Goal: Task Accomplishment & Management: Use online tool/utility

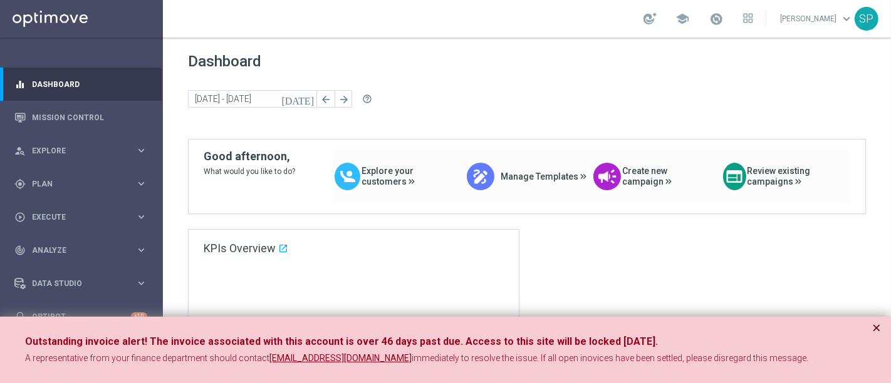
click at [872, 326] on button "×" at bounding box center [876, 328] width 9 height 15
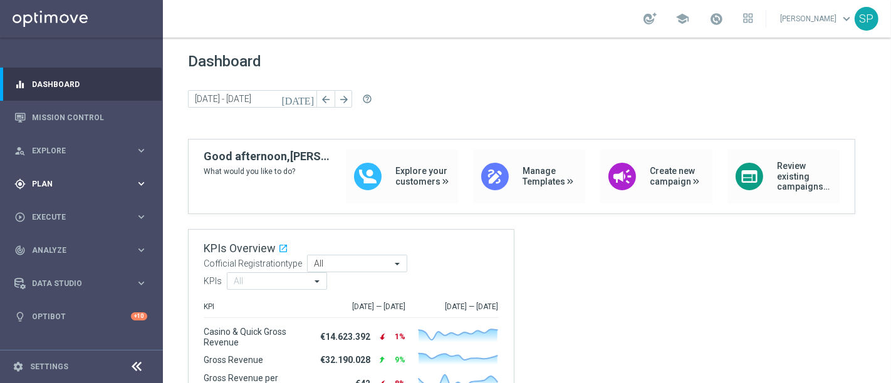
click at [110, 180] on span "Plan" at bounding box center [83, 184] width 103 height 8
click at [723, 22] on span at bounding box center [716, 19] width 14 height 14
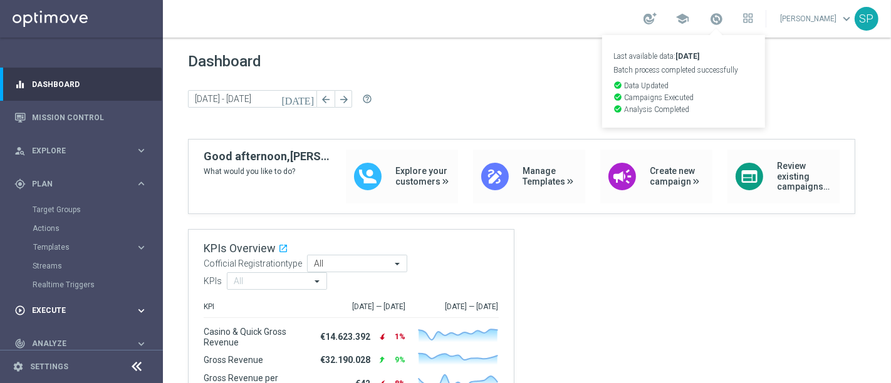
click at [85, 308] on span "Execute" at bounding box center [83, 311] width 103 height 8
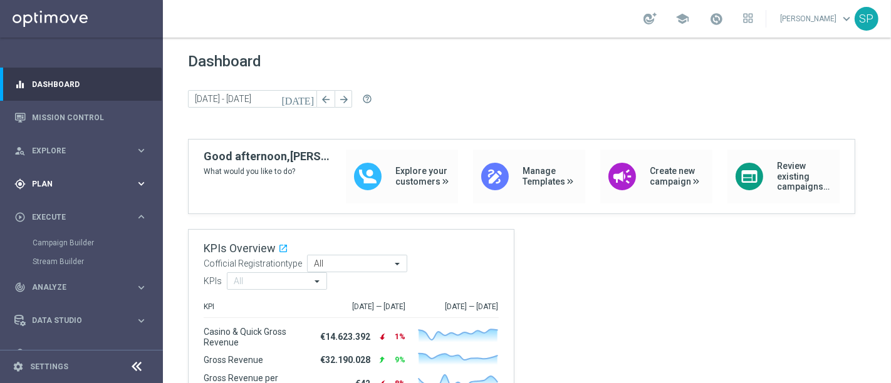
click at [138, 179] on icon "keyboard_arrow_right" at bounding box center [141, 184] width 12 height 12
click at [48, 270] on link "Streams" at bounding box center [82, 266] width 98 height 10
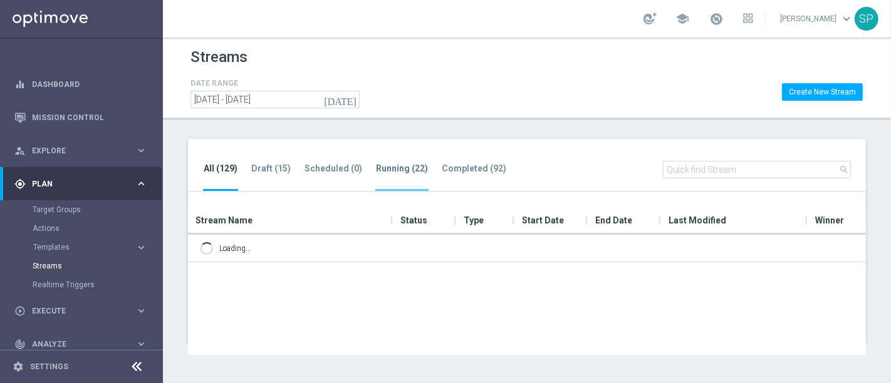
click at [392, 164] on tab-header "Running (22)" at bounding box center [402, 169] width 52 height 11
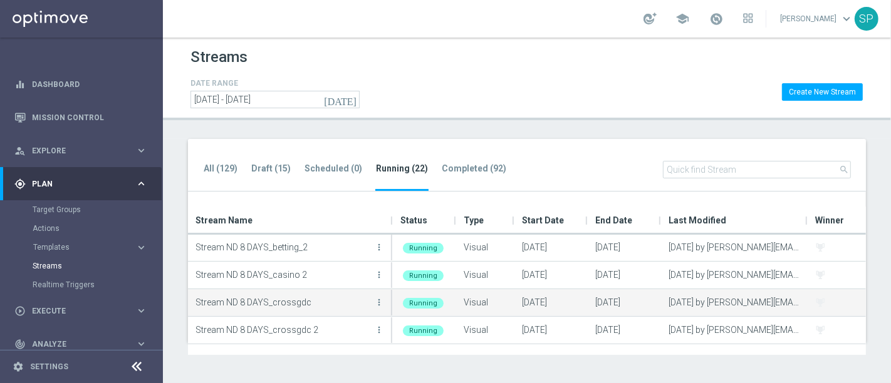
scroll to position [360, 0]
click at [379, 303] on icon "more_vert" at bounding box center [379, 302] width 10 height 10
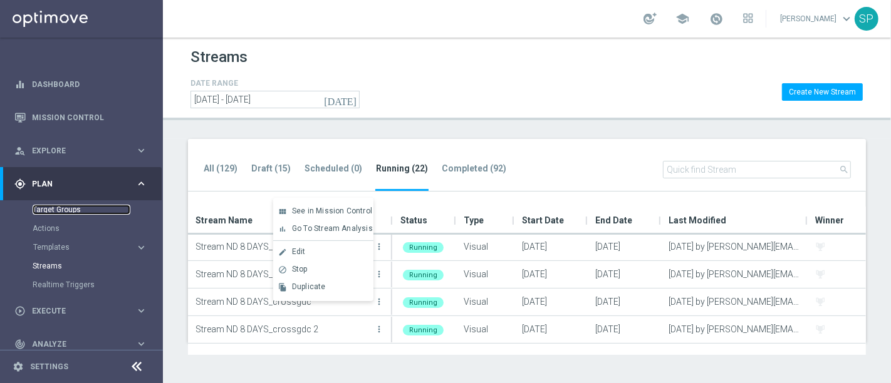
click at [62, 209] on link "Target Groups" at bounding box center [82, 210] width 98 height 10
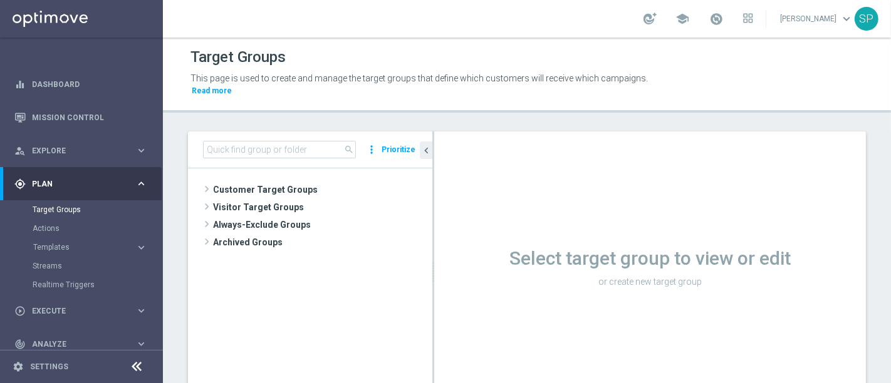
click at [274, 169] on tree-viewport "Customer Target Groups library_add create_new_folder" at bounding box center [310, 291] width 244 height 244
click at [274, 181] on span "Customer Target Groups" at bounding box center [307, 190] width 189 height 18
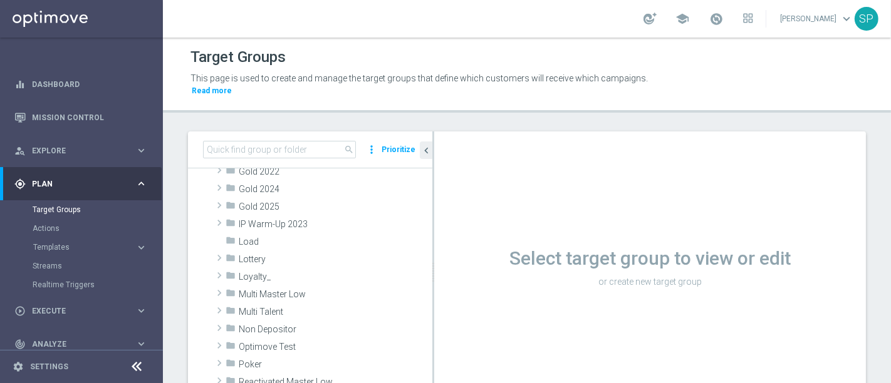
scroll to position [248, 0]
click at [308, 324] on span "Non Depositor" at bounding box center [306, 329] width 135 height 11
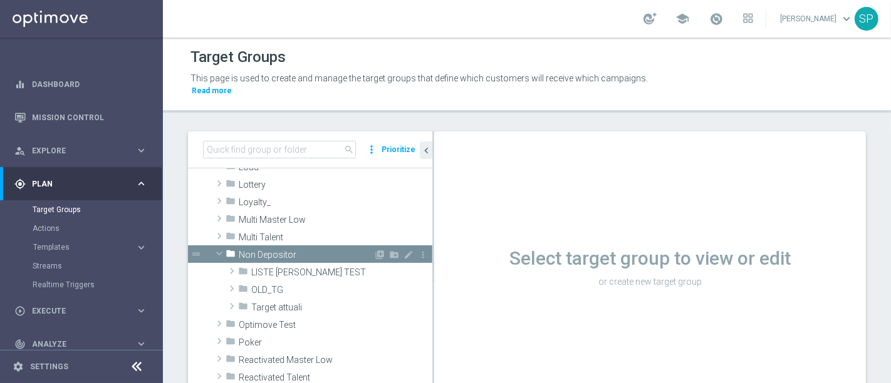
scroll to position [322, 0]
click at [310, 302] on span "Target attuali" at bounding box center [312, 307] width 122 height 11
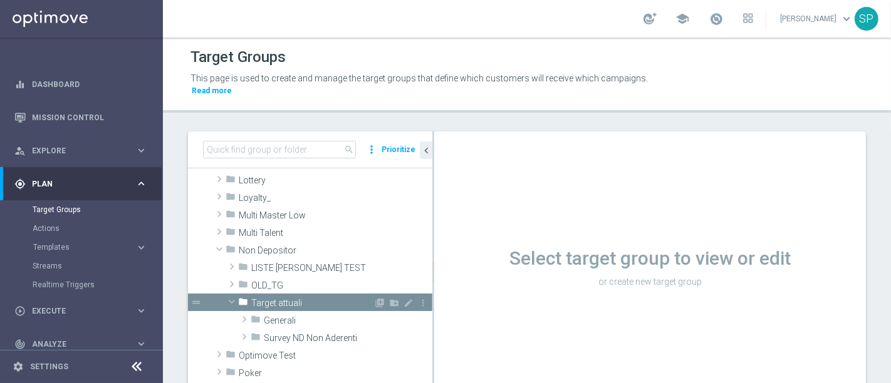
scroll to position [407, 0]
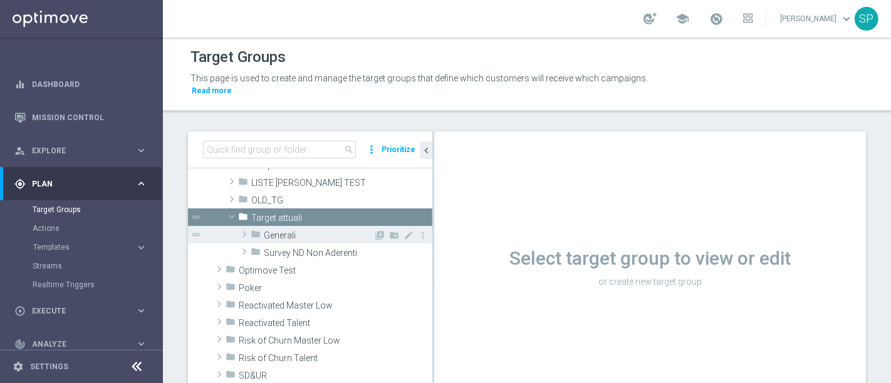
click at [324, 231] on span "Generali" at bounding box center [319, 236] width 110 height 11
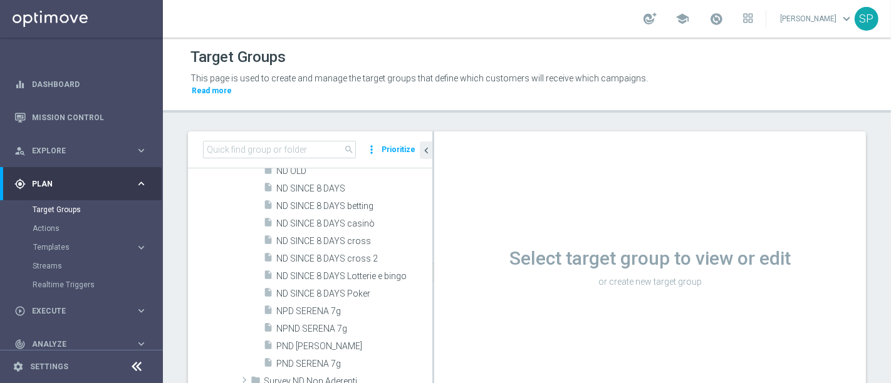
scroll to position [602, 0]
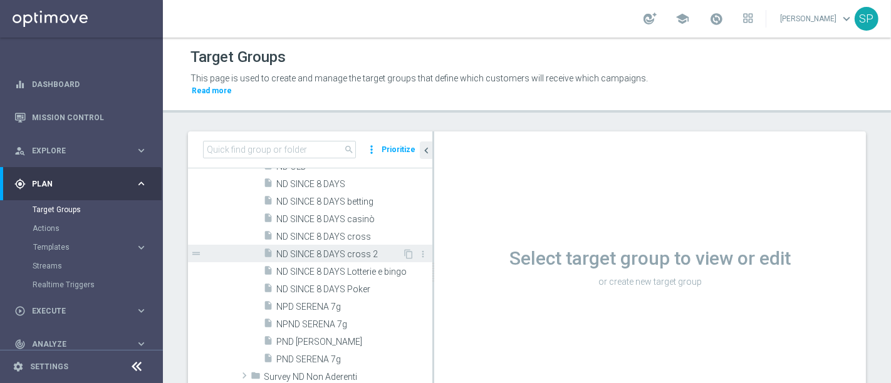
click at [330, 249] on span "ND SINCE 8 DAYS cross 2" at bounding box center [339, 254] width 126 height 11
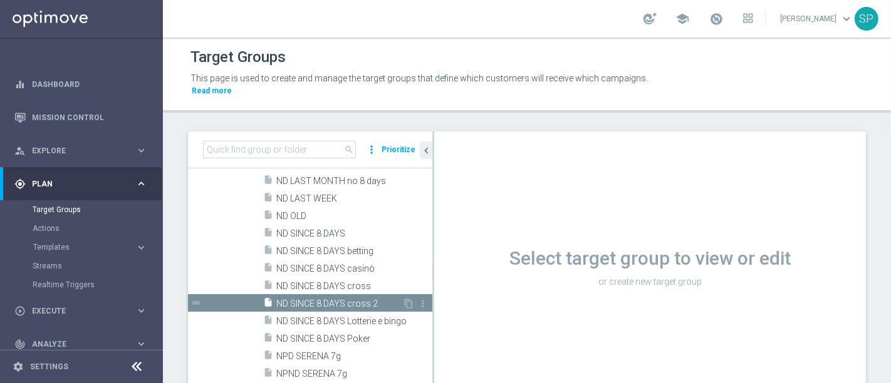
scroll to position [547, 0]
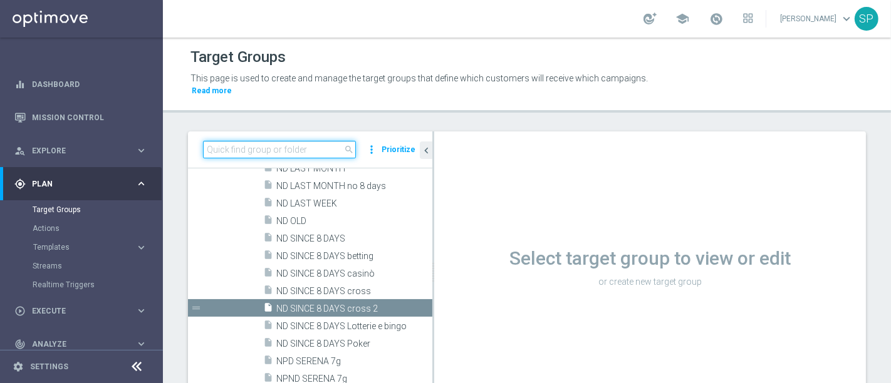
click at [284, 141] on input at bounding box center [279, 150] width 153 height 18
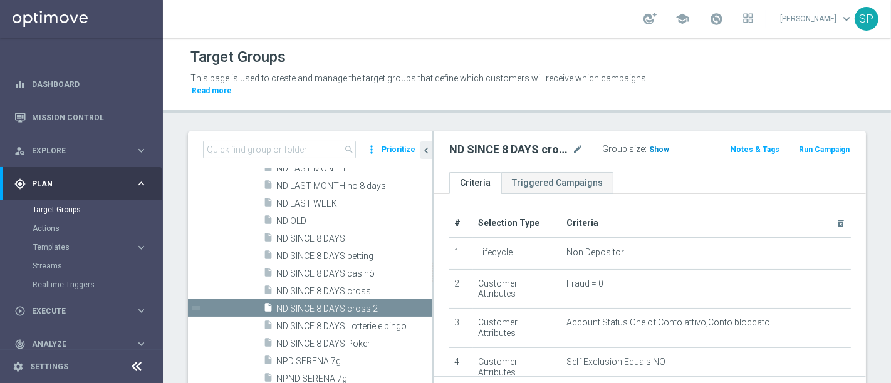
click at [650, 143] on h3 "Show" at bounding box center [659, 150] width 23 height 14
click at [325, 286] on span "ND SINCE 8 DAYS cross" at bounding box center [339, 291] width 126 height 11
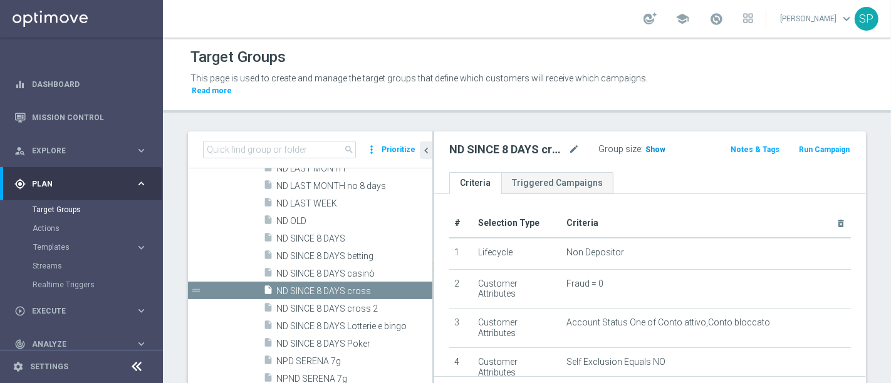
click at [648, 145] on span "Show" at bounding box center [655, 149] width 20 height 9
click at [348, 304] on span "ND SINCE 8 DAYS cross 2" at bounding box center [339, 309] width 126 height 11
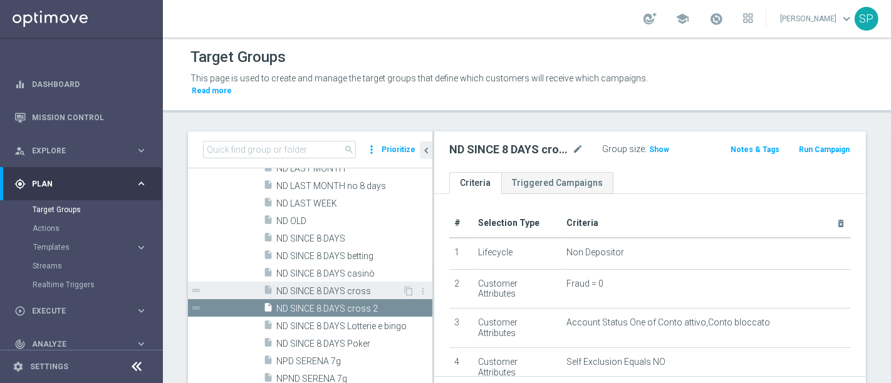
click at [349, 286] on span "ND SINCE 8 DAYS cross" at bounding box center [339, 291] width 126 height 11
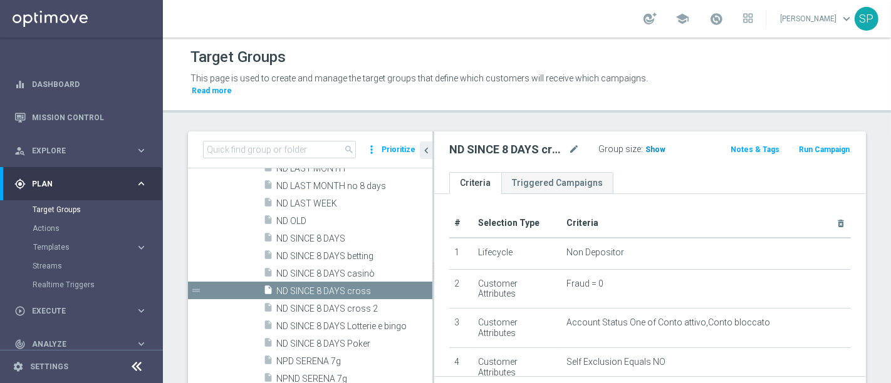
click at [659, 143] on h3 "Show" at bounding box center [655, 150] width 23 height 14
click at [48, 263] on link "Streams" at bounding box center [82, 266] width 98 height 10
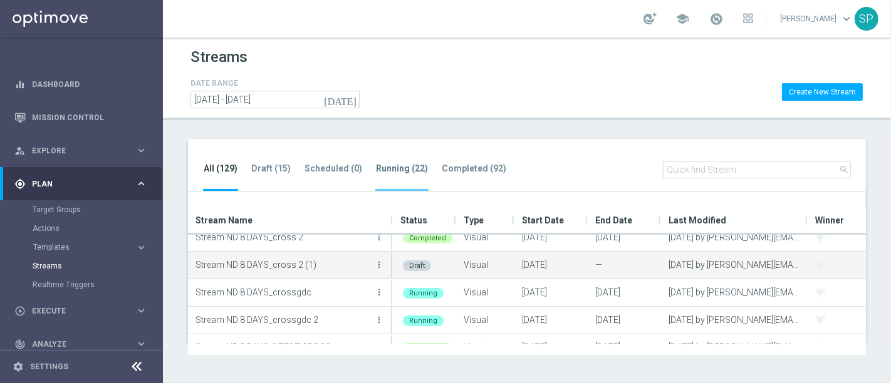
scroll to position [2563, 0]
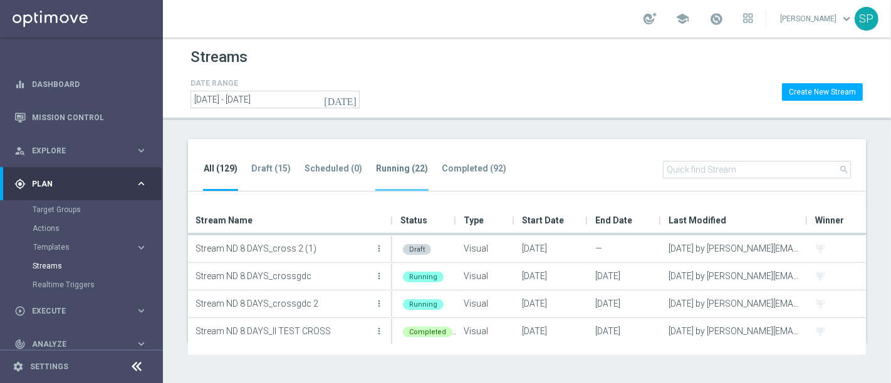
click at [389, 174] on li "Running (22)" at bounding box center [401, 176] width 53 height 29
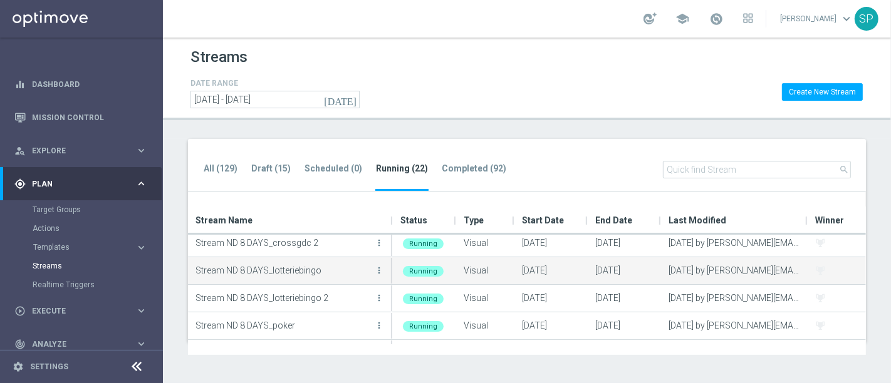
scroll to position [425, 0]
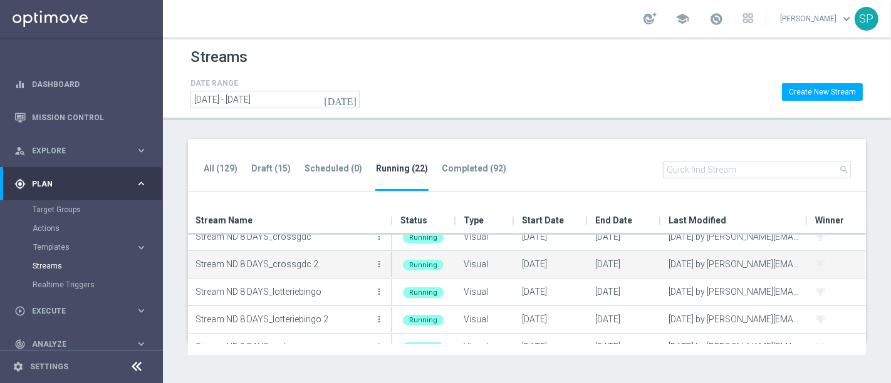
click at [380, 259] on icon "more_vert" at bounding box center [379, 264] width 10 height 10
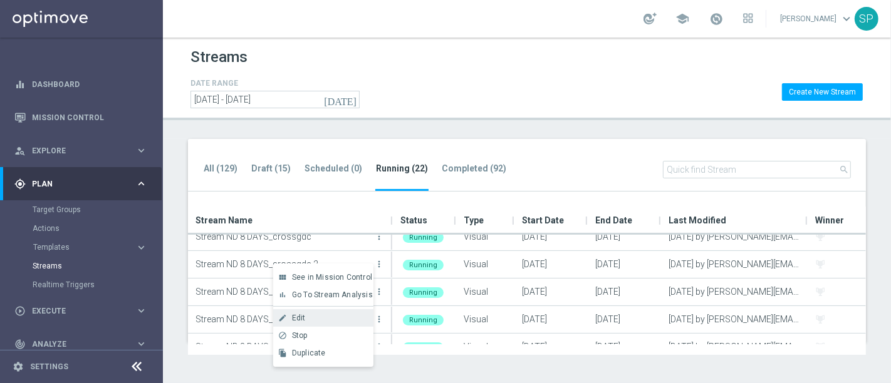
click at [353, 318] on div "Edit" at bounding box center [330, 318] width 76 height 9
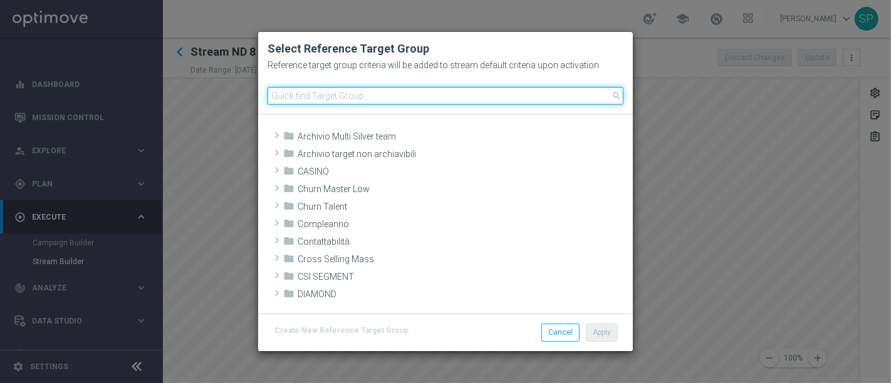
scroll to position [524, 0]
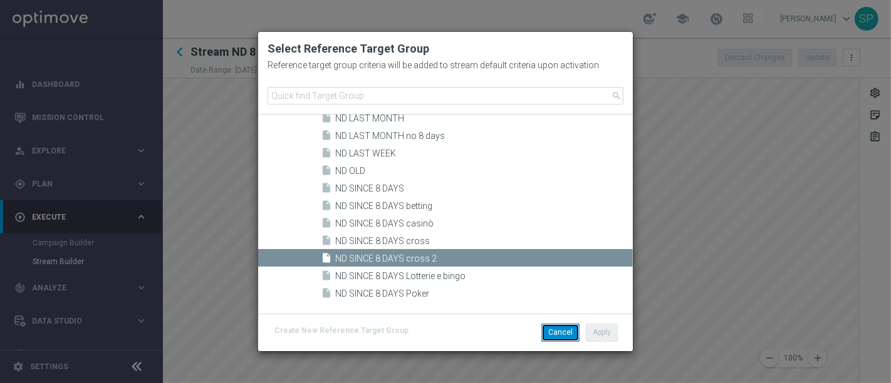
click at [553, 334] on button "Cancel" at bounding box center [560, 333] width 38 height 18
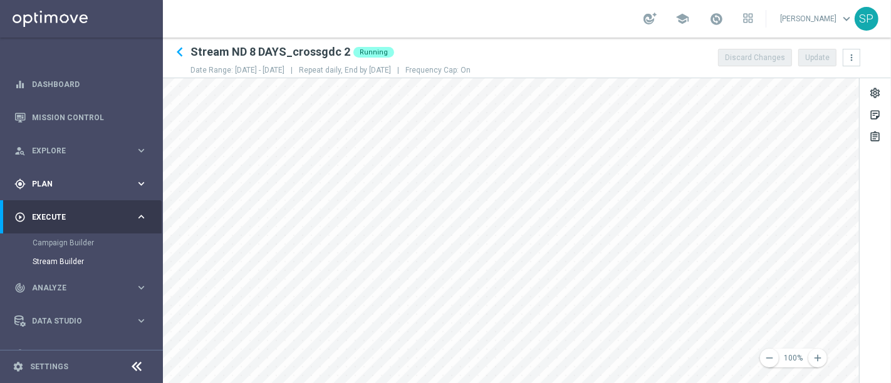
click at [126, 187] on span "Plan" at bounding box center [83, 184] width 103 height 8
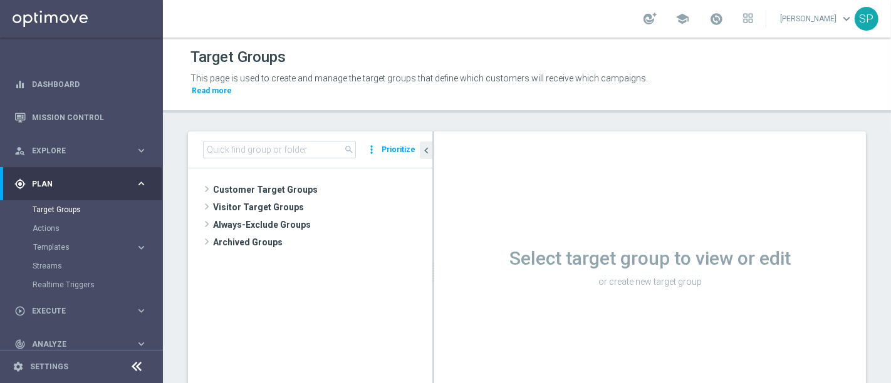
click at [301, 181] on span "Customer Target Groups" at bounding box center [322, 190] width 219 height 18
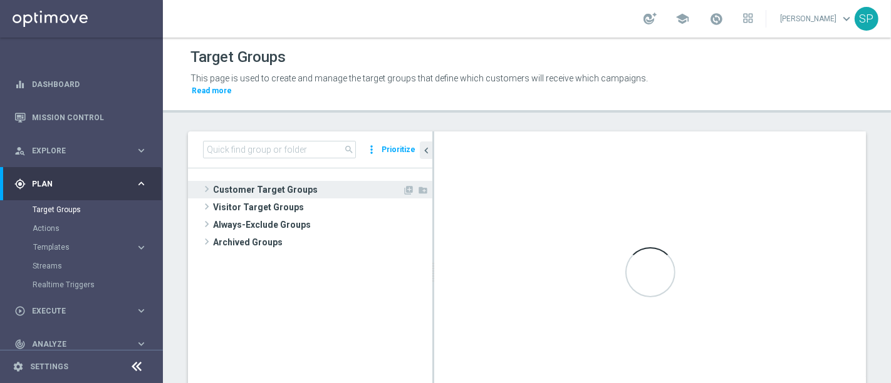
click at [269, 181] on span "Customer Target Groups" at bounding box center [307, 190] width 189 height 18
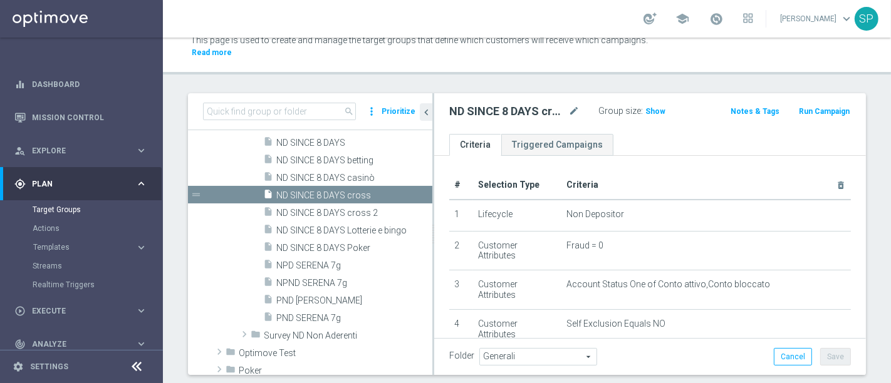
scroll to position [605, 0]
click at [360, 187] on div "insert_drive_file ND SINCE 8 DAYS cross" at bounding box center [332, 194] width 139 height 18
click at [361, 207] on span "ND SINCE 8 DAYS cross 2" at bounding box center [339, 212] width 126 height 11
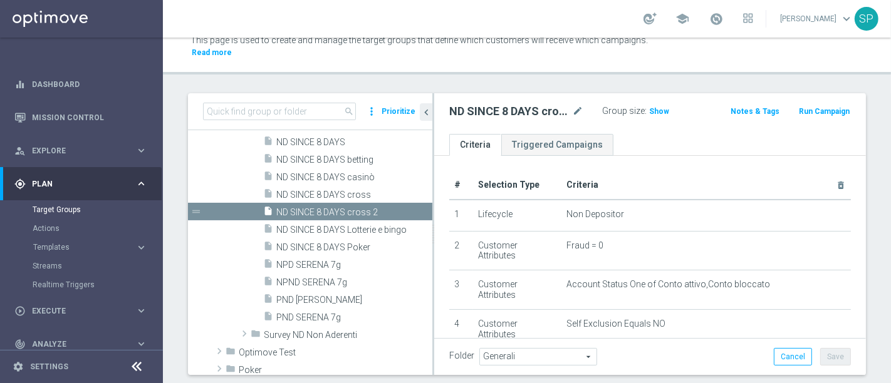
click at [665, 319] on span "Self Exclusion Equals NO" at bounding box center [615, 324] width 99 height 11
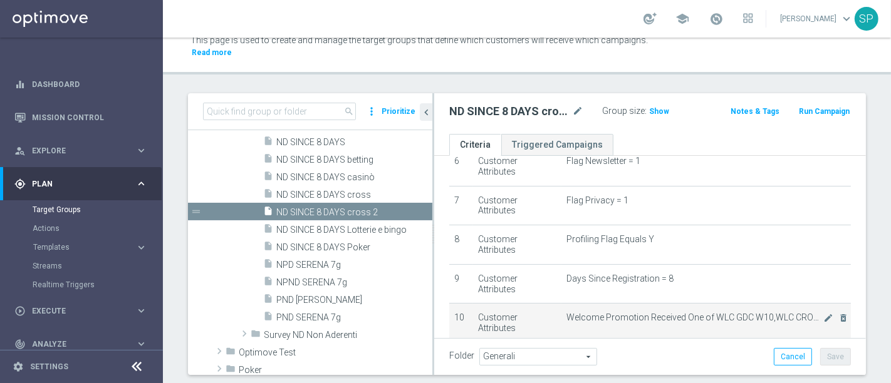
scroll to position [278, 0]
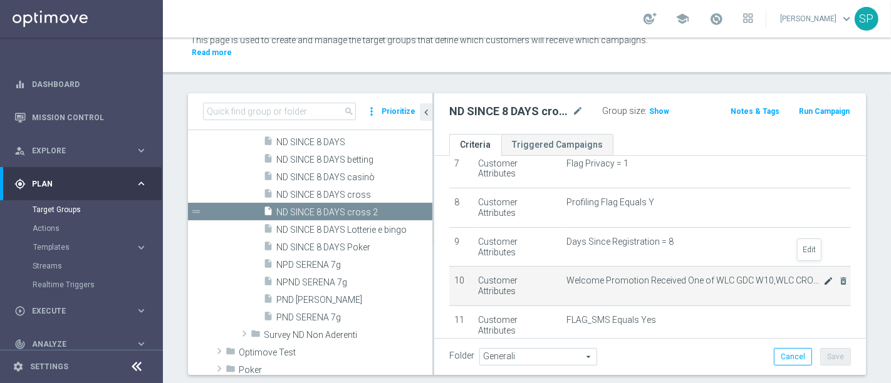
click at [823, 276] on icon "mode_edit" at bounding box center [828, 281] width 10 height 10
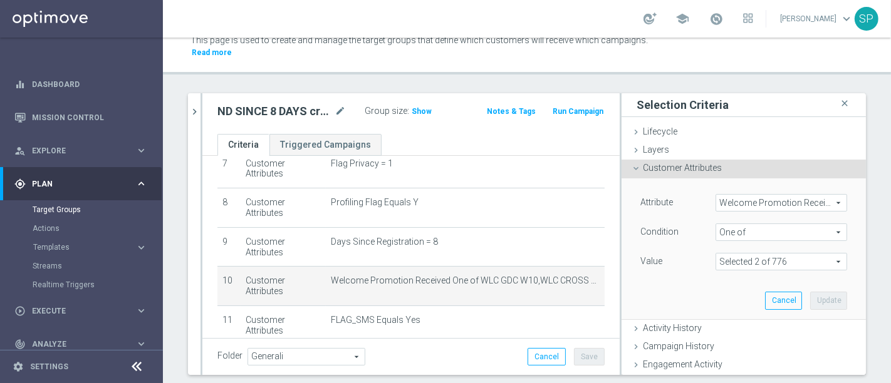
click at [753, 254] on span at bounding box center [781, 262] width 130 height 16
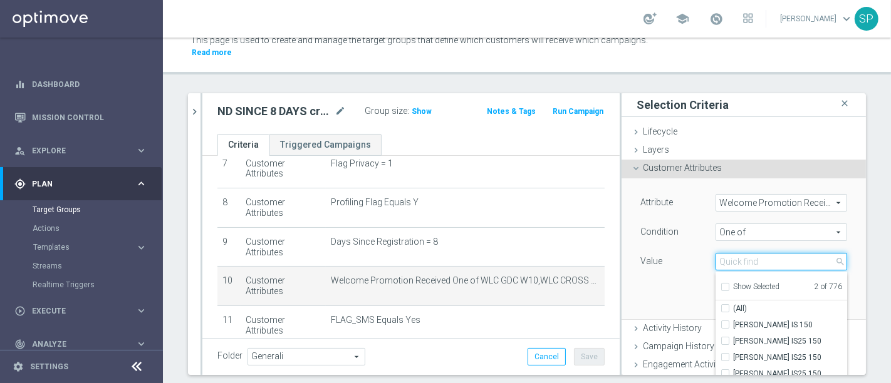
click at [751, 253] on input "search" at bounding box center [782, 262] width 132 height 18
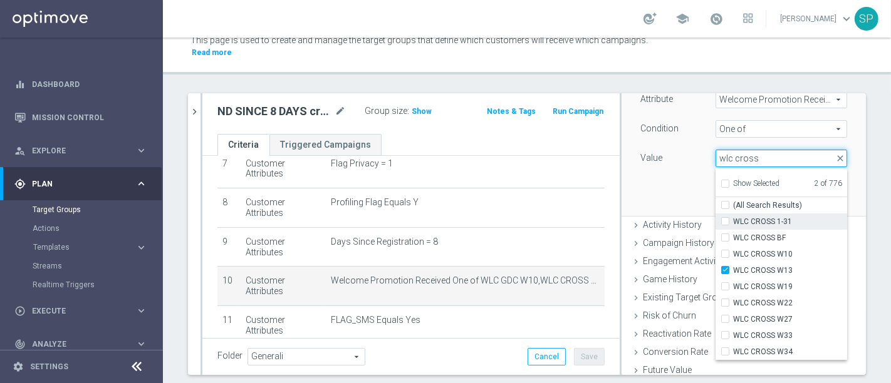
scroll to position [105, 0]
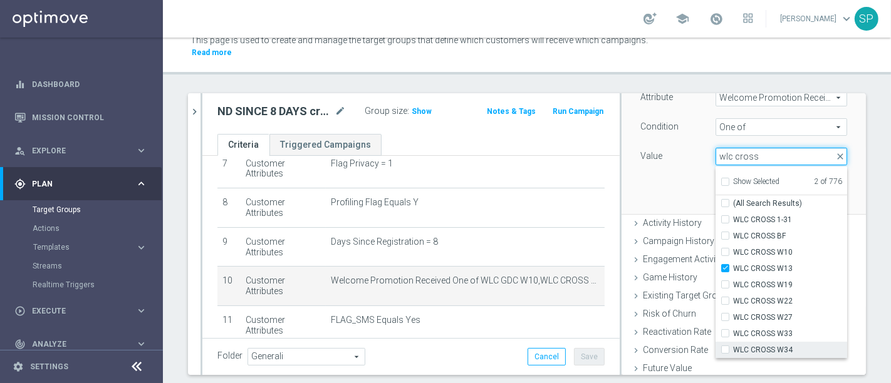
type input "wlc cross"
click at [768, 342] on label "WLC CROSS W34" at bounding box center [790, 350] width 114 height 16
click at [733, 347] on input "WLC CROSS W34" at bounding box center [729, 351] width 8 height 8
checkbox input "true"
type input "Selected 3 of 776"
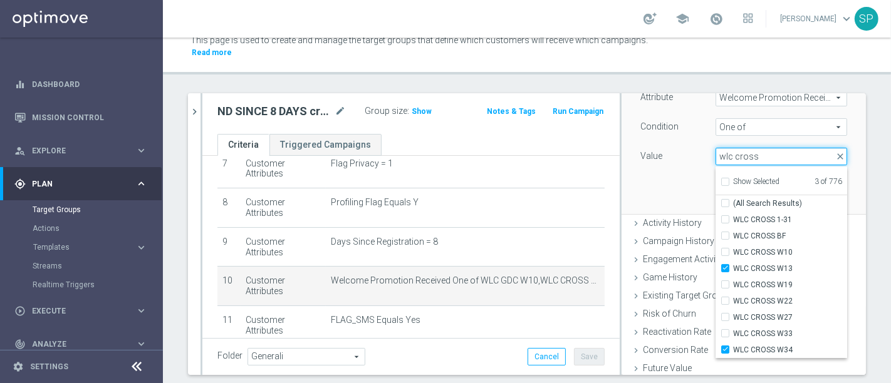
click at [744, 152] on input "wlc cross" at bounding box center [782, 157] width 132 height 18
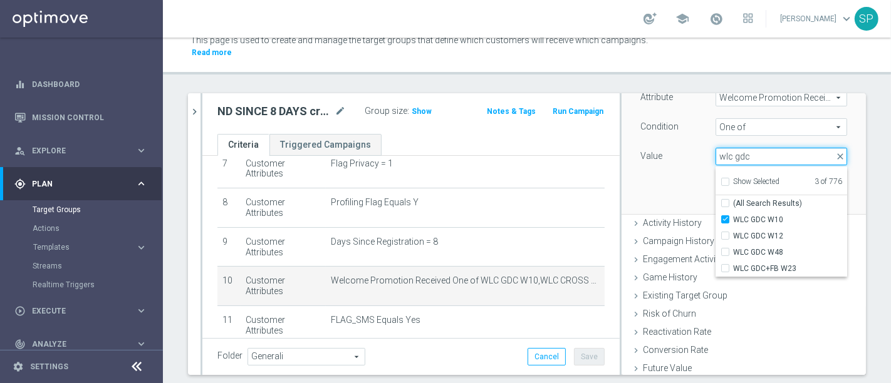
type input "wlc gdc"
click at [663, 156] on div "Attribute Welcome Promotion Received Welcome Promotion Received arrow_drop_down…" at bounding box center [744, 143] width 226 height 140
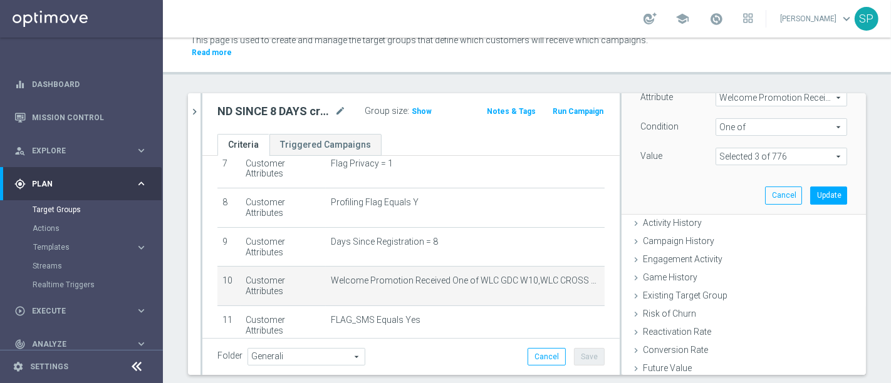
click at [764, 149] on span at bounding box center [781, 157] width 130 height 16
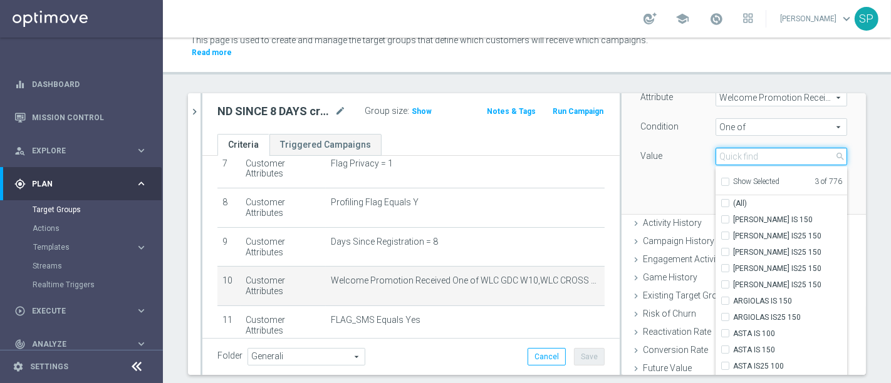
click at [764, 148] on input "search" at bounding box center [782, 157] width 132 height 18
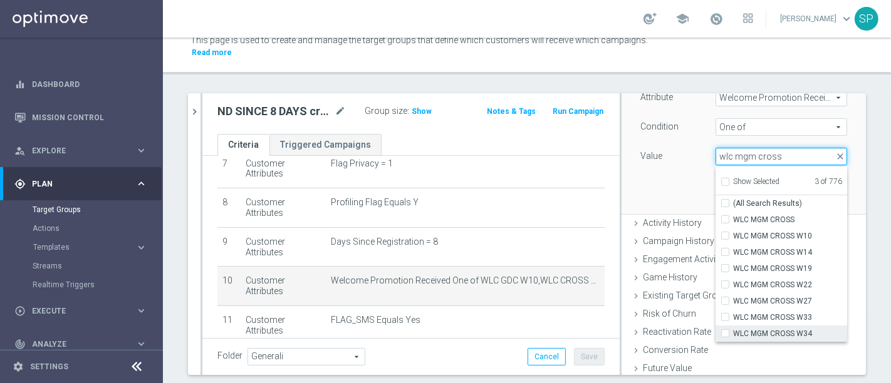
type input "wlc mgm cross"
click at [779, 329] on span "WLC MGM CROSS W34" at bounding box center [790, 334] width 114 height 10
click at [733, 330] on input "WLC MGM CROSS W34" at bounding box center [729, 334] width 8 height 8
checkbox input "true"
type input "Selected 4 of 776"
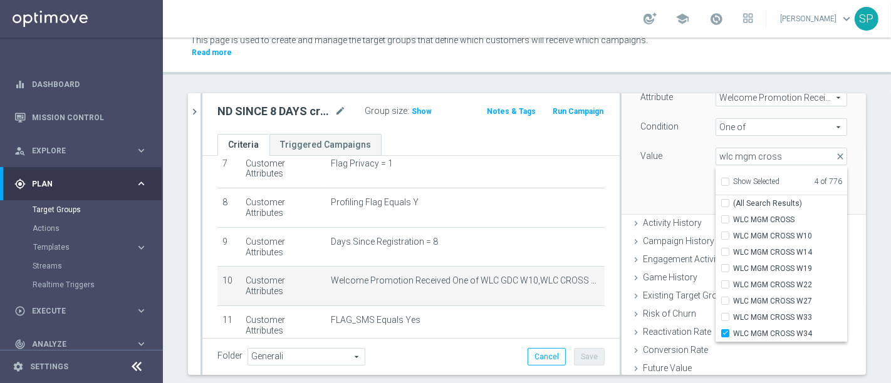
click at [655, 181] on div "Attribute Welcome Promotion Received Welcome Promotion Received arrow_drop_down…" at bounding box center [744, 143] width 226 height 140
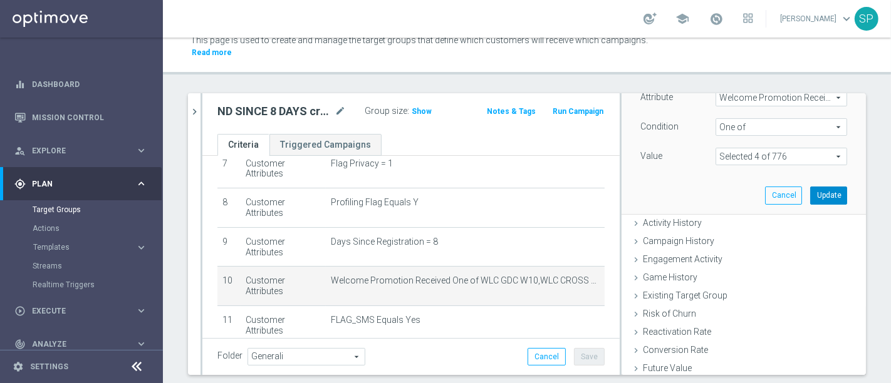
click at [810, 187] on button "Update" at bounding box center [828, 196] width 37 height 18
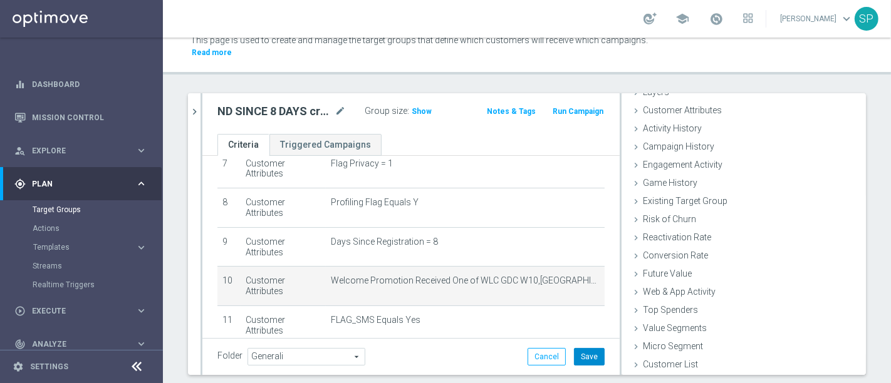
scroll to position [57, 0]
click at [580, 348] on button "Save" at bounding box center [589, 357] width 31 height 18
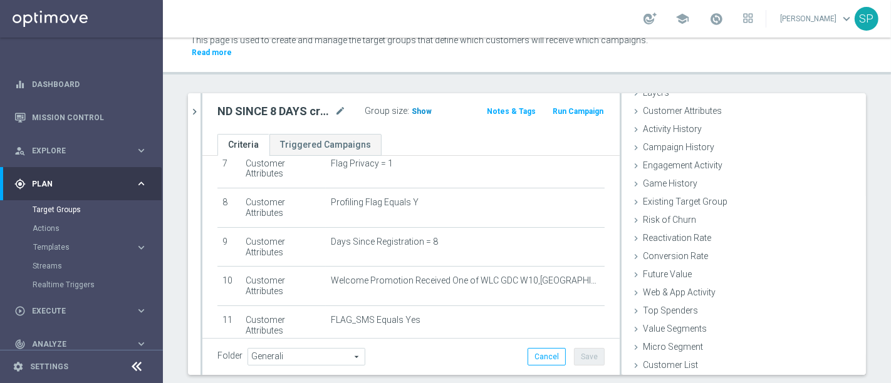
click at [410, 105] on h3 "Show" at bounding box center [421, 112] width 23 height 14
click at [194, 106] on icon "chevron_right" at bounding box center [195, 112] width 12 height 12
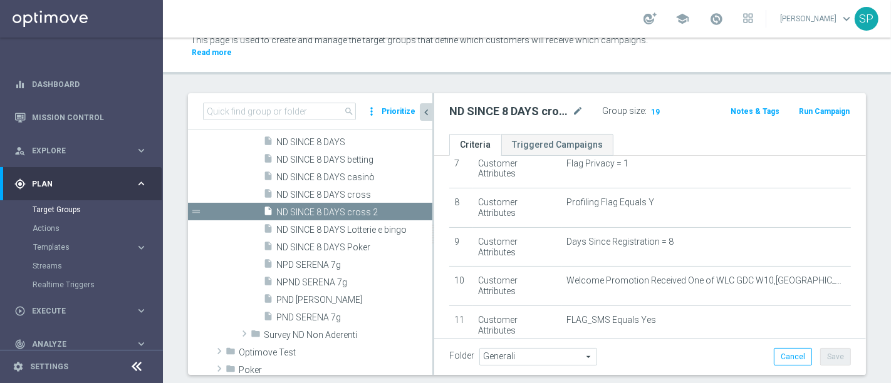
scroll to position [79, 0]
click at [336, 224] on div "insert_drive_file ND SINCE 8 DAYS Lotterie e bingo" at bounding box center [333, 230] width 141 height 18
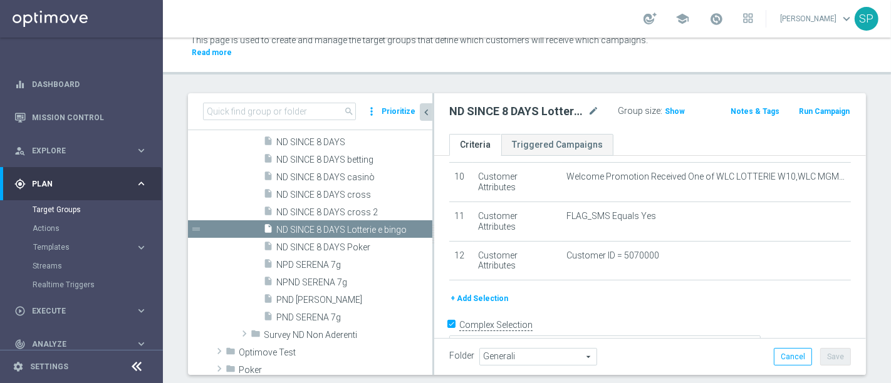
scroll to position [393, 0]
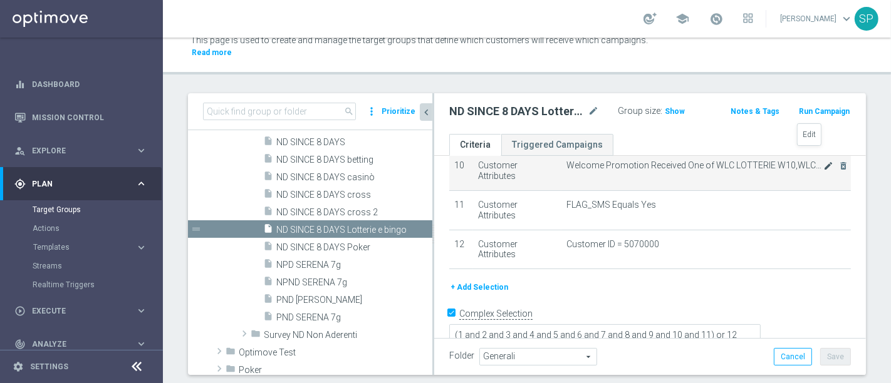
click at [823, 161] on icon "mode_edit" at bounding box center [828, 166] width 10 height 10
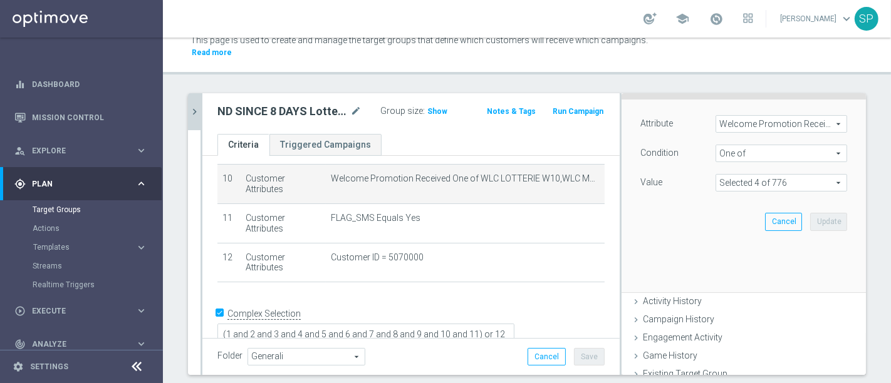
scroll to position [77, 0]
click at [818, 177] on span at bounding box center [781, 185] width 130 height 16
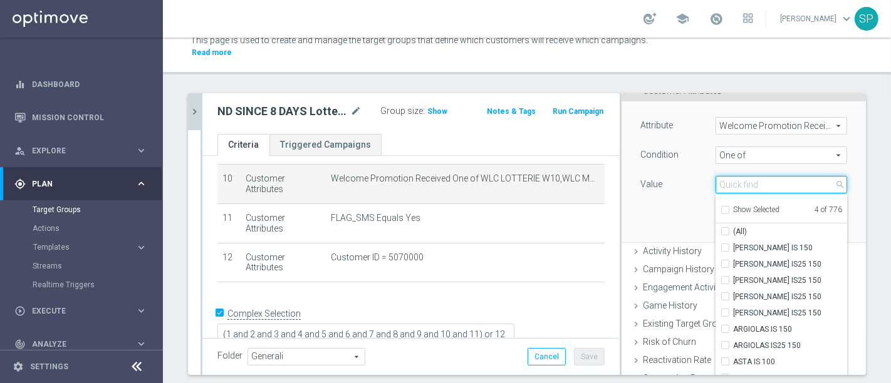
click at [787, 176] on input "search" at bounding box center [782, 185] width 132 height 18
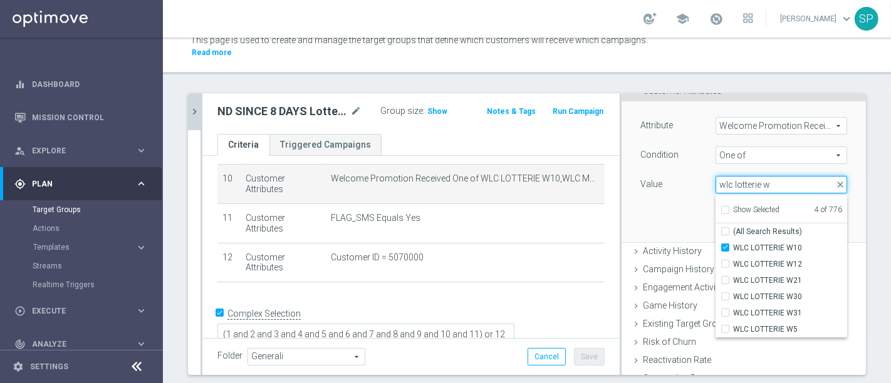
click at [754, 176] on input "wlc lotterie w" at bounding box center [782, 185] width 132 height 18
click at [722, 176] on input "wlc lotterie" at bounding box center [782, 185] width 132 height 18
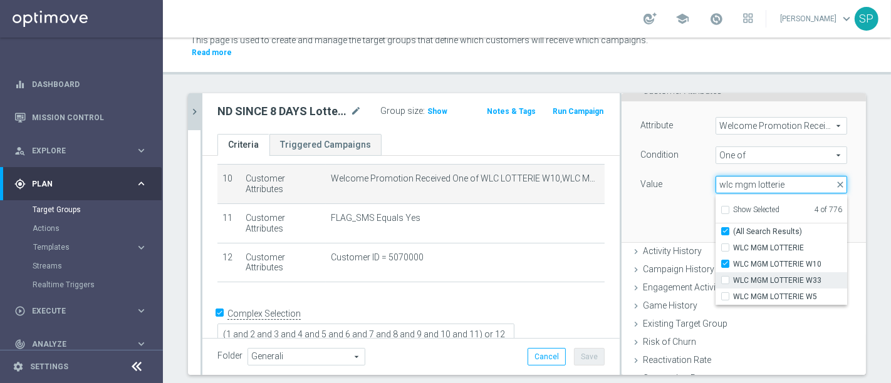
type input "wlc mgm lotterie"
click at [768, 276] on span "WLC MGM LOTTERIE W33" at bounding box center [790, 281] width 114 height 10
click at [733, 277] on input "WLC MGM LOTTERIE W33" at bounding box center [729, 281] width 8 height 8
checkbox input "true"
type input "Selected 5 of 776"
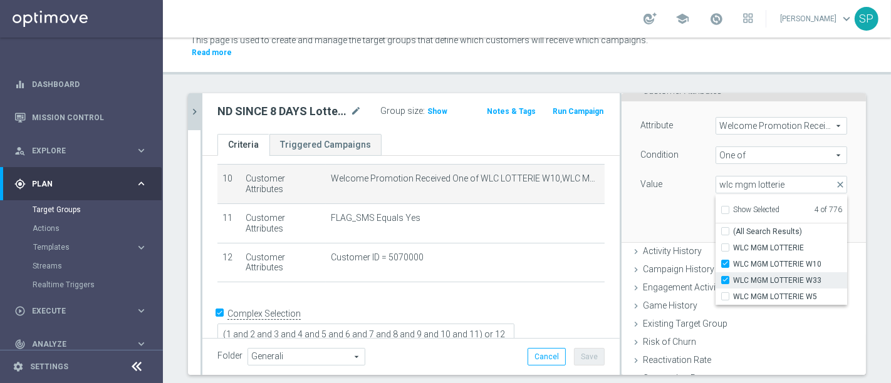
checkbox input "false"
click at [636, 195] on div "Attribute Welcome Promotion Received Welcome Promotion Received arrow_drop_down…" at bounding box center [744, 172] width 226 height 140
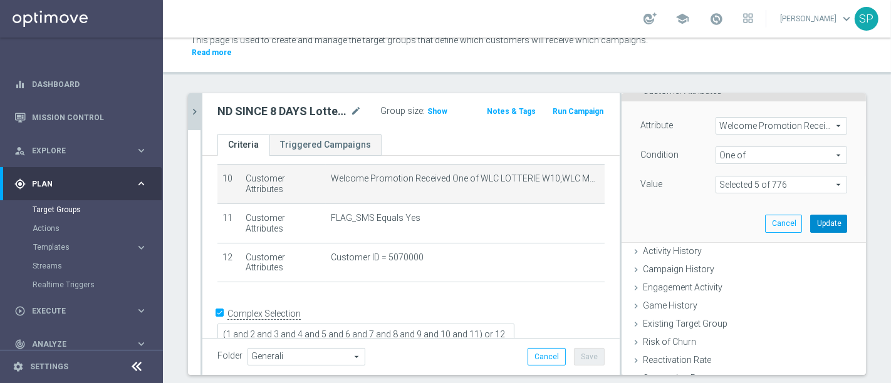
click at [810, 215] on button "Update" at bounding box center [828, 224] width 37 height 18
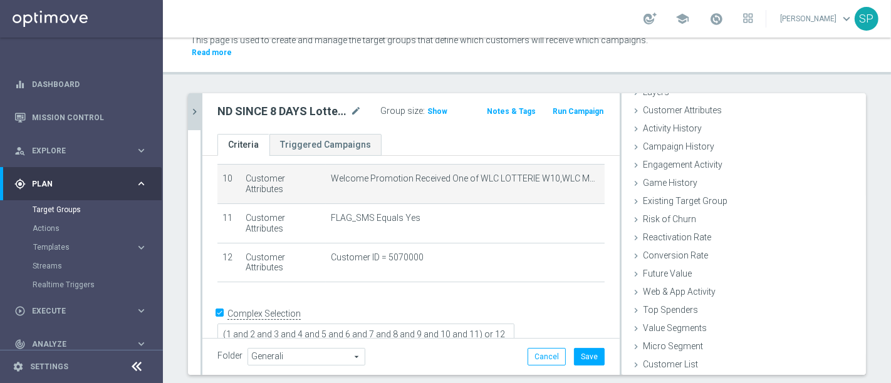
scroll to position [57, 0]
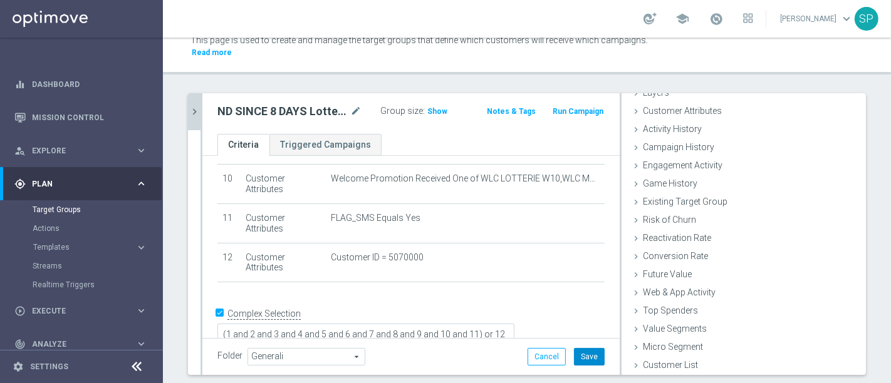
click at [592, 350] on button "Save" at bounding box center [589, 357] width 31 height 18
click at [192, 106] on icon "chevron_right" at bounding box center [195, 112] width 12 height 12
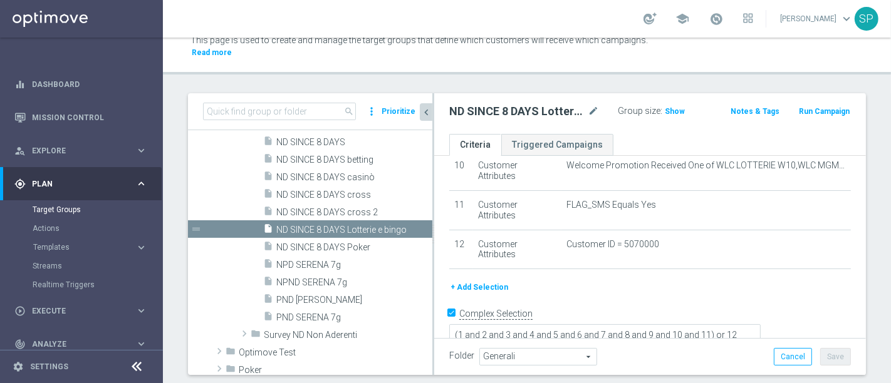
scroll to position [79, 0]
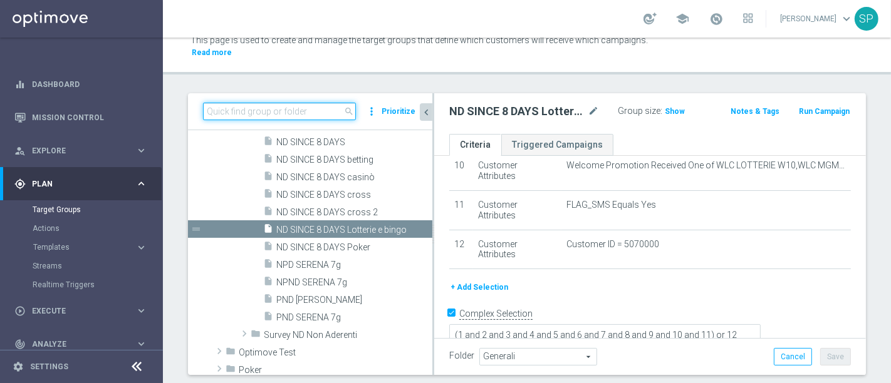
click at [283, 103] on input at bounding box center [279, 112] width 153 height 18
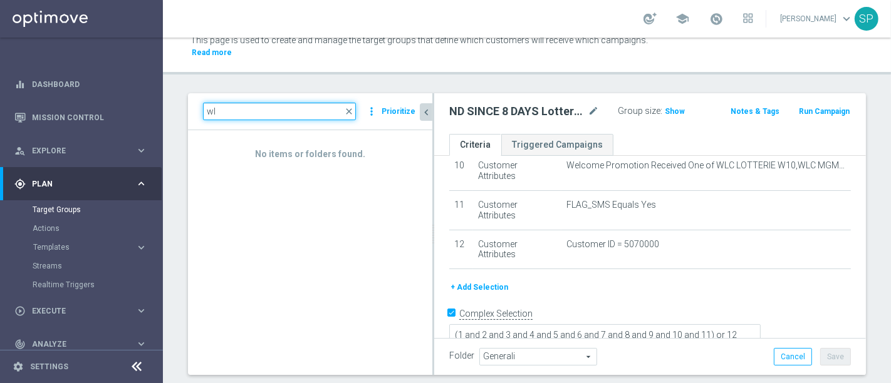
type input "w"
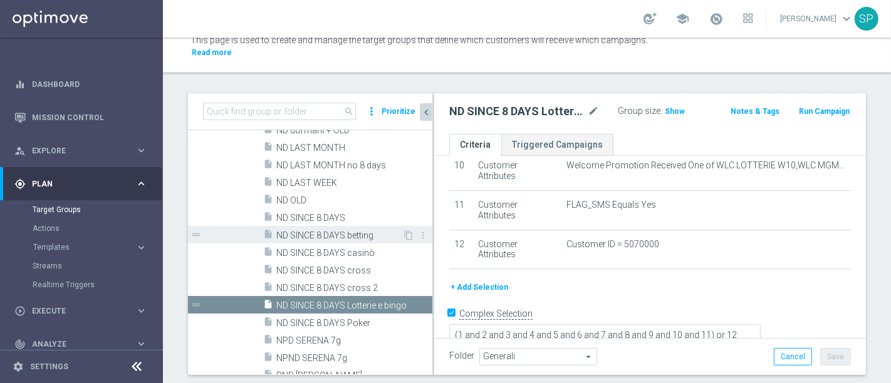
click at [347, 231] on span "ND SINCE 8 DAYS betting" at bounding box center [339, 236] width 126 height 11
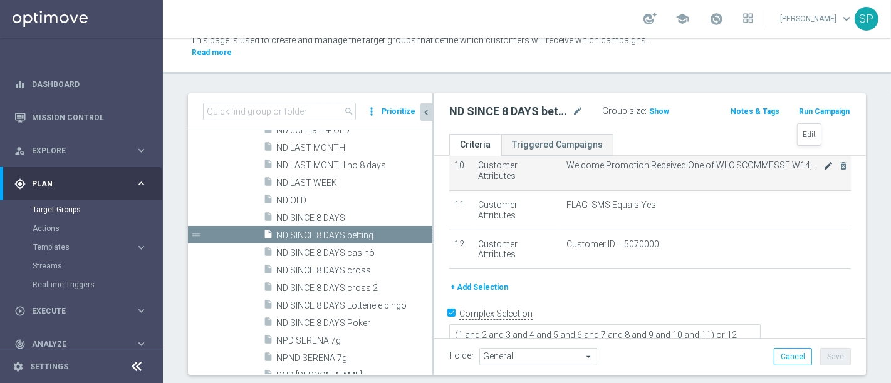
click at [823, 161] on icon "mode_edit" at bounding box center [828, 166] width 10 height 10
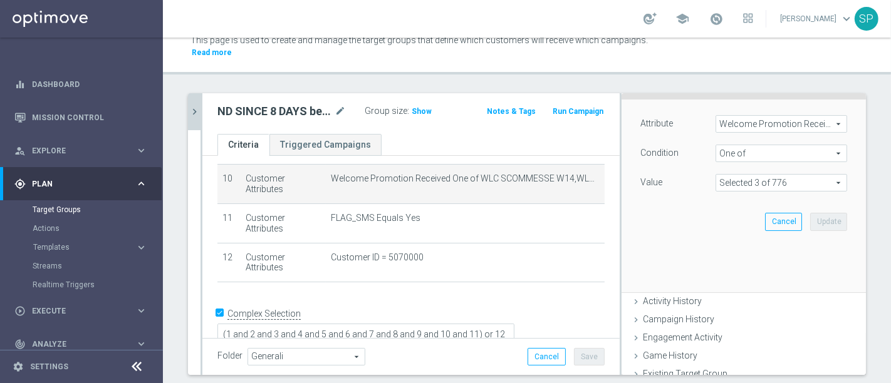
scroll to position [77, 0]
click at [795, 177] on span at bounding box center [781, 185] width 130 height 16
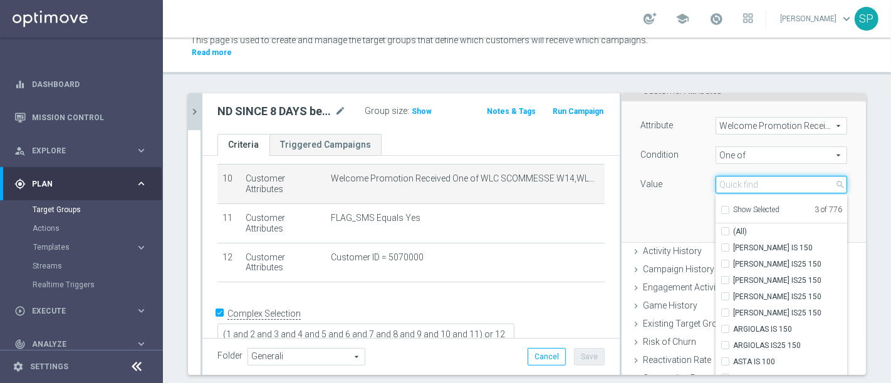
click at [795, 176] on input "search" at bounding box center [782, 185] width 132 height 18
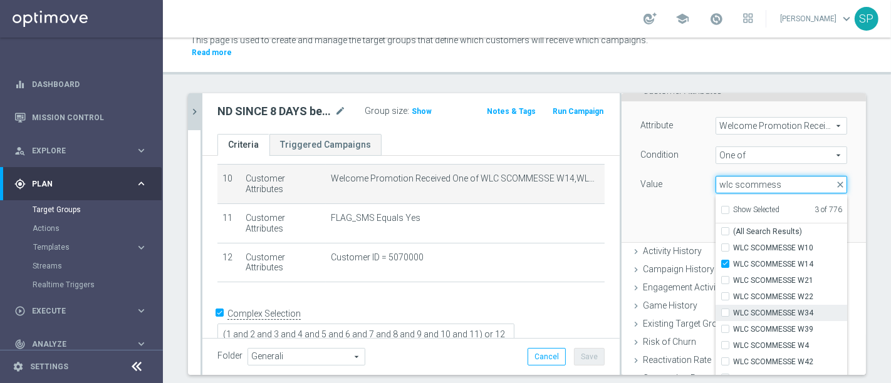
type input "wlc scommess"
click at [791, 307] on label "WLC SCOMMESSE W34" at bounding box center [790, 313] width 114 height 16
click at [733, 310] on input "WLC SCOMMESSE W34" at bounding box center [729, 314] width 8 height 8
checkbox input "true"
type input "Selected 4 of 776"
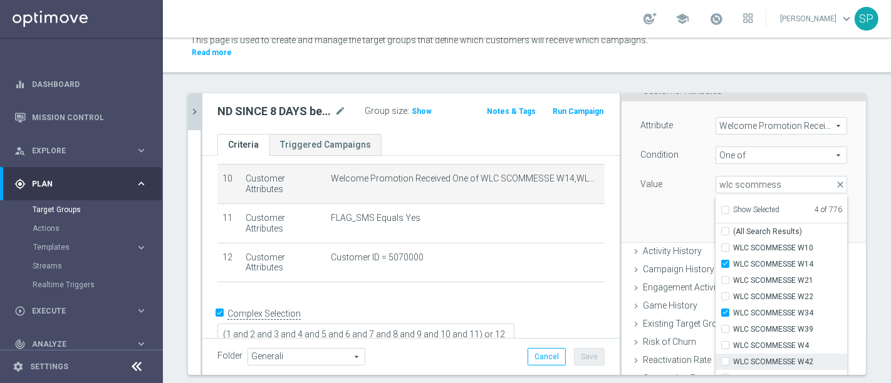
scroll to position [39, 0]
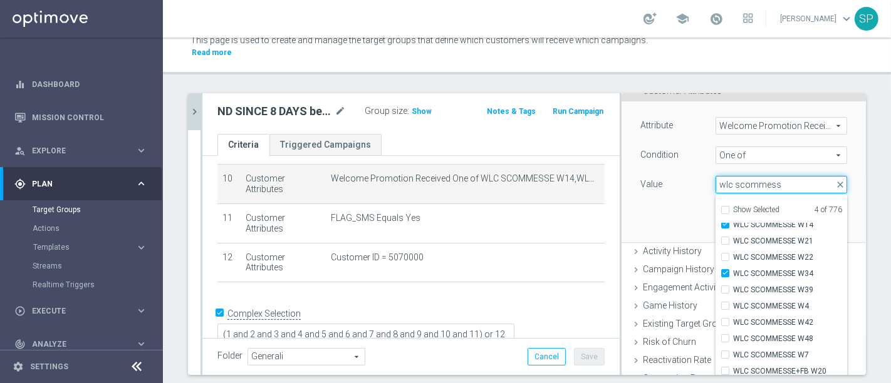
click at [766, 176] on input "wlc scommess" at bounding box center [782, 185] width 132 height 18
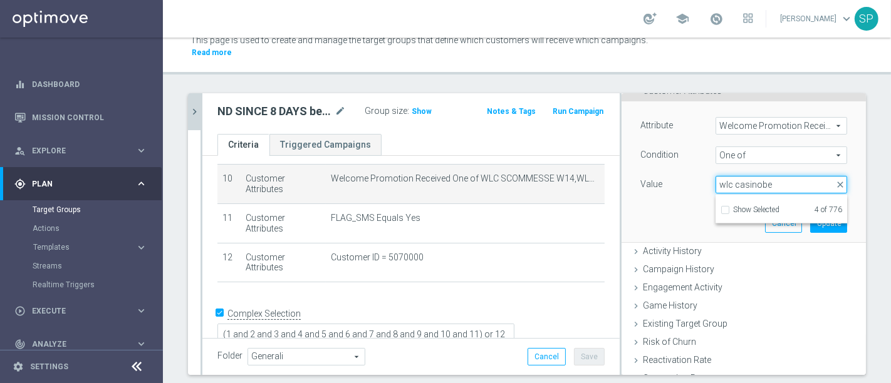
scroll to position [0, 0]
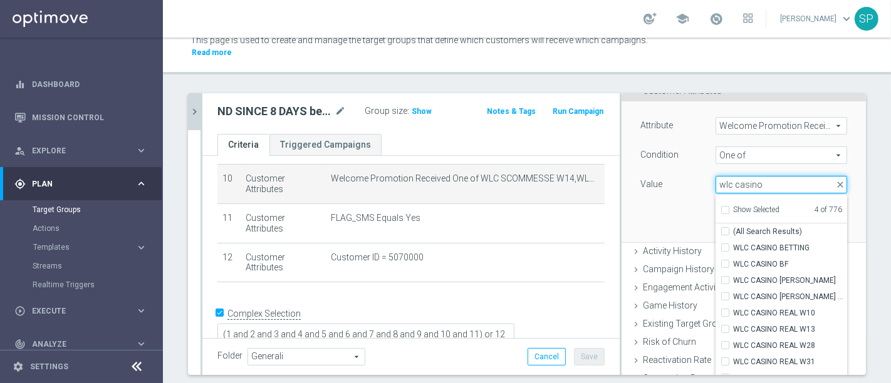
type input "wlc casino"
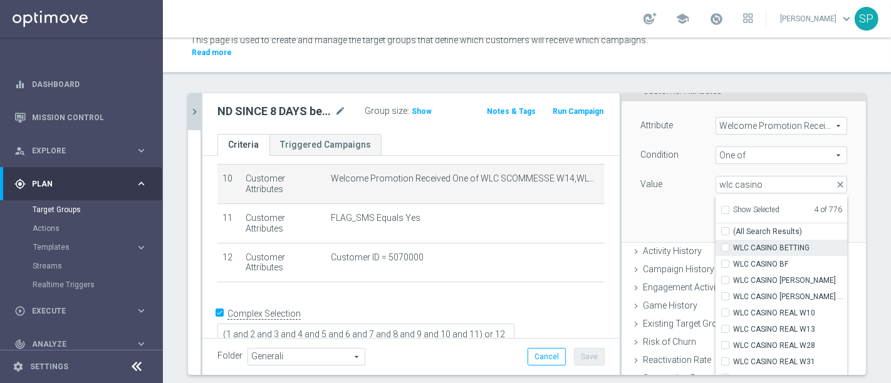
click at [768, 243] on span "WLC CASINO BETTING" at bounding box center [790, 248] width 114 height 10
click at [733, 244] on input "WLC CASINO BETTING" at bounding box center [729, 248] width 8 height 8
checkbox input "true"
type input "Selected 5 of 776"
click at [669, 192] on div "Attribute Welcome Promotion Received Welcome Promotion Received arrow_drop_down…" at bounding box center [744, 172] width 226 height 140
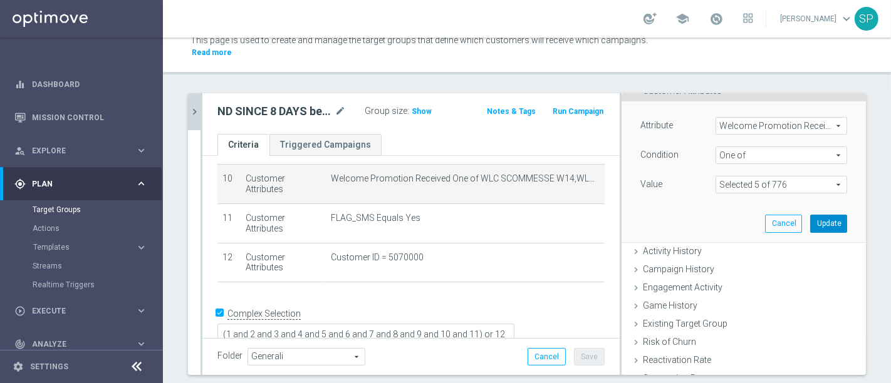
click at [810, 215] on button "Update" at bounding box center [828, 224] width 37 height 18
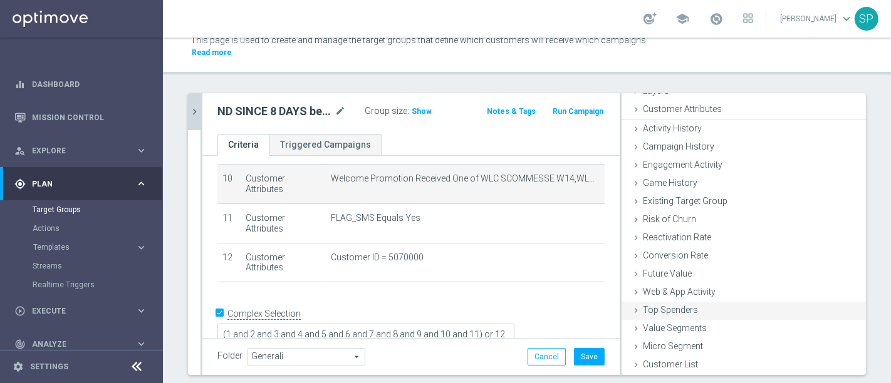
scroll to position [57, 0]
click at [581, 353] on button "Save" at bounding box center [589, 357] width 31 height 18
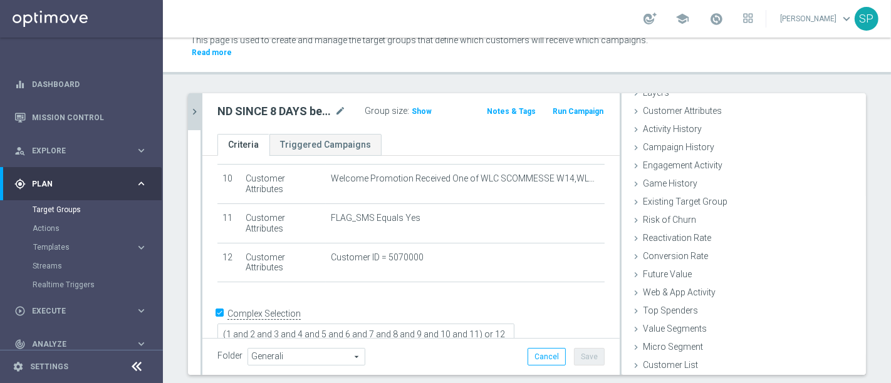
click at [407, 106] on label ":" at bounding box center [408, 111] width 2 height 11
click at [414, 107] on span "Show" at bounding box center [422, 111] width 20 height 9
click at [192, 108] on button "chevron_right" at bounding box center [194, 111] width 13 height 37
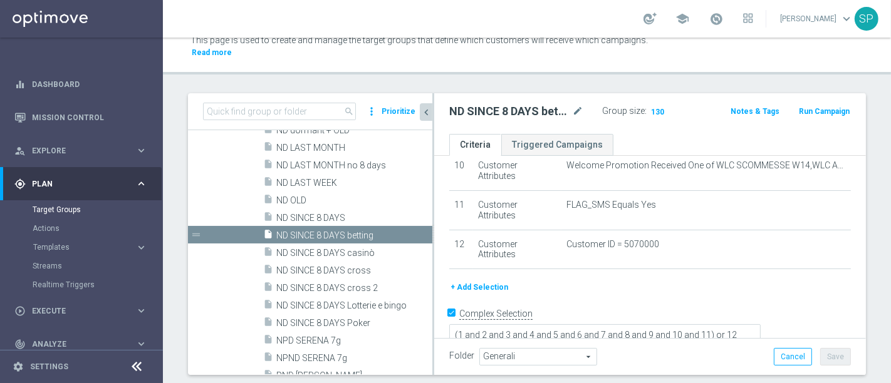
scroll to position [79, 0]
click at [372, 248] on span "ND SINCE 8 DAYS casinò" at bounding box center [339, 253] width 126 height 11
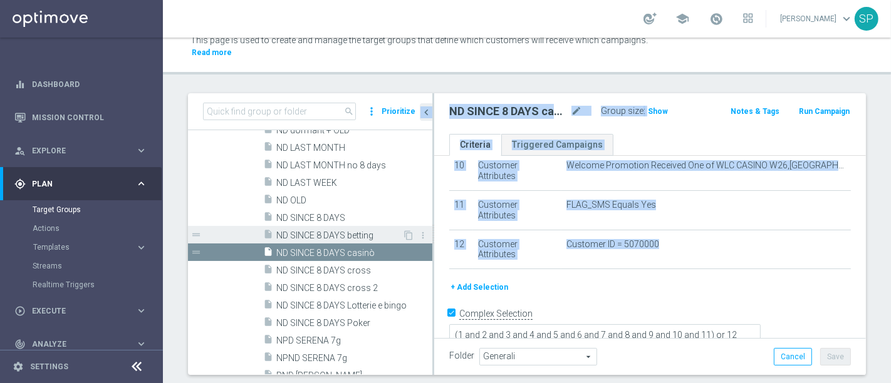
drag, startPoint x: 529, startPoint y: 276, endPoint x: 321, endPoint y: 219, distance: 215.1
click at [321, 219] on as-split "search more_vert Prioritize Customer Target Groups library_add create_new_folder" at bounding box center [527, 234] width 678 height 282
click at [321, 231] on span "ND SINCE 8 DAYS betting" at bounding box center [339, 236] width 126 height 11
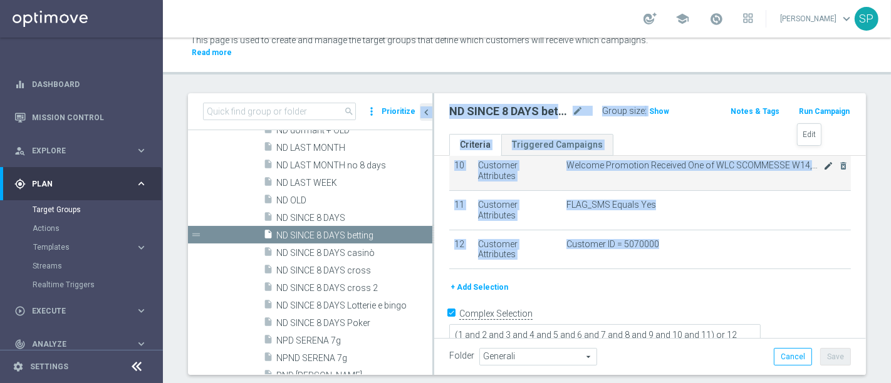
click at [823, 161] on icon "mode_edit" at bounding box center [828, 166] width 10 height 10
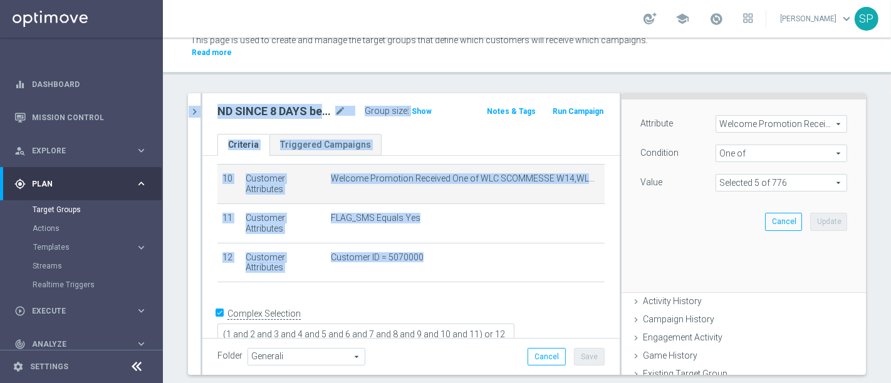
scroll to position [77, 0]
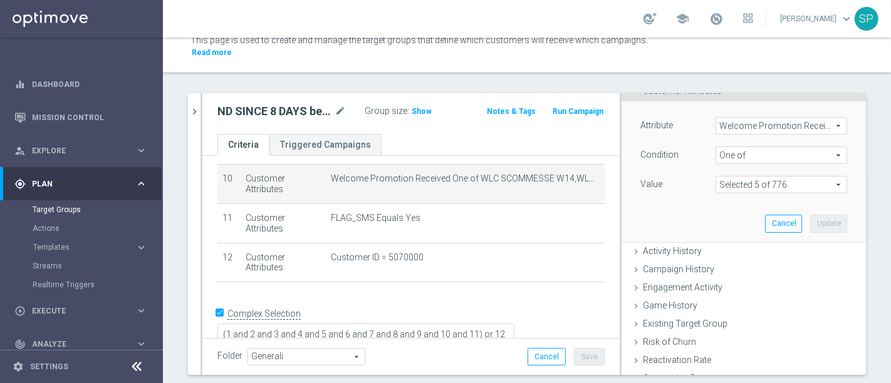
click at [774, 177] on span at bounding box center [781, 185] width 130 height 16
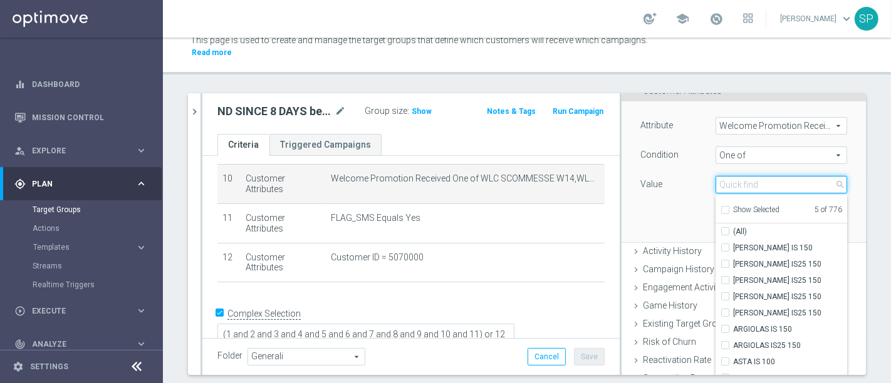
click at [774, 176] on input "search" at bounding box center [782, 185] width 132 height 18
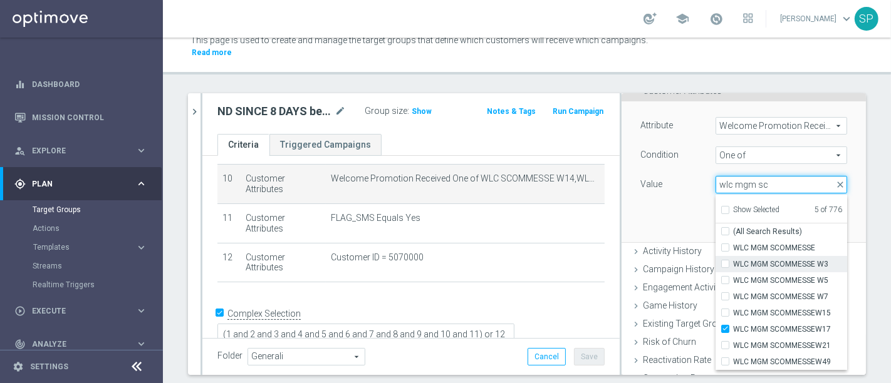
type input "wlc mgm sc"
click at [775, 259] on span "WLC MGM SCOMMESSE W3" at bounding box center [790, 264] width 114 height 10
click at [733, 261] on input "WLC MGM SCOMMESSE W3" at bounding box center [729, 265] width 8 height 8
checkbox input "true"
type input "Selected 6 of 776"
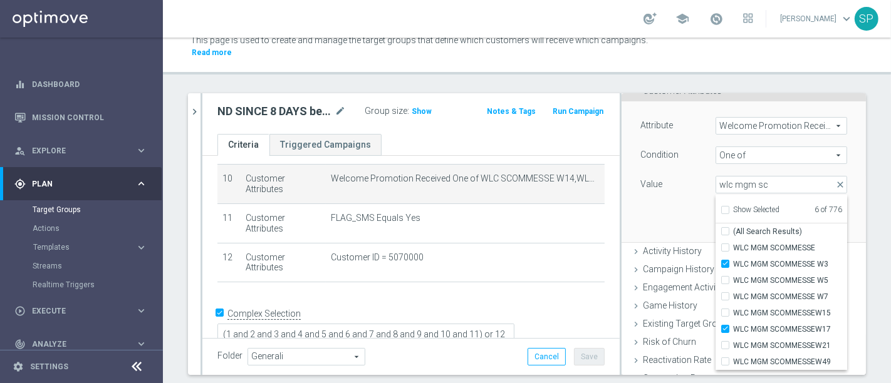
click at [664, 210] on div "Attribute Welcome Promotion Received Welcome Promotion Received arrow_drop_down…" at bounding box center [744, 172] width 226 height 140
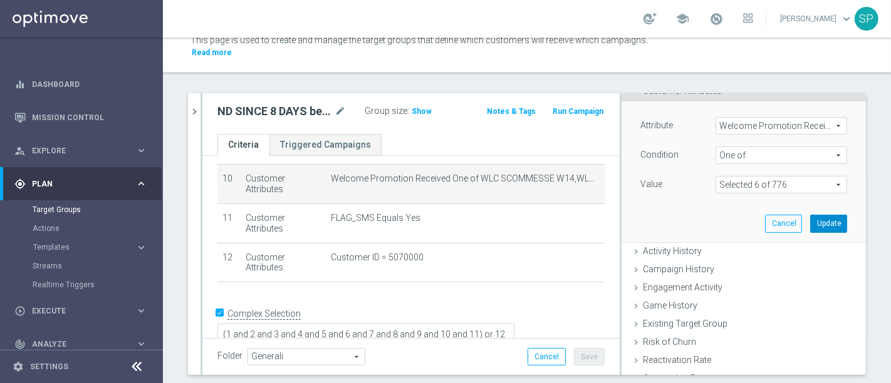
click at [810, 215] on button "Update" at bounding box center [828, 224] width 37 height 18
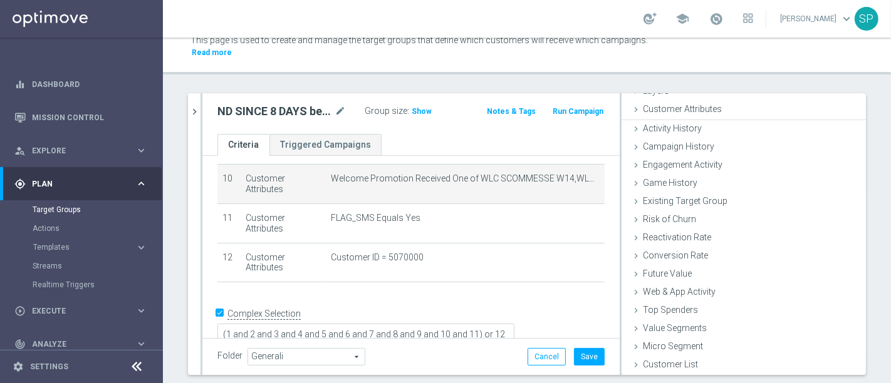
scroll to position [57, 0]
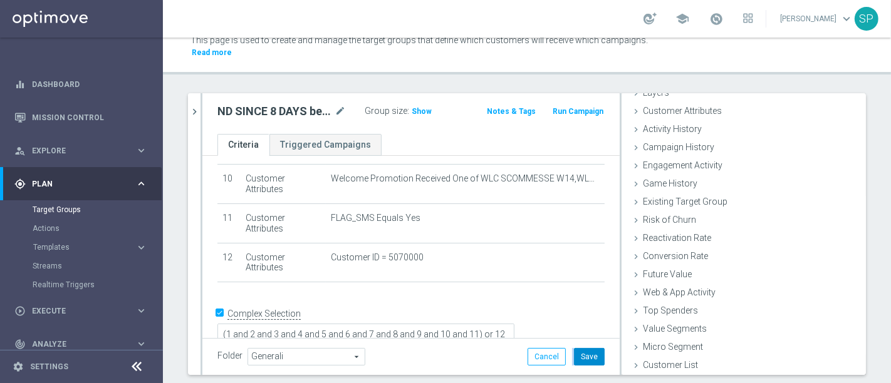
drag, startPoint x: 594, startPoint y: 347, endPoint x: 578, endPoint y: 347, distance: 16.3
click at [578, 347] on div "Folder Generali Generali arrow_drop_down search Cancel Save Saving..." at bounding box center [410, 356] width 417 height 37
click at [578, 348] on button "Save" at bounding box center [589, 357] width 31 height 18
click at [192, 106] on icon "chevron_right" at bounding box center [195, 112] width 12 height 12
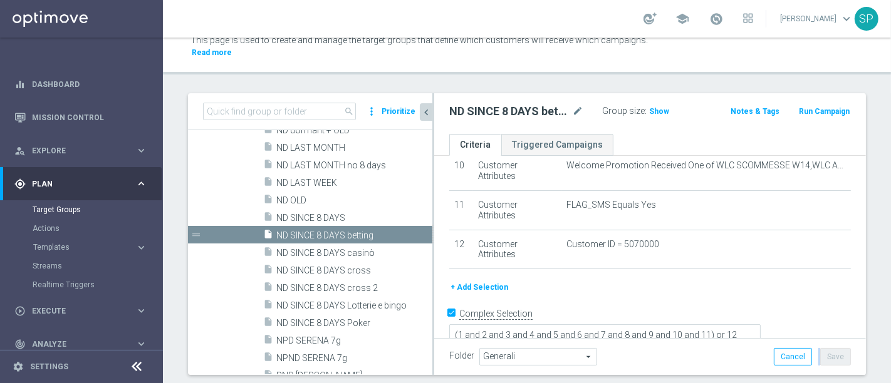
scroll to position [79, 0]
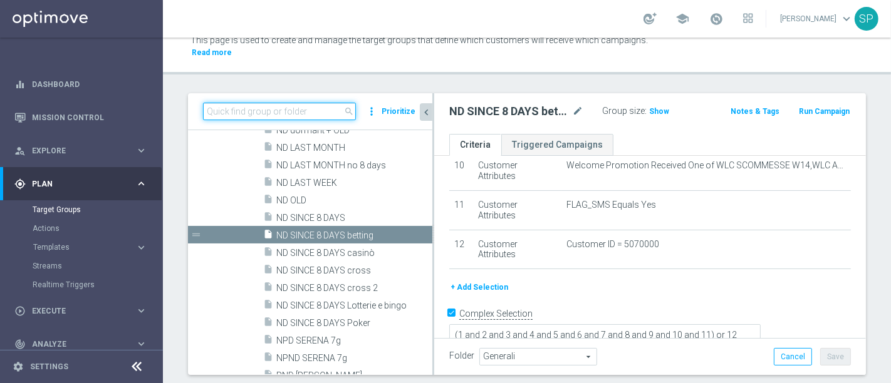
click at [261, 103] on input at bounding box center [279, 112] width 153 height 18
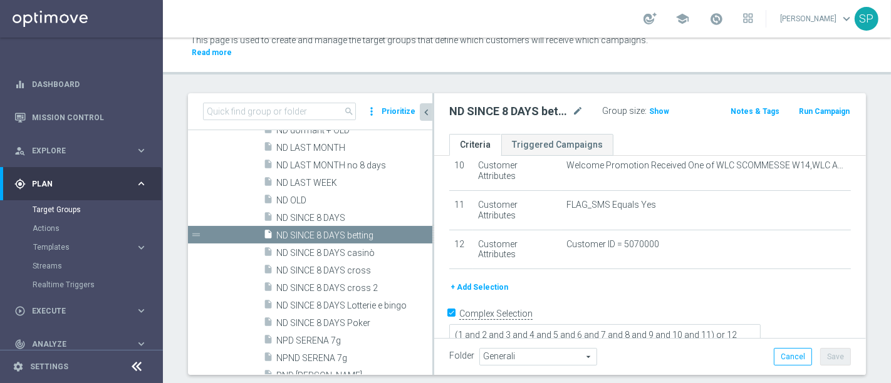
click at [437, 97] on div "ND SINCE 8 DAYS betting mode_edit Group size : Show Notes & Tags Run Campaign" at bounding box center [650, 113] width 432 height 41
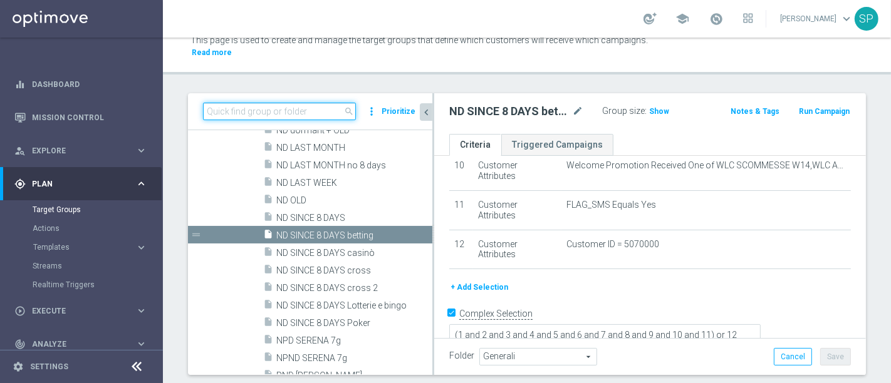
click at [289, 103] on input at bounding box center [279, 112] width 153 height 18
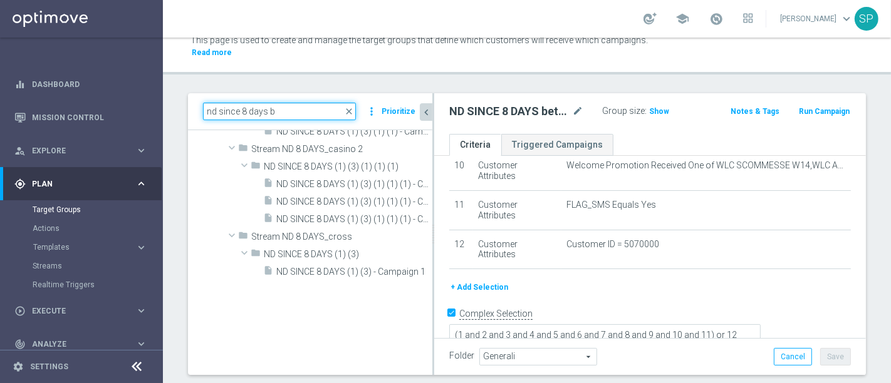
type input "nd since 8 days be"
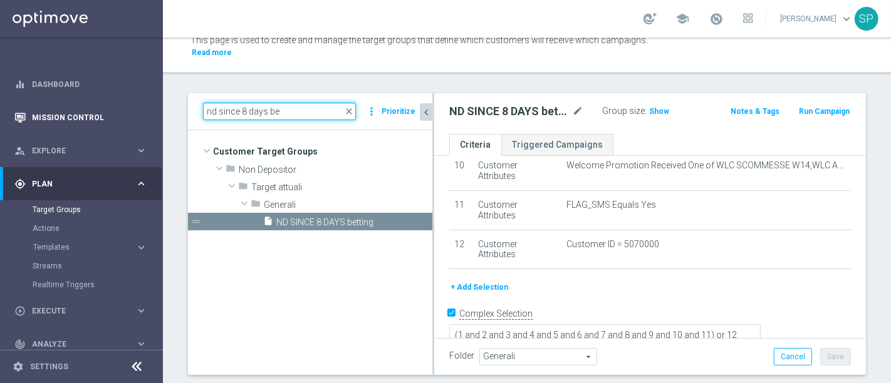
drag, startPoint x: 316, startPoint y: 92, endPoint x: 138, endPoint y: 105, distance: 178.4
click at [138, 105] on main "equalizer Dashboard Mission Control" at bounding box center [445, 191] width 891 height 383
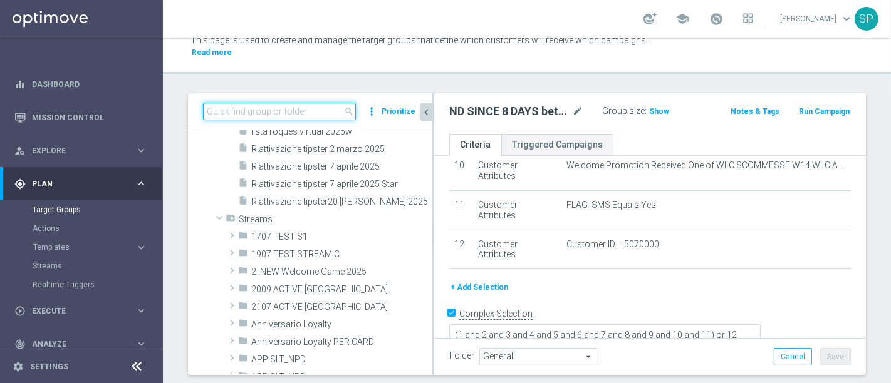
scroll to position [37757, 0]
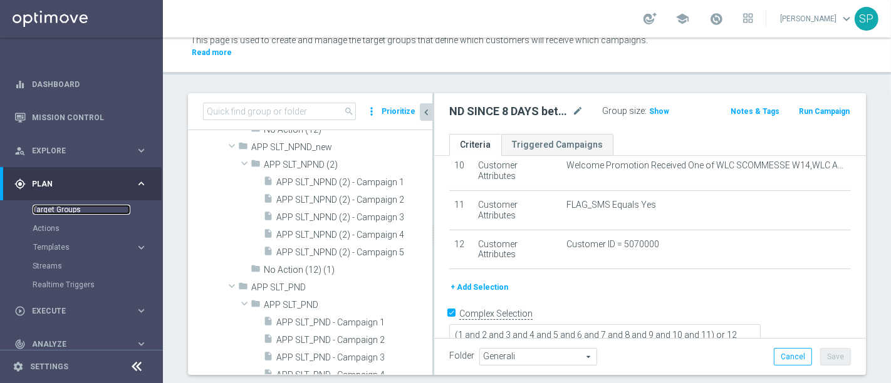
click at [71, 210] on link "Target Groups" at bounding box center [82, 210] width 98 height 10
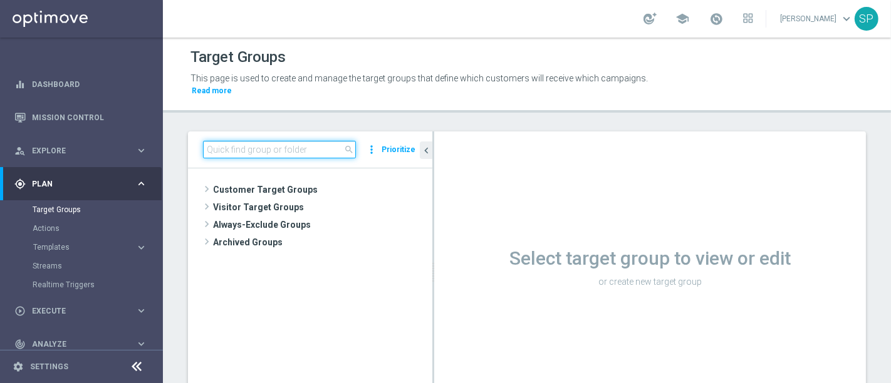
click at [319, 141] on input at bounding box center [279, 150] width 153 height 18
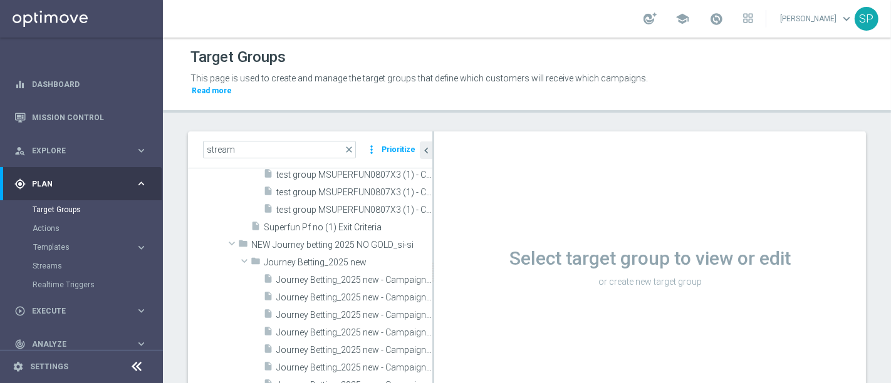
scroll to position [18920, 0]
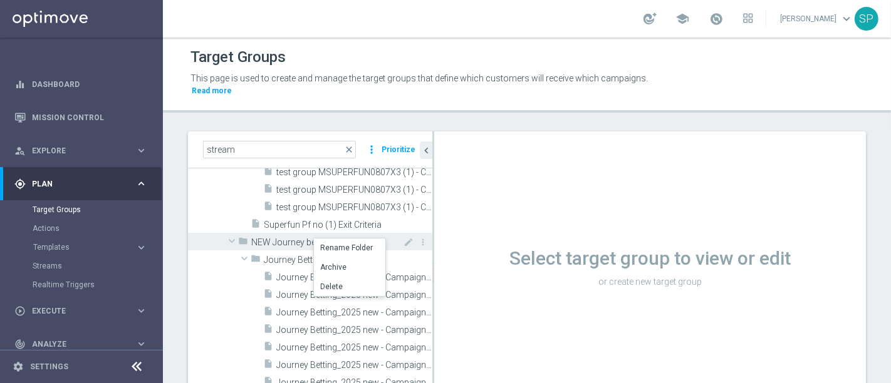
click at [245, 236] on icon "folder" at bounding box center [243, 243] width 10 height 14
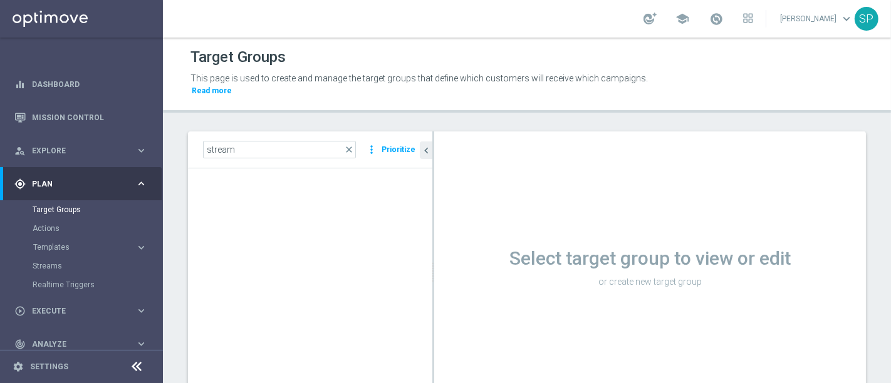
scroll to position [10629, 0]
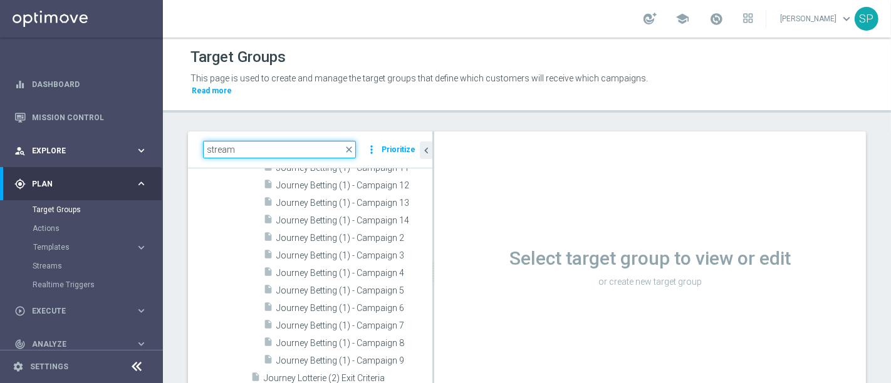
drag, startPoint x: 305, startPoint y: 132, endPoint x: 159, endPoint y: 152, distance: 148.0
click at [159, 152] on main "equalizer Dashboard Mission Control" at bounding box center [445, 191] width 891 height 383
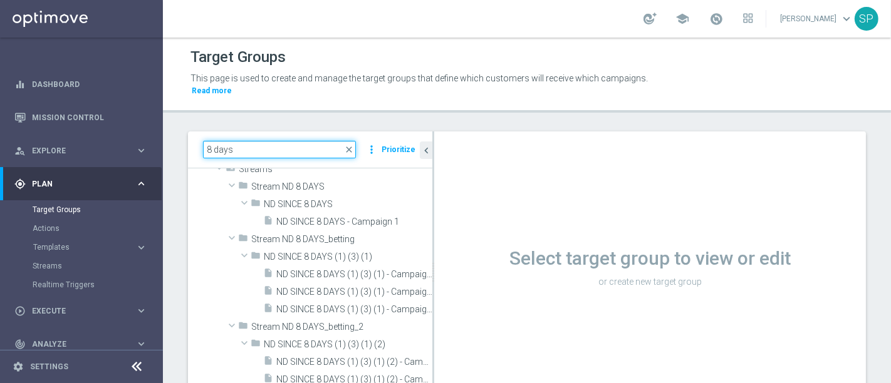
scroll to position [232, 0]
type input "8 days"
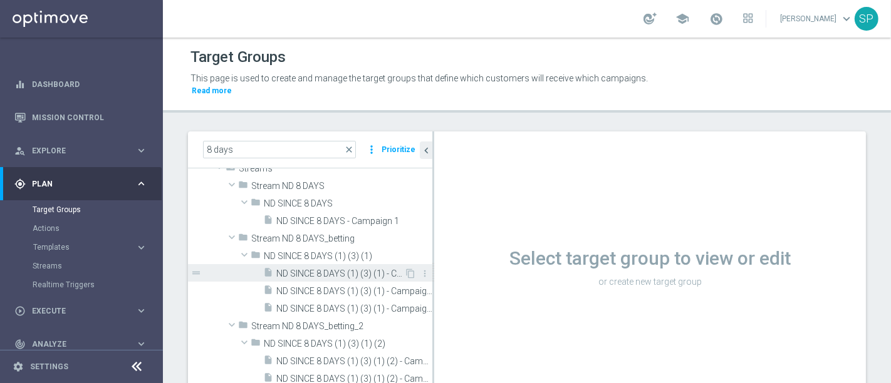
click at [337, 269] on span "ND SINCE 8 DAYS (1) (3) (1) - Campaign 1" at bounding box center [340, 274] width 128 height 11
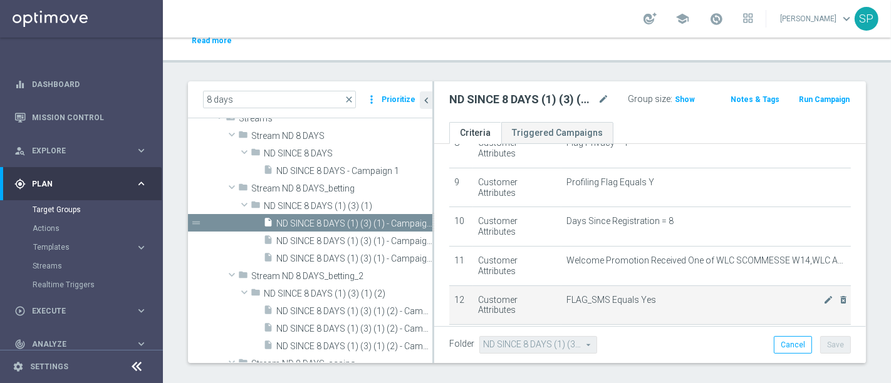
scroll to position [318, 0]
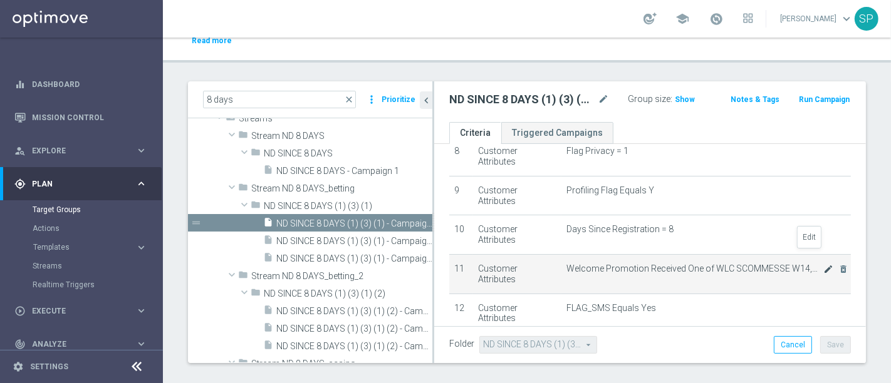
click at [823, 264] on icon "mode_edit" at bounding box center [828, 269] width 10 height 10
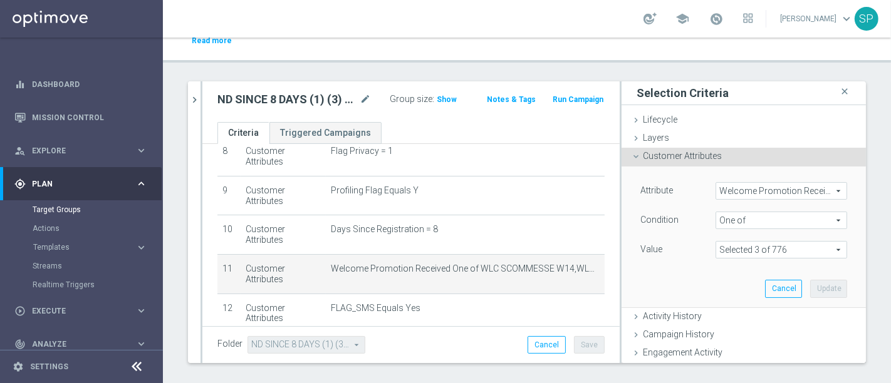
click at [784, 242] on span at bounding box center [781, 250] width 130 height 16
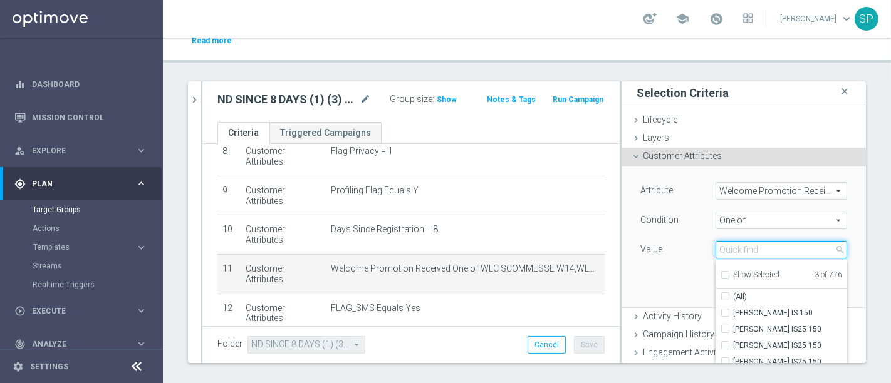
click at [766, 241] on input "search" at bounding box center [782, 250] width 132 height 18
type input "n"
type input "wlc mgm sco"
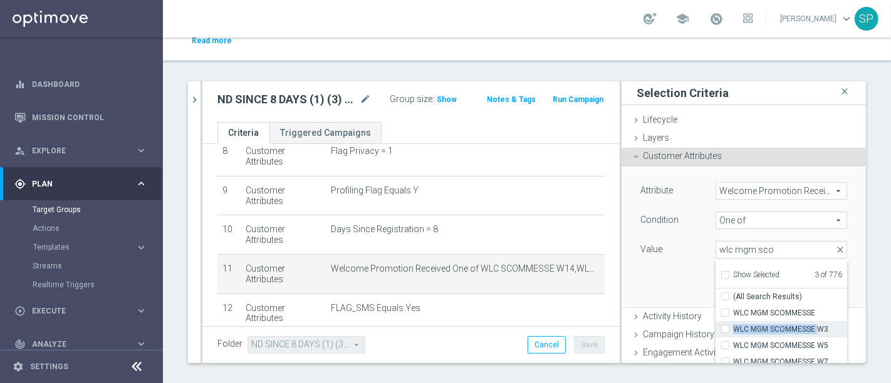
drag, startPoint x: 806, startPoint y: 308, endPoint x: 803, endPoint y: 320, distance: 11.6
click at [803, 320] on div "WLC MGM SCOMMESSE WLC MGM SCOMMESSE W3 WLC MGM SCOMMESSE W5 WLC MGM SCOMMESSE W…" at bounding box center [782, 370] width 132 height 130
click at [803, 325] on span "WLC MGM SCOMMESSE W3" at bounding box center [790, 330] width 114 height 10
click at [733, 326] on input "WLC MGM SCOMMESSE W3" at bounding box center [729, 330] width 8 height 8
checkbox input "true"
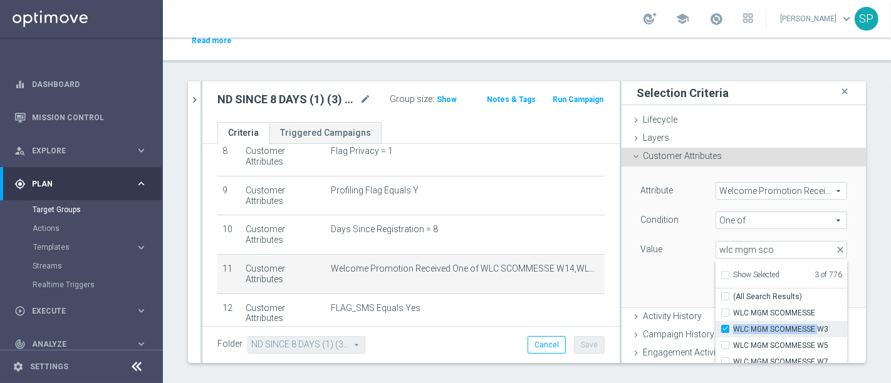
type input "Selected 4 of 776"
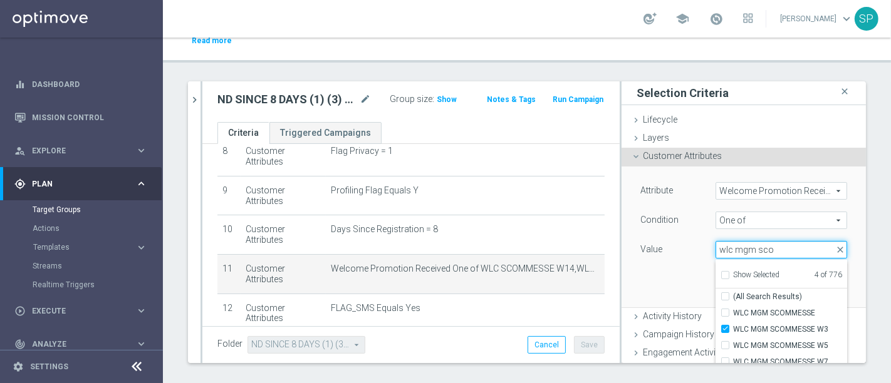
drag, startPoint x: 772, startPoint y: 235, endPoint x: 717, endPoint y: 249, distance: 56.4
click at [717, 249] on div "Selected 4 of 776 arrow_drop_down wlc mgm sco close Show Selected 4 of 776 (All…" at bounding box center [782, 250] width 132 height 18
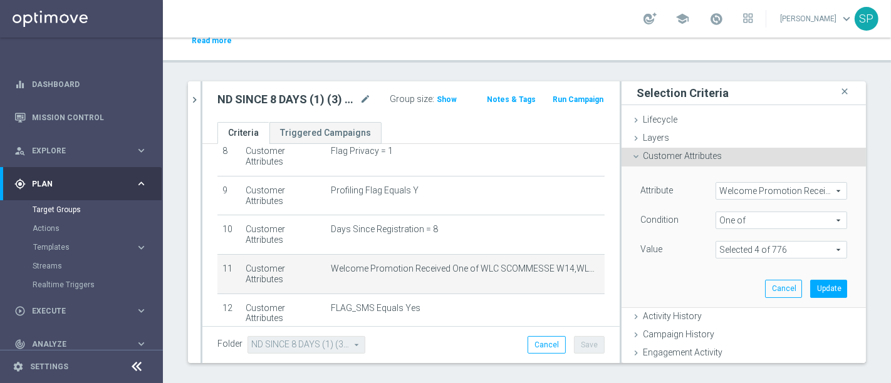
click at [721, 247] on div "Value Selected 4 of 776 arrow_drop_down search Show Selected 4 of 776 (All)" at bounding box center [744, 251] width 226 height 20
click at [734, 242] on span at bounding box center [781, 250] width 130 height 16
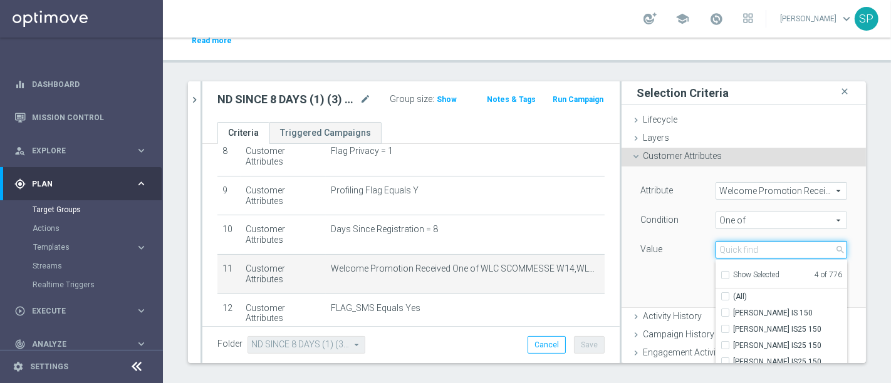
click at [734, 241] on input "search" at bounding box center [782, 250] width 132 height 18
type input "l"
type input "e"
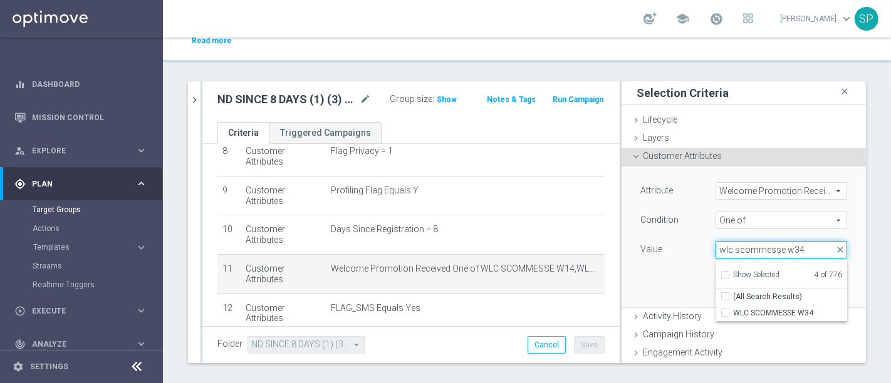
type input "wlc scommesse w34"
click at [786, 308] on span "WLC SCOMMESSE W34" at bounding box center [790, 313] width 114 height 10
click at [733, 310] on input "WLC SCOMMESSE W34" at bounding box center [729, 314] width 8 height 8
checkbox input "true"
type input "Selected 5 of 776"
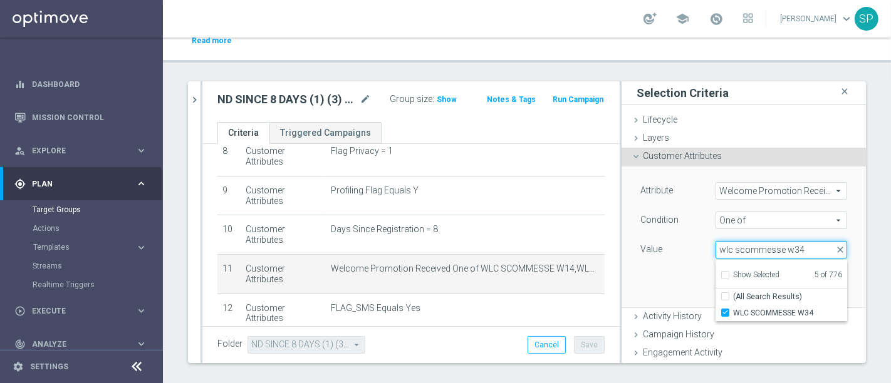
drag, startPoint x: 790, startPoint y: 242, endPoint x: 721, endPoint y: 252, distance: 70.2
click at [721, 252] on div "Selected 5 of 776 arrow_drop_down wlc scommesse w34 close Show Selected 5 of 77…" at bounding box center [782, 250] width 132 height 18
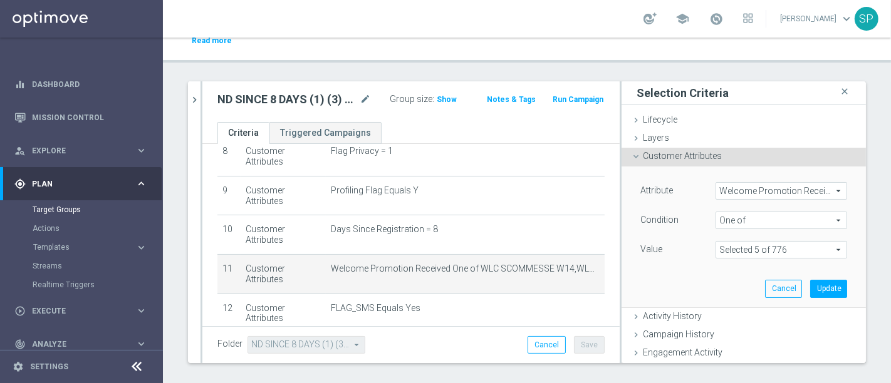
click at [761, 242] on span at bounding box center [781, 250] width 130 height 16
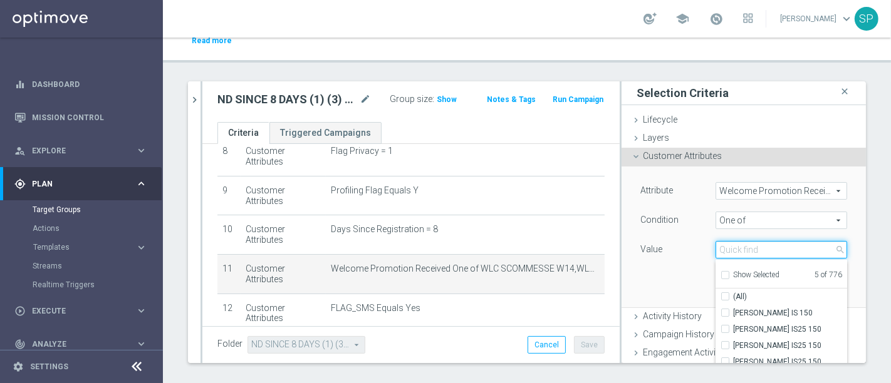
click at [761, 241] on input "search" at bounding box center [782, 250] width 132 height 18
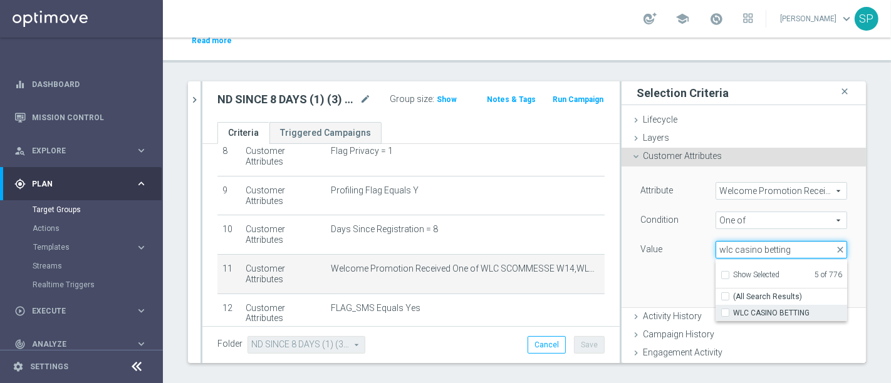
type input "wlc casino betting"
click at [763, 308] on span "WLC CASINO BETTING" at bounding box center [790, 313] width 114 height 10
click at [733, 310] on input "WLC CASINO BETTING" at bounding box center [729, 314] width 8 height 8
checkbox input "true"
type input "Selected 6 of 776"
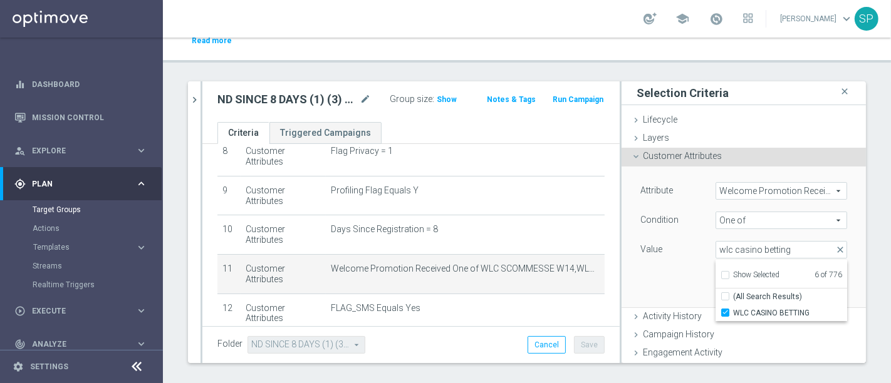
click at [670, 266] on div "Attribute Welcome Promotion Received Welcome Promotion Received arrow_drop_down…" at bounding box center [744, 237] width 226 height 140
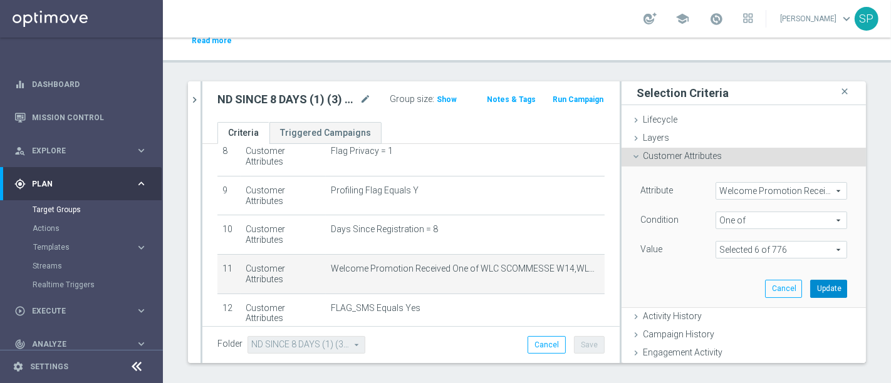
click at [810, 280] on button "Update" at bounding box center [828, 289] width 37 height 18
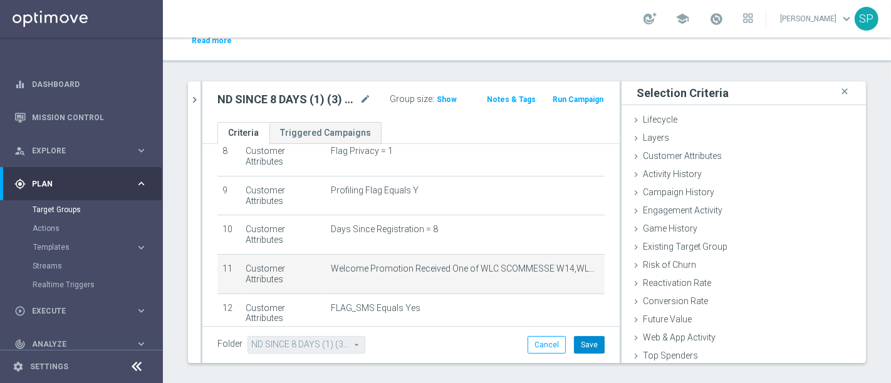
click at [574, 336] on button "Save" at bounding box center [589, 345] width 31 height 18
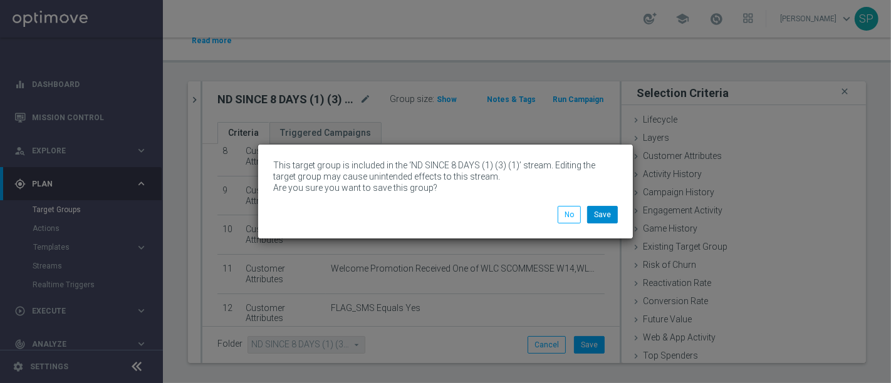
click at [610, 214] on button "Save" at bounding box center [602, 215] width 31 height 18
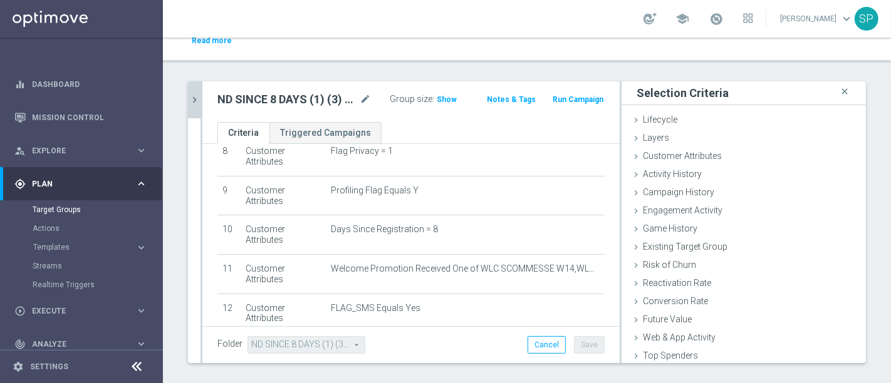
click at [194, 94] on icon "chevron_right" at bounding box center [195, 100] width 12 height 12
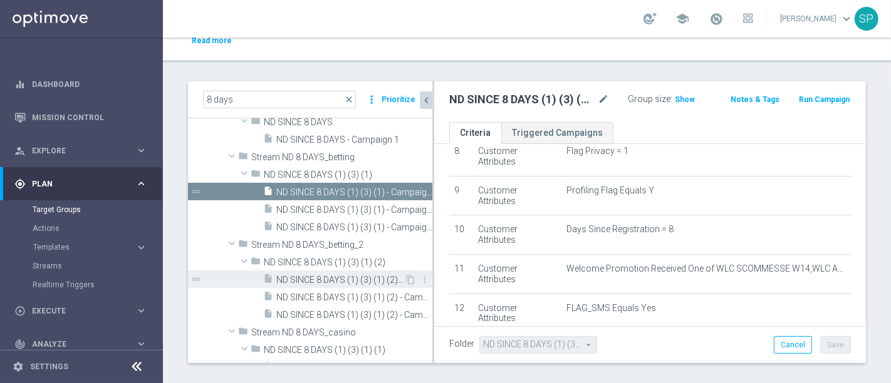
scroll to position [264, 0]
click at [345, 274] on span "ND SINCE 8 DAYS (1) (3) (1) (2) - Campaign 1" at bounding box center [340, 279] width 128 height 11
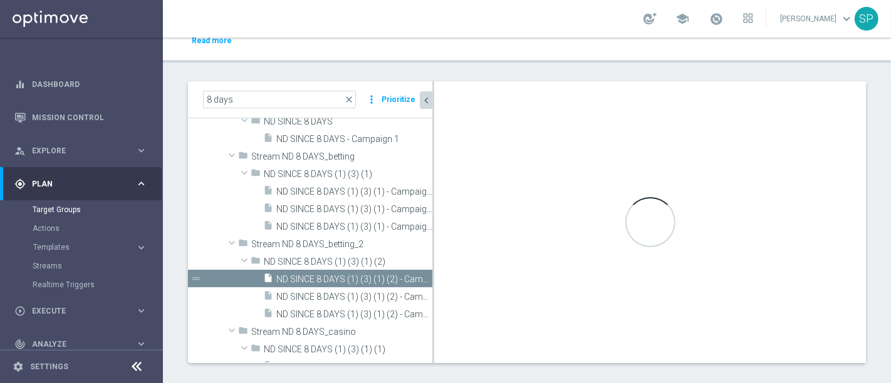
type input "ND SINCE 8 DAYS (1) (3) (1) (2)"
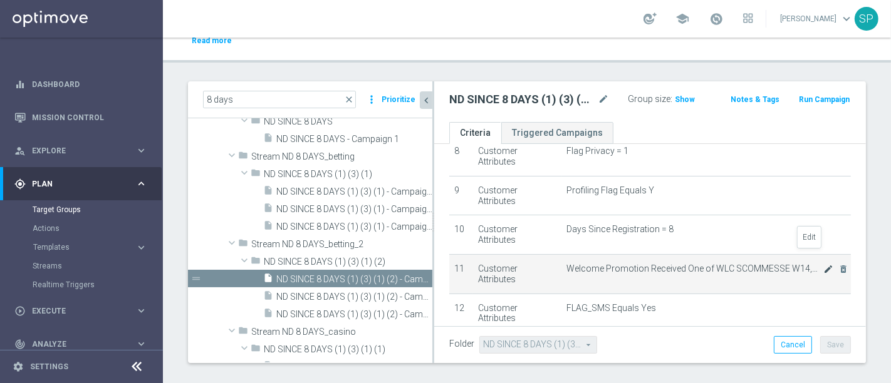
click at [823, 264] on icon "mode_edit" at bounding box center [828, 269] width 10 height 10
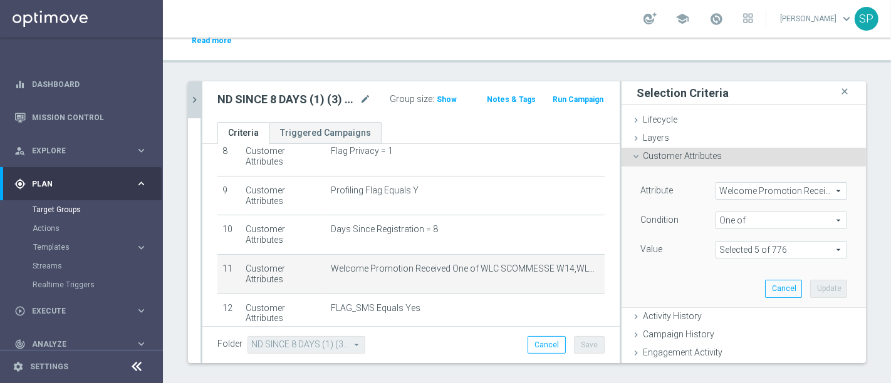
click at [755, 246] on div "Selected 5 of 776 arrow_drop_down search Show Selected 5 of 776 (All)" at bounding box center [782, 250] width 132 height 18
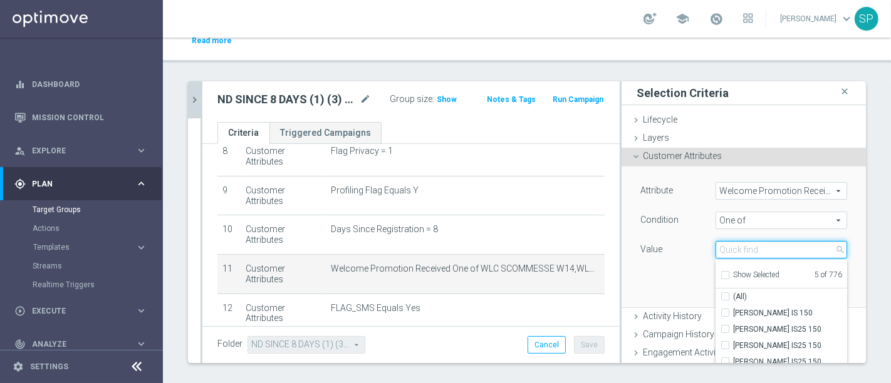
click at [755, 246] on input "search" at bounding box center [782, 250] width 132 height 18
type input "wlc scommesse w3"
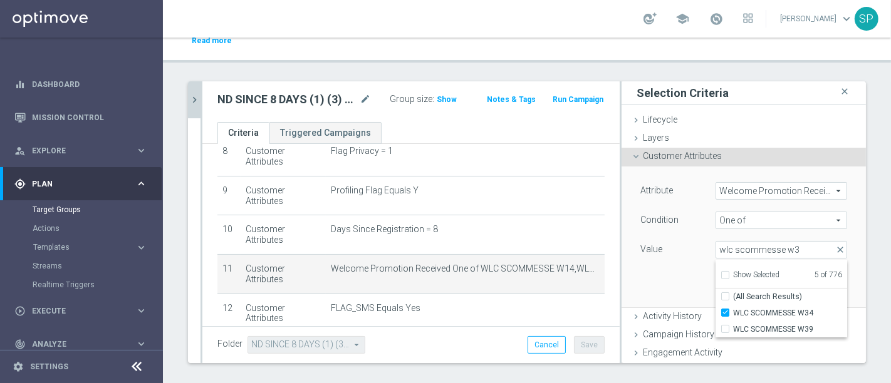
click at [186, 97] on div "8 days close more_vert Prioritize Customer Target Groups library_add create_new…" at bounding box center [527, 237] width 728 height 312
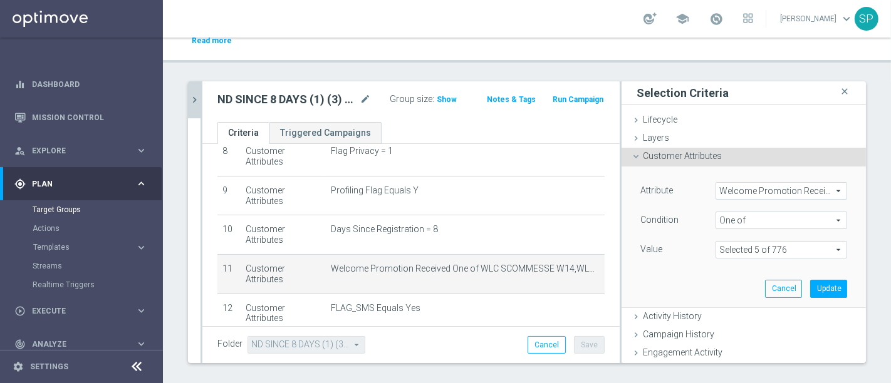
click at [197, 95] on button "chevron_right" at bounding box center [194, 99] width 13 height 37
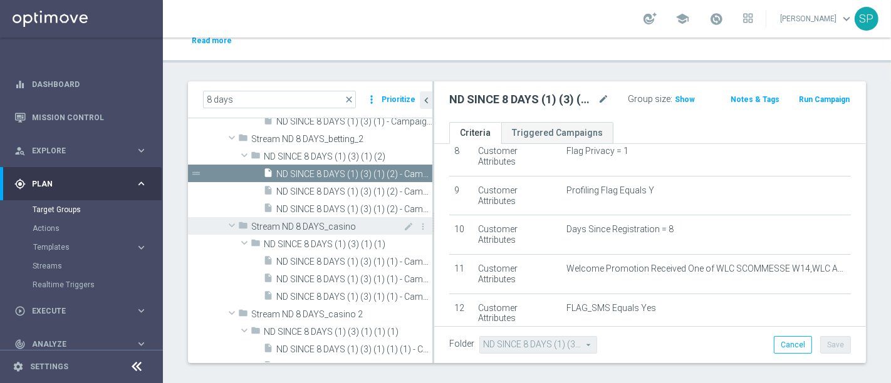
scroll to position [374, 0]
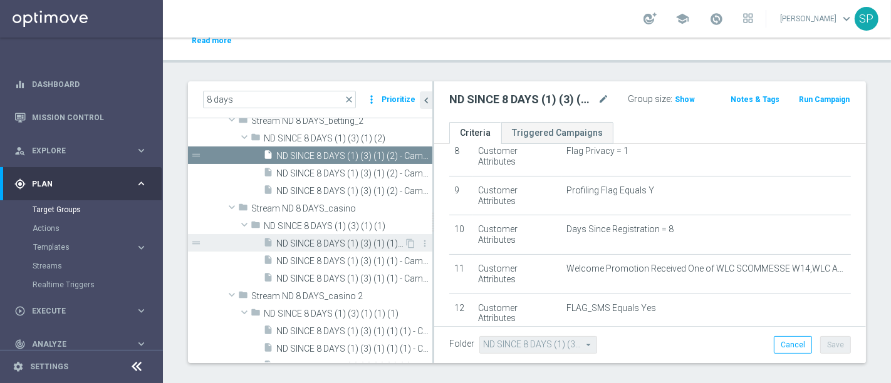
click at [350, 239] on span "ND SINCE 8 DAYS (1) (3) (1) (1) - Campaign 1" at bounding box center [340, 244] width 128 height 11
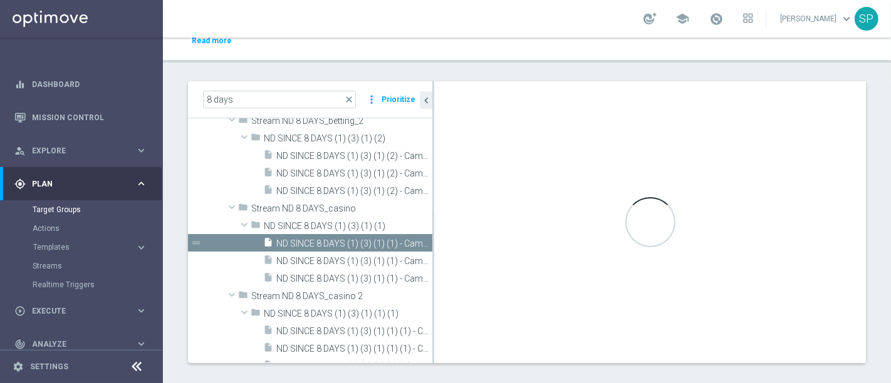
type input "ND SINCE 8 DAYS (1) (3) (1) (1)"
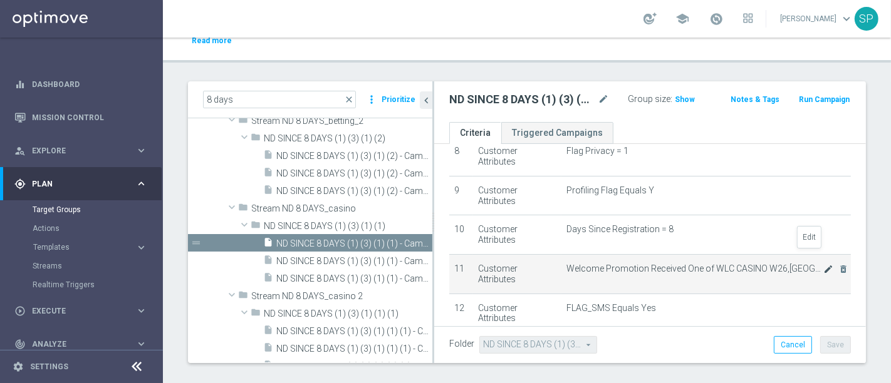
click at [823, 264] on icon "mode_edit" at bounding box center [828, 269] width 10 height 10
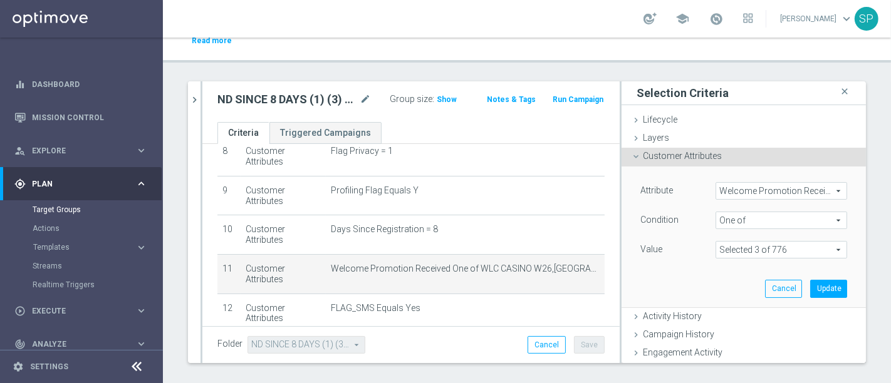
click at [804, 242] on span at bounding box center [781, 250] width 130 height 16
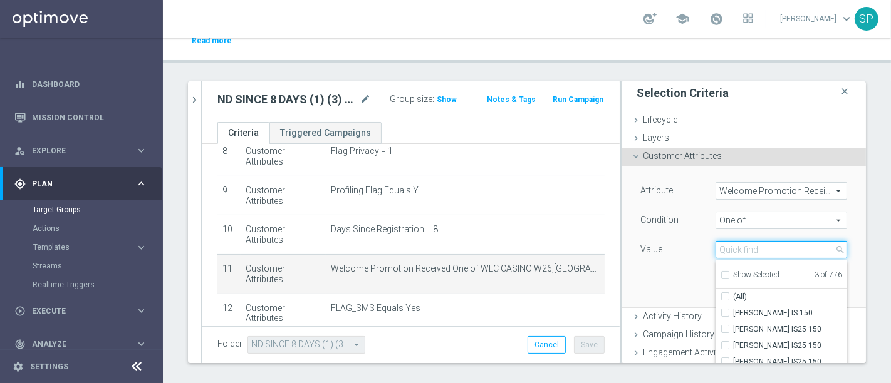
click at [804, 241] on input "search" at bounding box center [782, 250] width 132 height 18
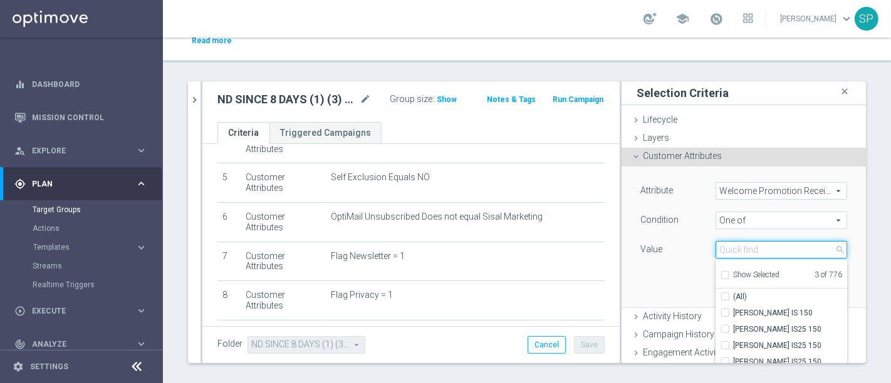
scroll to position [173, 0]
type input "wlc"
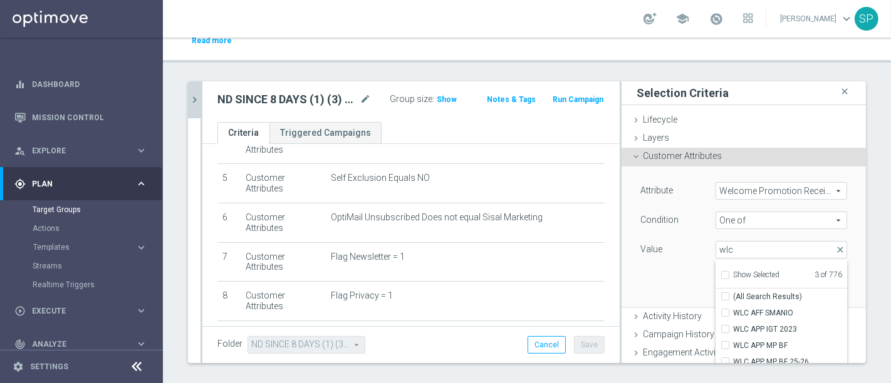
click at [194, 94] on icon "chevron_right" at bounding box center [195, 100] width 12 height 12
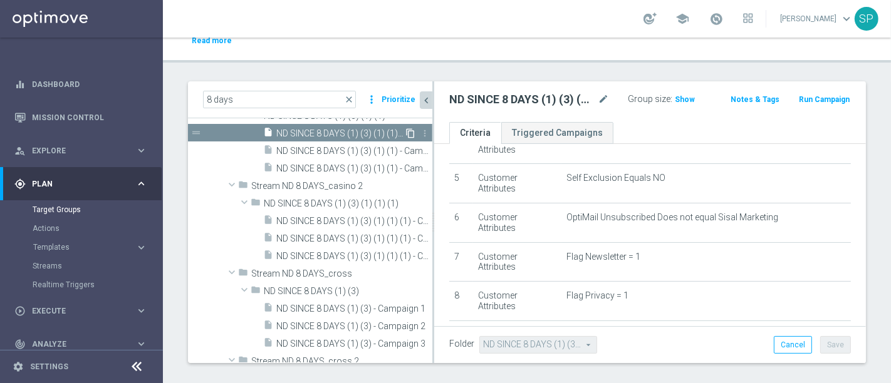
scroll to position [550, 0]
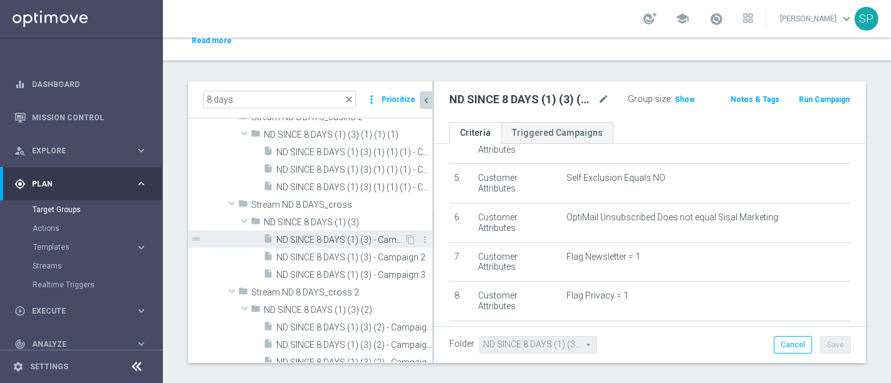
click at [335, 235] on span "ND SINCE 8 DAYS (1) (3) - Campaign 1" at bounding box center [340, 240] width 128 height 11
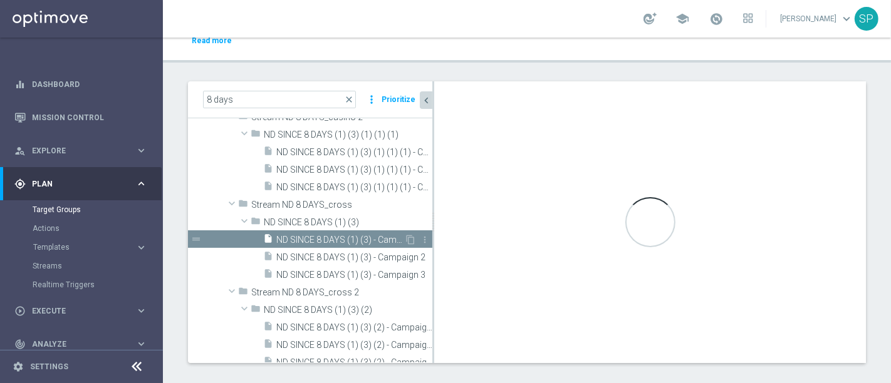
type textarea "(((1)) AND (( 2 and 3 and 4 and 5 and 6 and 7 and 8 and 9 and 10 and 11 and 12 …"
type input "ND SINCE 8 DAYS (1) (3)"
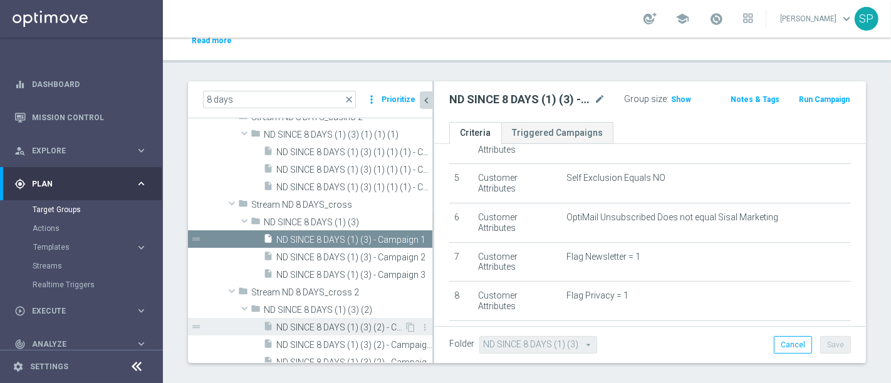
click at [340, 322] on div "insert_drive_file ND SINCE 8 DAYS (1) (3) (2) - Campaign 1" at bounding box center [333, 327] width 141 height 18
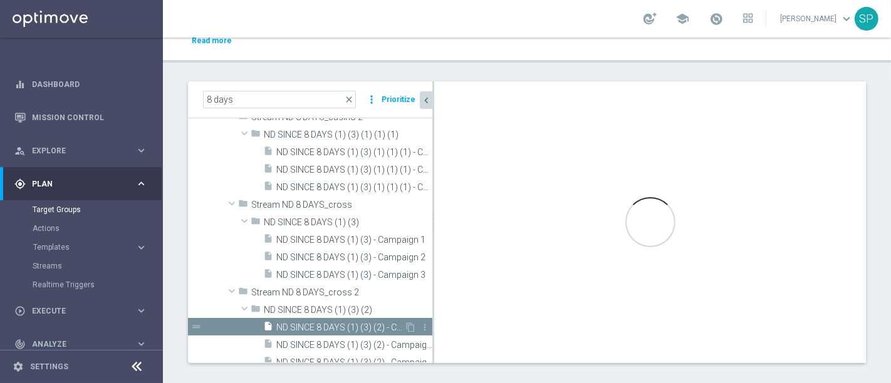
type textarea "(((1)) AND (( 2 and 3 and 4 and 5 and 6 and 7 and 8 and 9 and 10 and 11 and 12 …"
type input "ND SINCE 8 DAYS (1) (3) (2)"
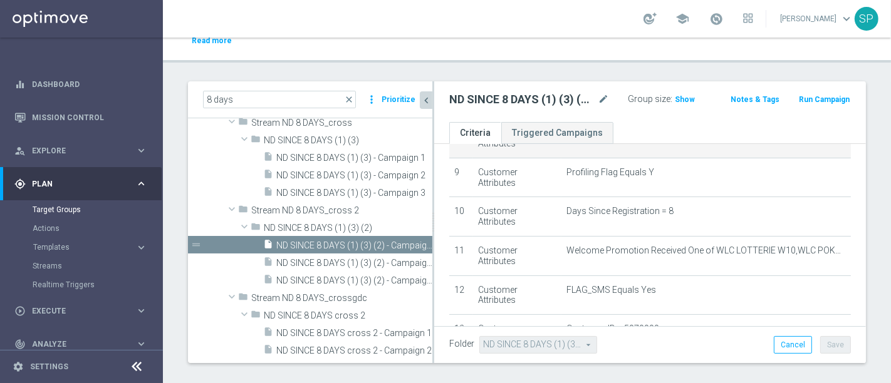
scroll to position [375, 0]
click at [66, 248] on span "Templates" at bounding box center [78, 248] width 90 height 8
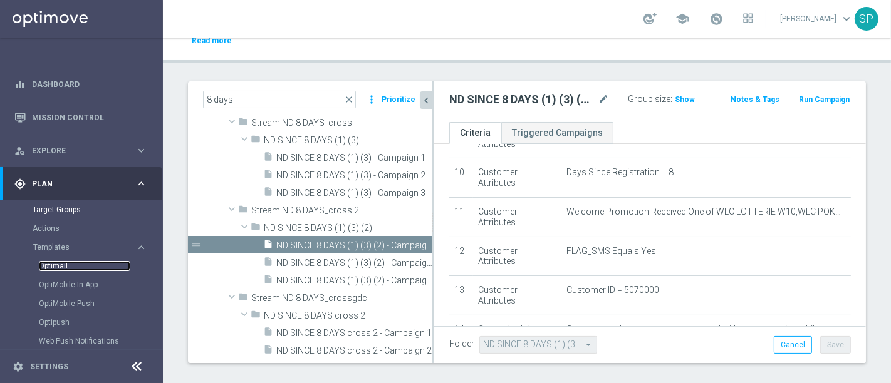
click at [60, 267] on link "Optimail" at bounding box center [84, 266] width 91 height 10
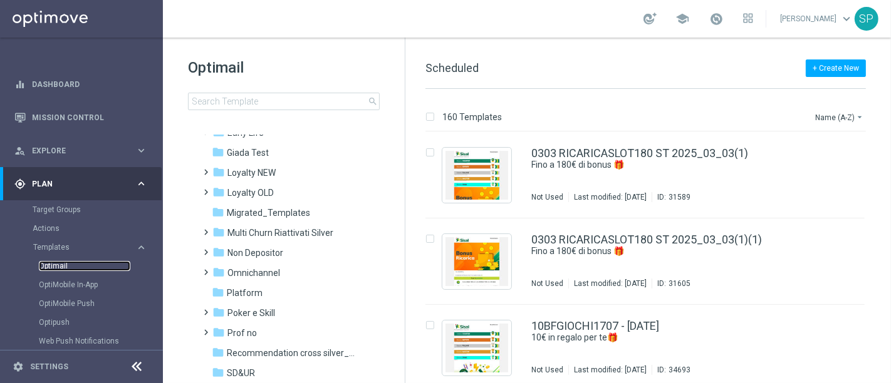
scroll to position [195, 0]
click at [269, 256] on span "Non Depositor" at bounding box center [255, 252] width 56 height 11
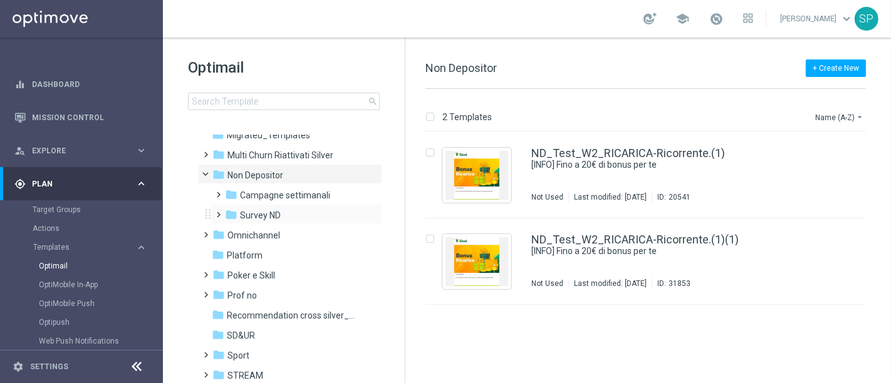
scroll to position [273, 0]
click at [300, 199] on span "Campagne settimanali" at bounding box center [285, 194] width 90 height 11
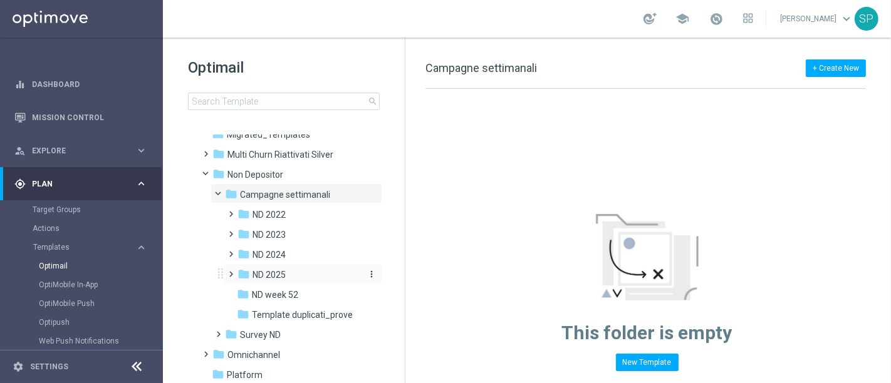
click at [316, 278] on div "folder ND 2025" at bounding box center [298, 275] width 123 height 14
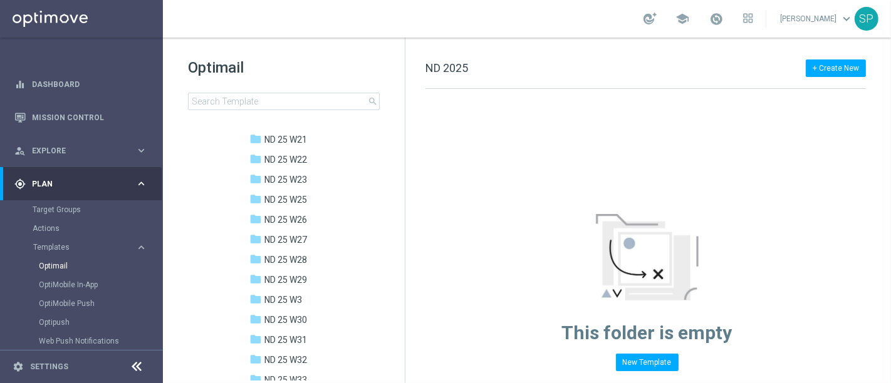
scroll to position [655, 0]
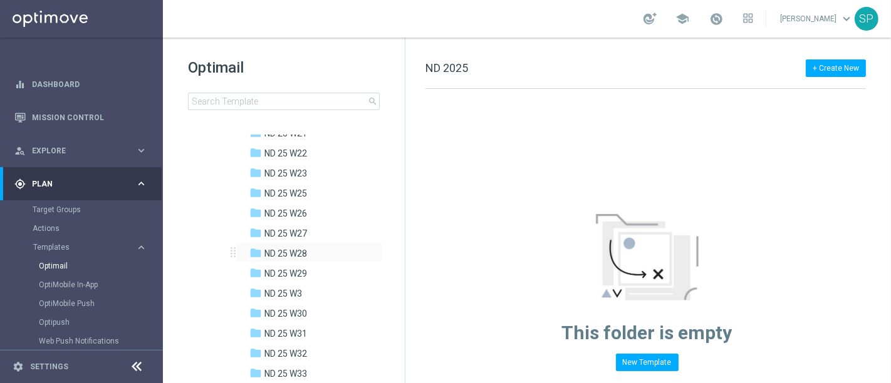
click at [322, 244] on div "folder ND 25 W28 more_vert" at bounding box center [309, 252] width 147 height 20
click at [315, 318] on div "folder ND 25 W30" at bounding box center [305, 314] width 113 height 14
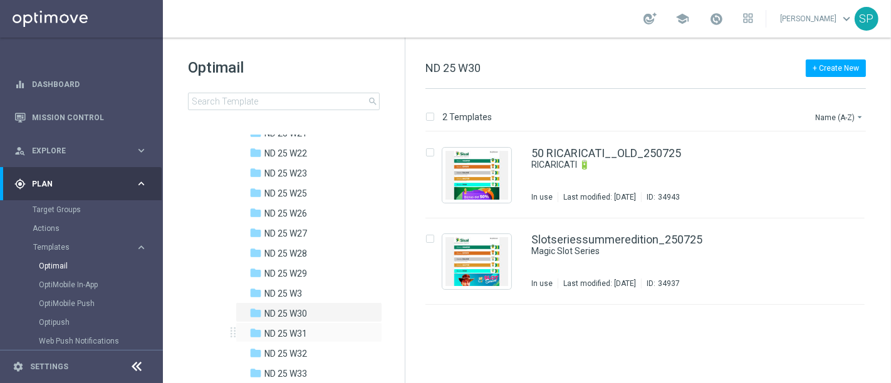
click at [300, 323] on div "folder ND 25 W31 more_vert" at bounding box center [309, 333] width 147 height 20
click at [300, 328] on span "ND 25 W31" at bounding box center [285, 333] width 43 height 11
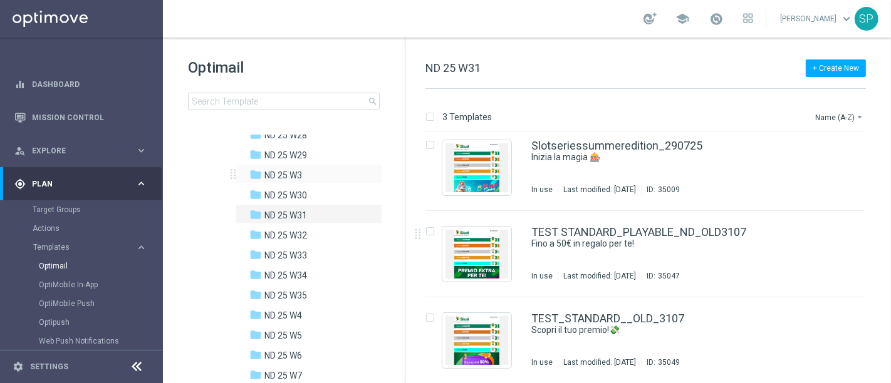
scroll to position [778, 0]
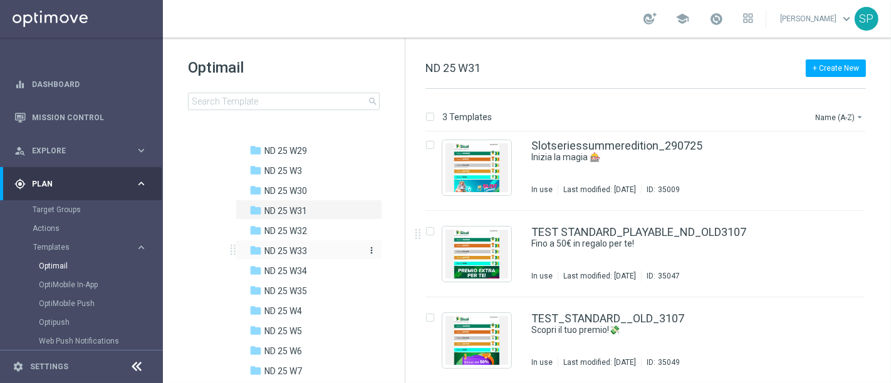
click at [293, 253] on span "ND 25 W33" at bounding box center [285, 251] width 43 height 11
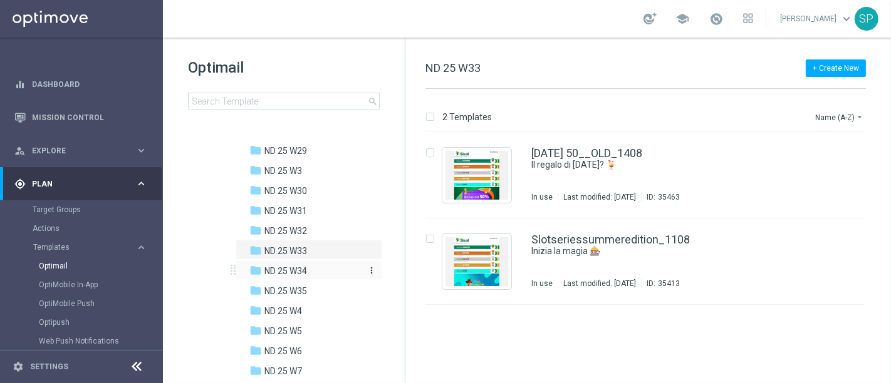
click at [296, 273] on span "ND 25 W34" at bounding box center [285, 271] width 43 height 11
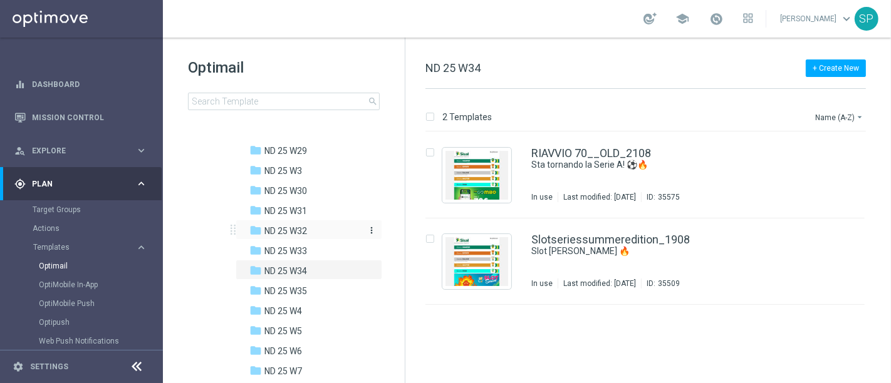
click at [294, 233] on span "ND 25 W32" at bounding box center [285, 231] width 43 height 11
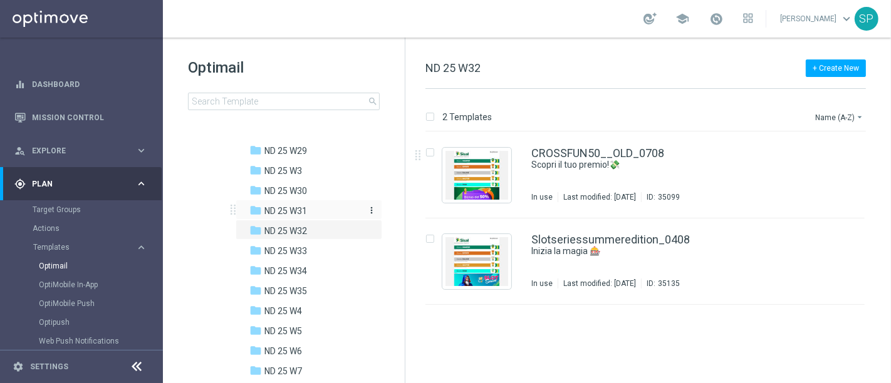
click at [289, 214] on span "ND 25 W31" at bounding box center [285, 211] width 43 height 11
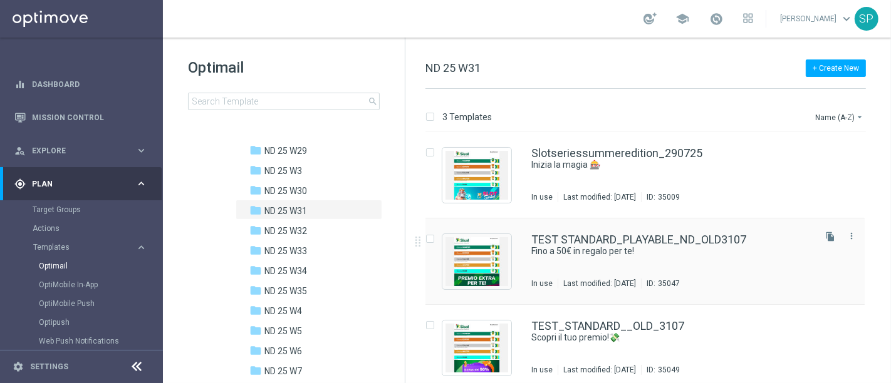
scroll to position [8, 0]
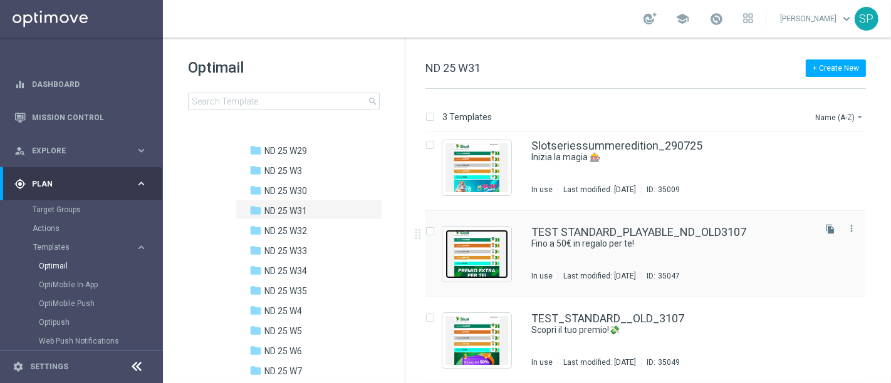
click at [492, 267] on img "Press SPACE to select this row." at bounding box center [477, 254] width 63 height 49
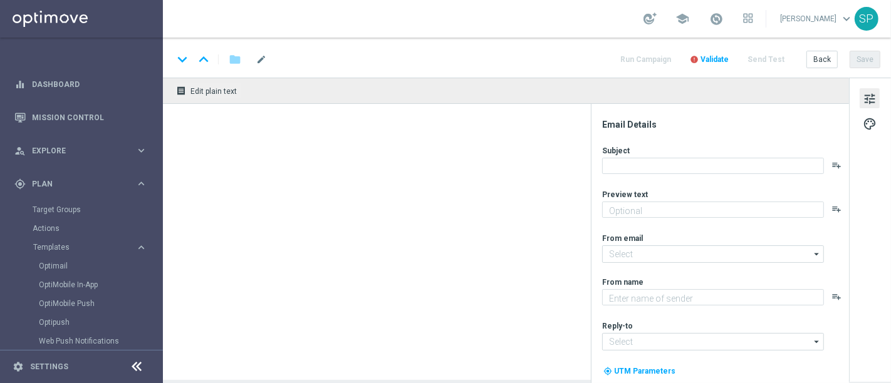
type textarea "Sbloccali subito 🎁"
type input "[EMAIL_ADDRESS][DOMAIN_NAME]"
type textarea "SISAL"
type input "[EMAIL_ADDRESS][DOMAIN_NAME]"
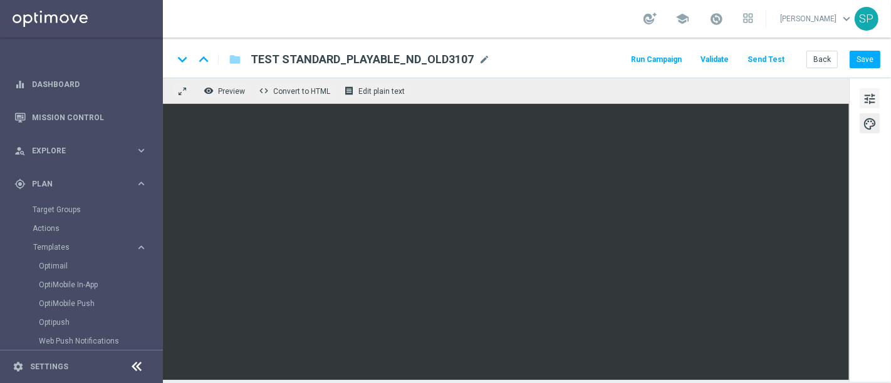
click at [863, 96] on span "tune" at bounding box center [870, 99] width 14 height 16
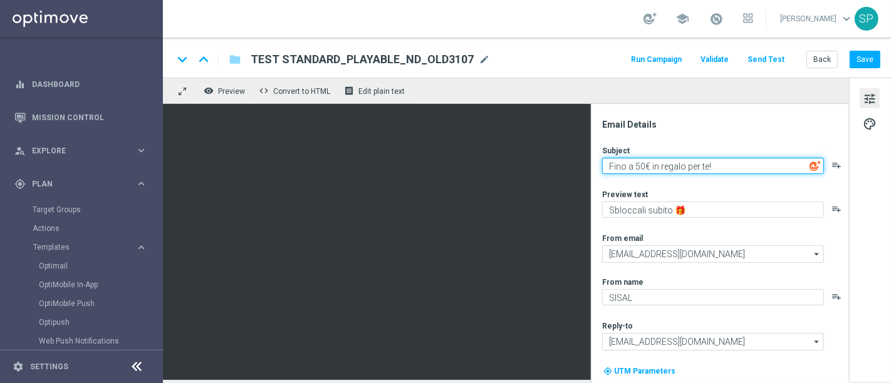
click at [640, 165] on textarea "Fino a 50€ in regalo per te!" at bounding box center [713, 166] width 222 height 16
type textarea "Fino a 70€ in regalo per te!"
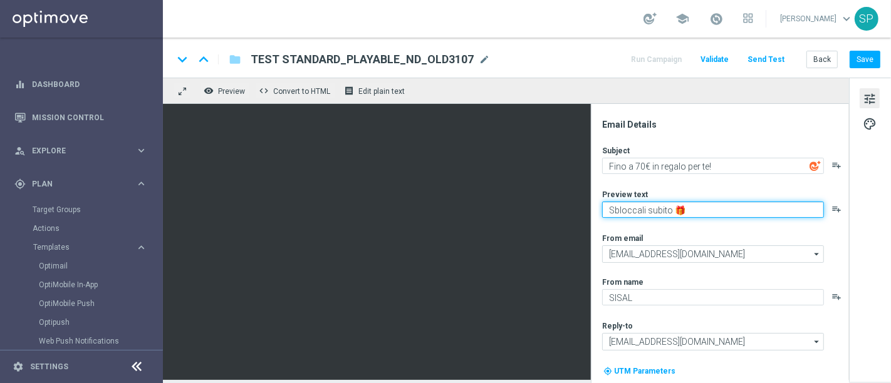
drag, startPoint x: 696, startPoint y: 208, endPoint x: 589, endPoint y: 211, distance: 107.2
click at [335, 111] on div "remove_red_eye Preview code Convert to HTML receipt Edit plain text Email Detai…" at bounding box center [527, 229] width 728 height 303
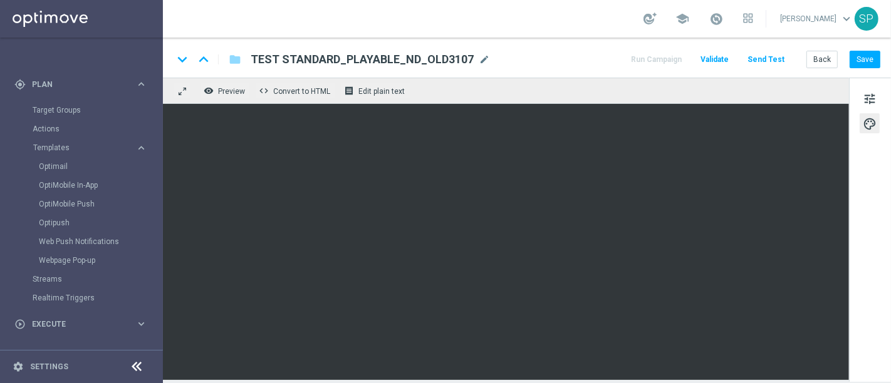
scroll to position [100, 0]
click at [46, 281] on link "Streams" at bounding box center [82, 279] width 98 height 10
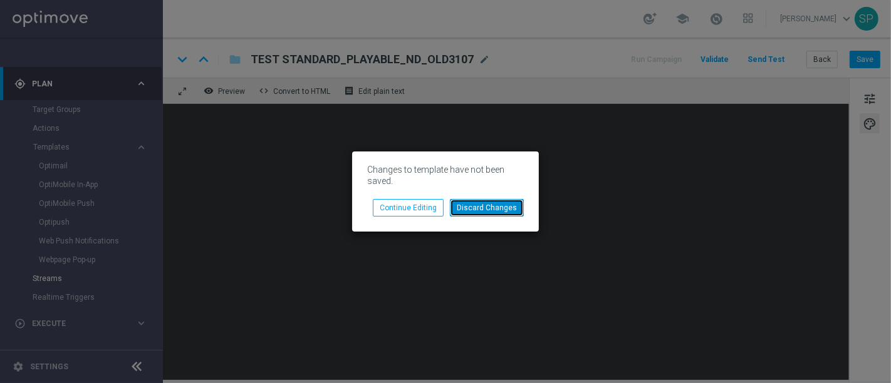
click at [479, 213] on button "Discard Changes" at bounding box center [487, 208] width 74 height 18
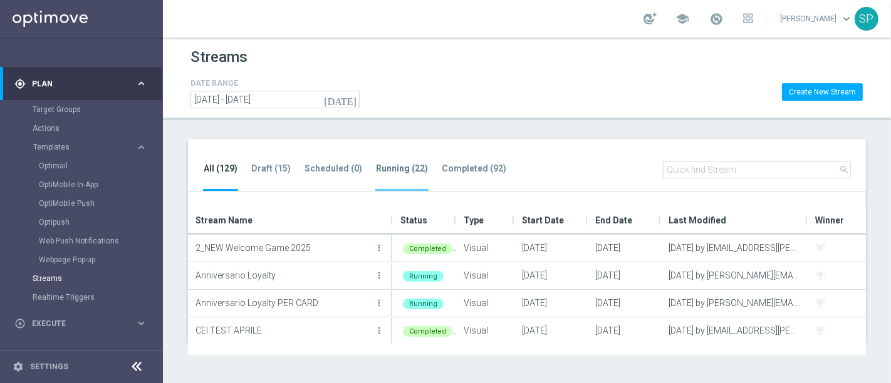
click at [389, 174] on li "Running (22)" at bounding box center [401, 176] width 53 height 29
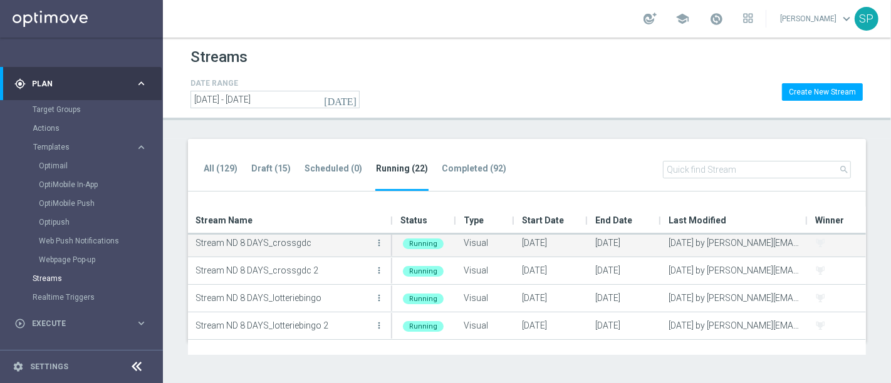
scroll to position [402, 0]
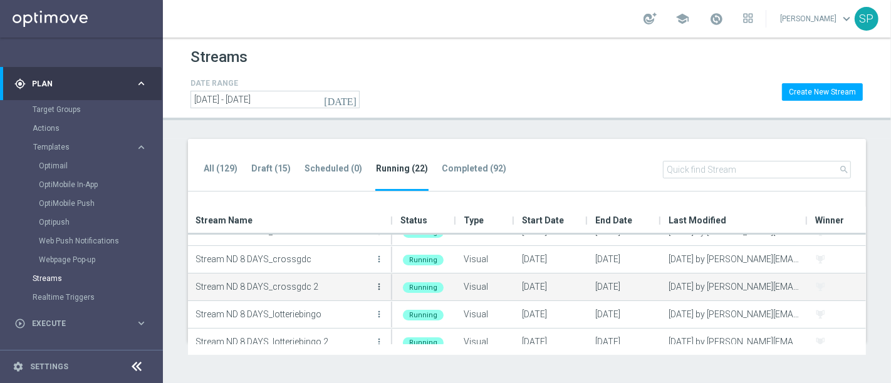
click at [377, 284] on icon "more_vert" at bounding box center [379, 287] width 10 height 10
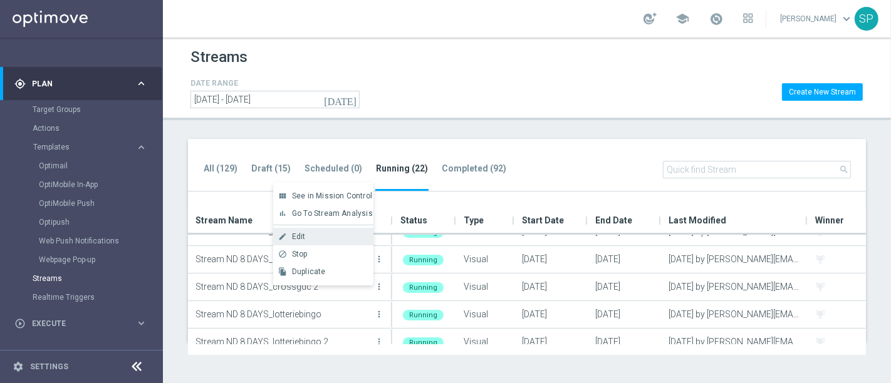
click at [340, 236] on div "Edit" at bounding box center [330, 236] width 76 height 9
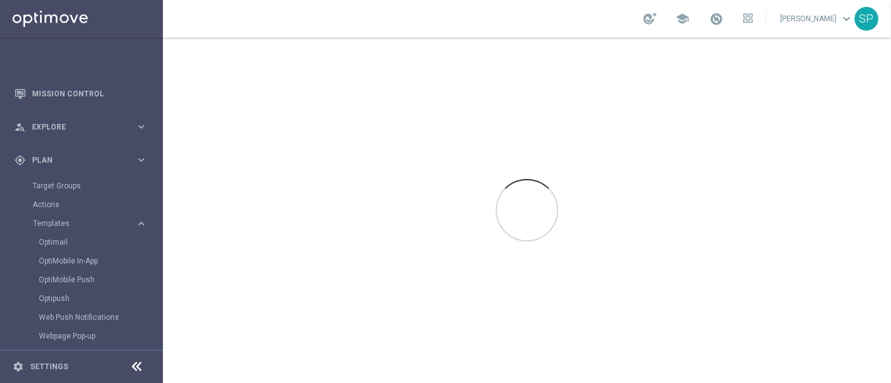
scroll to position [23, 0]
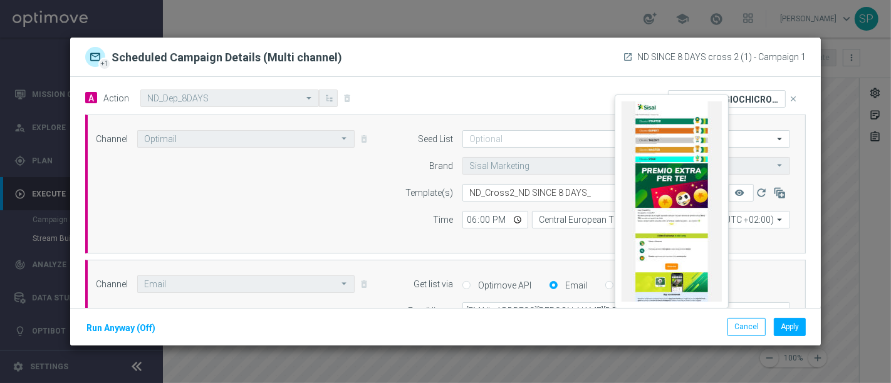
click at [729, 201] on button "remove_red_eye" at bounding box center [741, 193] width 25 height 18
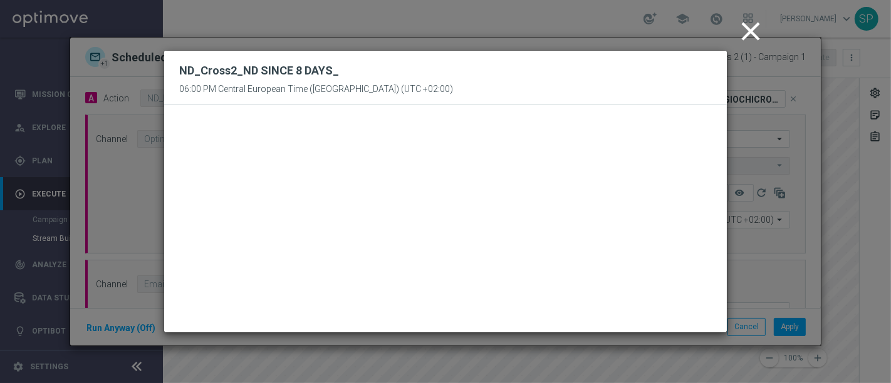
click at [743, 42] on icon "close" at bounding box center [750, 31] width 31 height 31
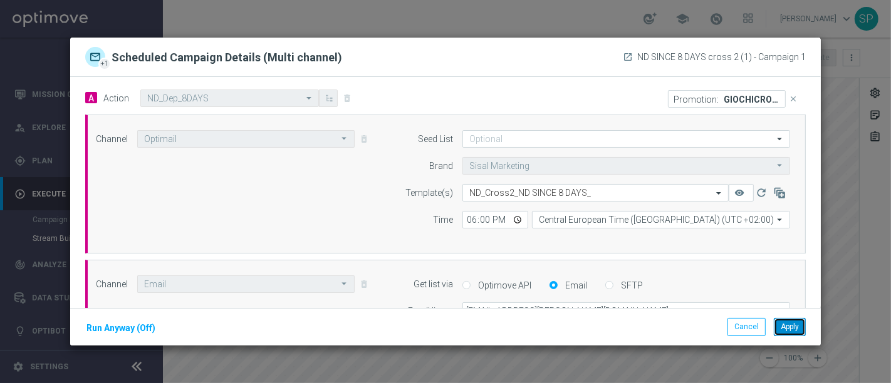
click at [796, 328] on button "Apply" at bounding box center [790, 327] width 32 height 18
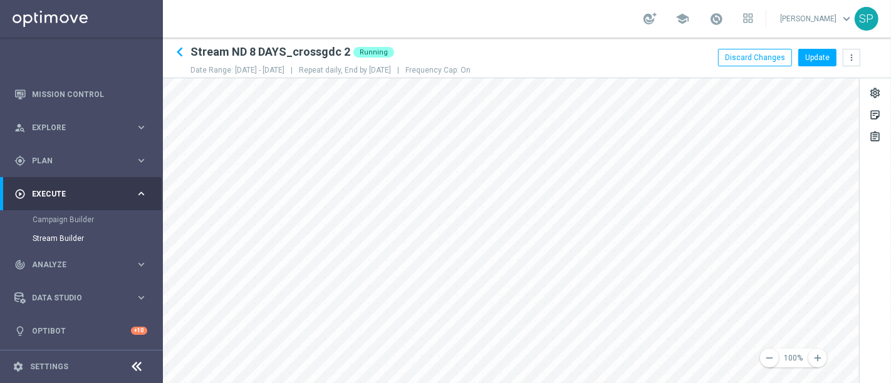
click at [890, 343] on div "remove 100% add settings sticky_note_2 assignment" at bounding box center [527, 230] width 728 height 305
click at [803, 53] on button "Update" at bounding box center [817, 58] width 38 height 18
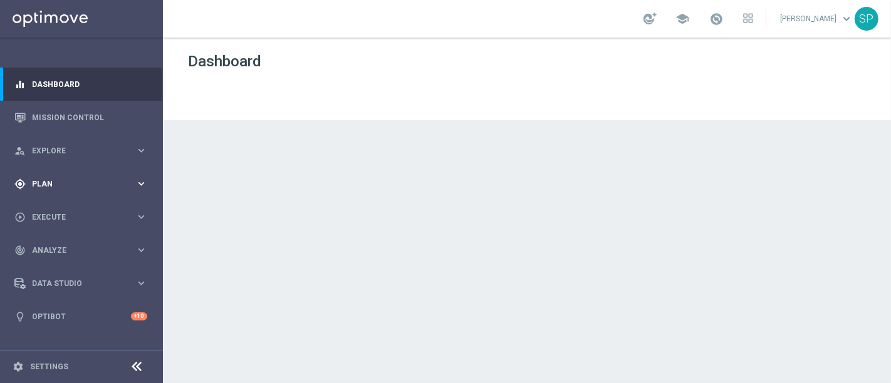
click at [95, 183] on span "Plan" at bounding box center [83, 184] width 103 height 8
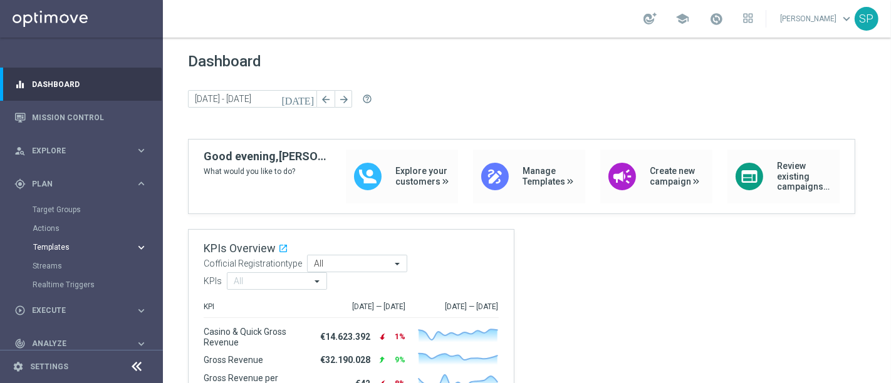
click at [56, 247] on span "Templates" at bounding box center [78, 248] width 90 height 8
click at [60, 265] on link "Optimail" at bounding box center [84, 266] width 91 height 10
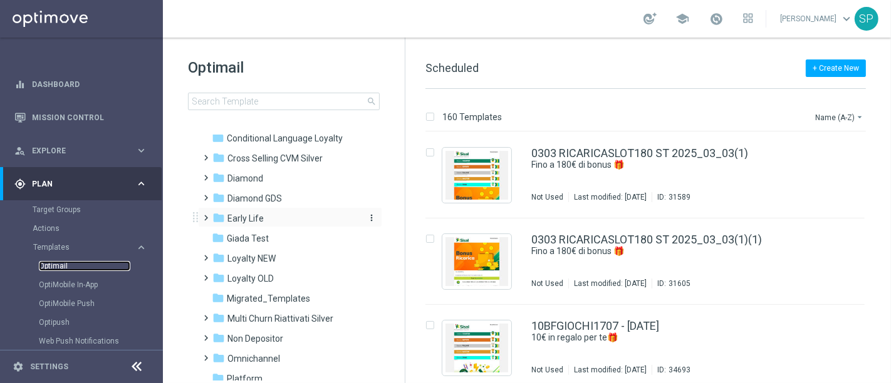
scroll to position [125, 0]
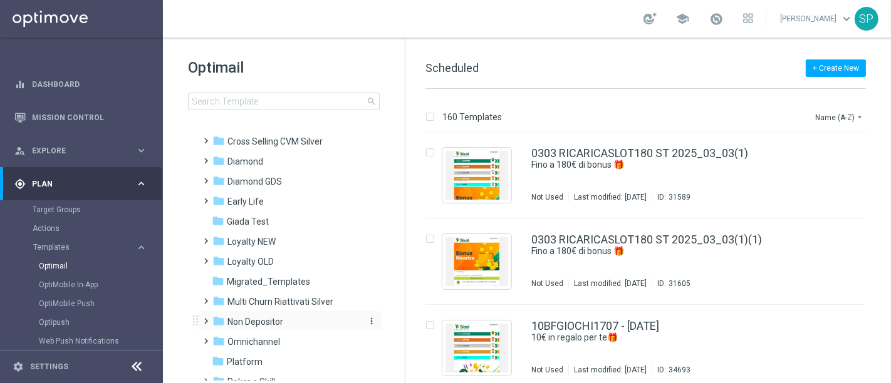
click at [264, 318] on span "Non Depositor" at bounding box center [255, 321] width 56 height 11
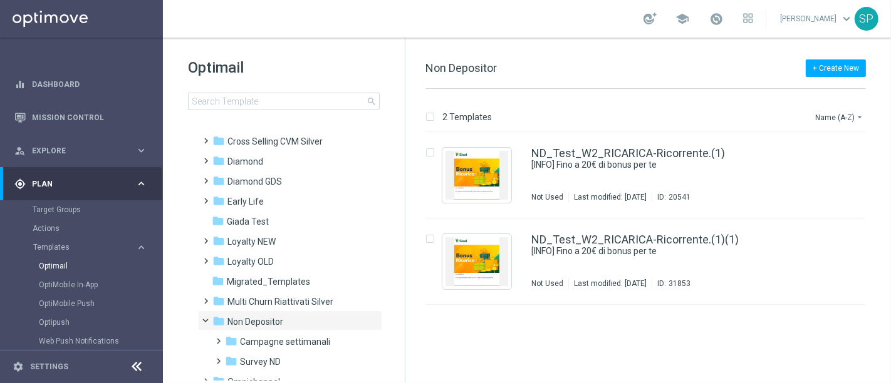
scroll to position [300, 0]
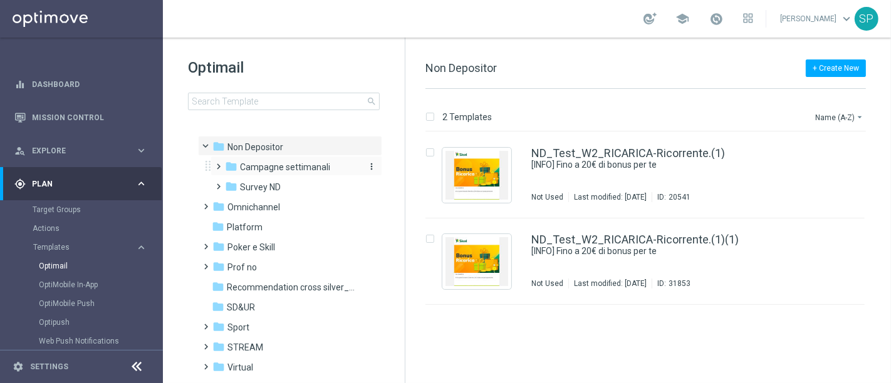
click at [268, 165] on span "Campagne settimanali" at bounding box center [285, 167] width 90 height 11
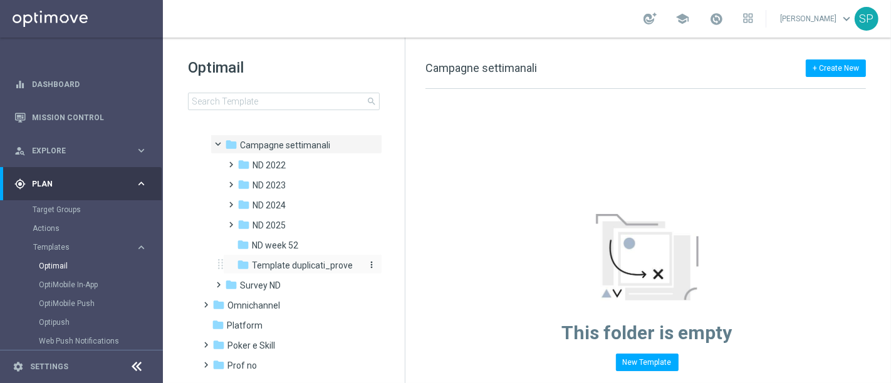
scroll to position [323, 0]
click at [298, 223] on div "folder ND 2025" at bounding box center [298, 224] width 123 height 14
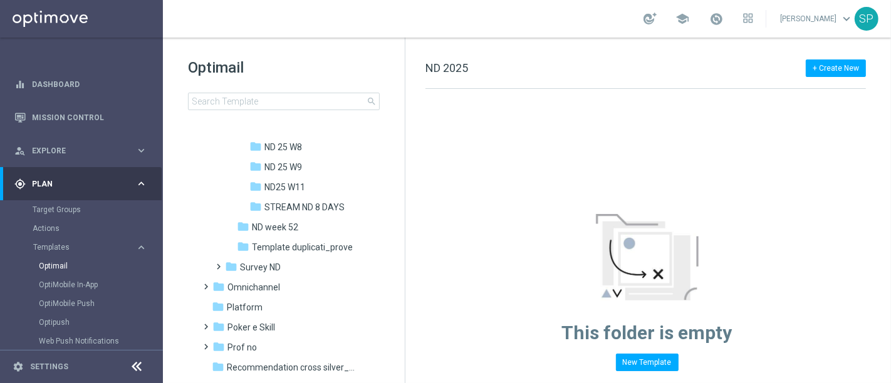
scroll to position [1028, 0]
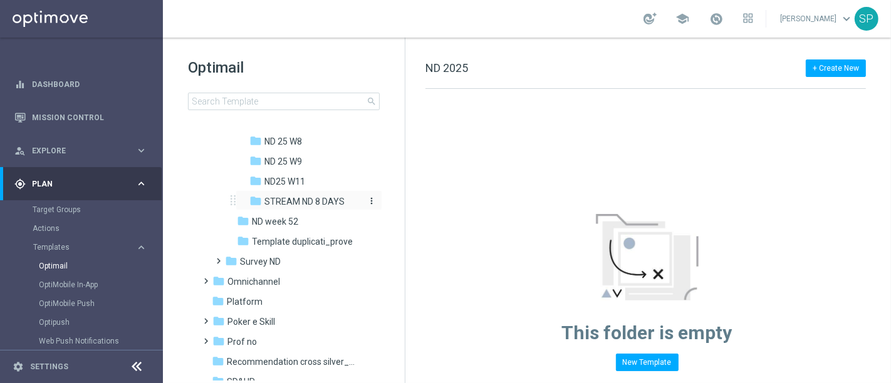
click at [316, 200] on span "STREAM ND 8 DAYS" at bounding box center [304, 201] width 80 height 11
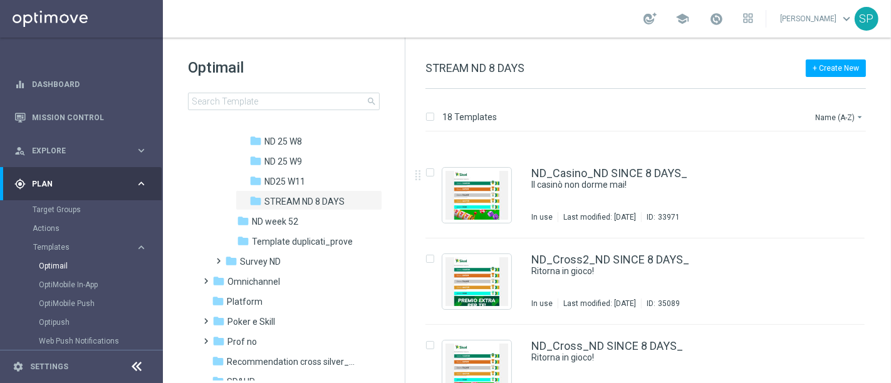
scroll to position [183, 0]
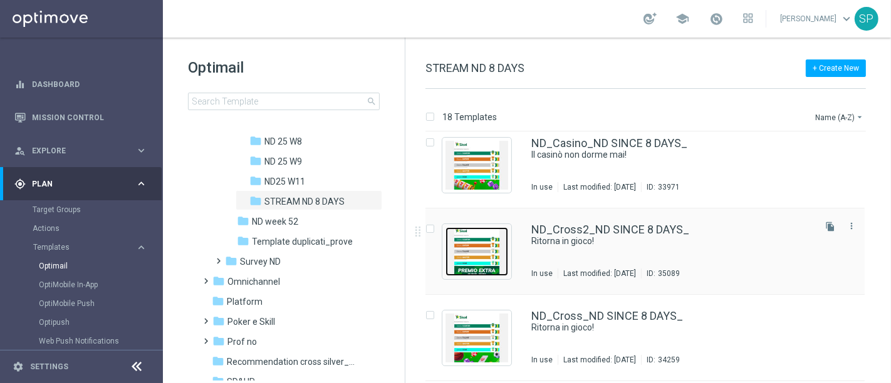
click at [486, 244] on img "Press SPACE to select this row." at bounding box center [477, 251] width 63 height 49
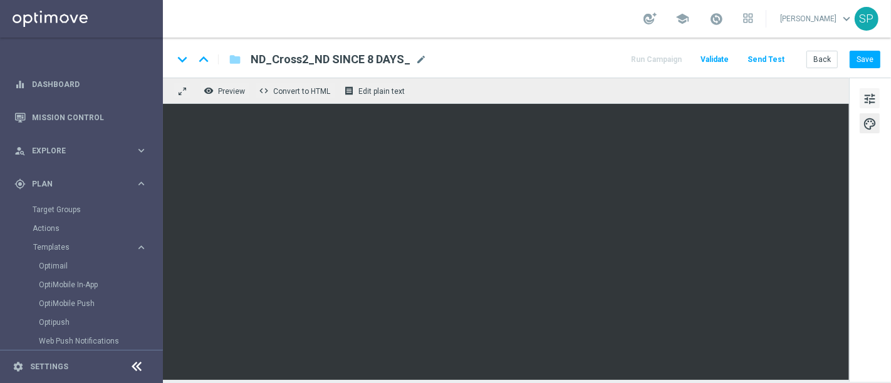
click at [874, 99] on span "tune" at bounding box center [870, 99] width 14 height 16
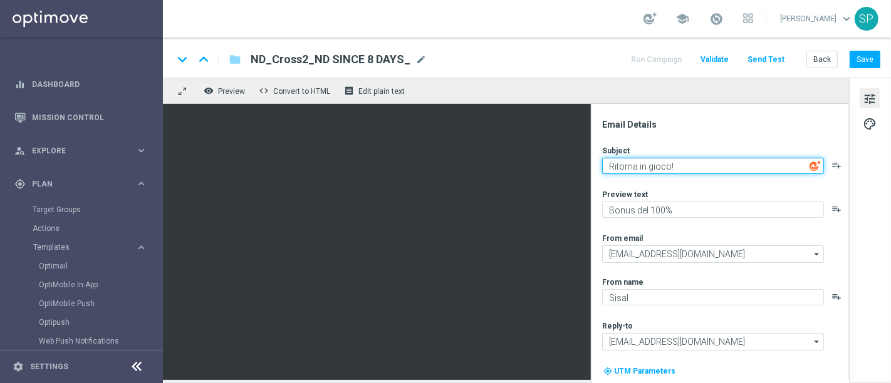
drag, startPoint x: 694, startPoint y: 165, endPoint x: 571, endPoint y: 176, distance: 124.0
click at [356, 76] on div "keyboard_arrow_down keyboard_arrow_up folder ND_Cross2_ND SINCE 8 DAYS_ ND_Cros…" at bounding box center [527, 209] width 728 height 343
paste textarea "Fino a 70€ in regalo per te!"
type textarea "Fino a 70€ in regalo per te!"
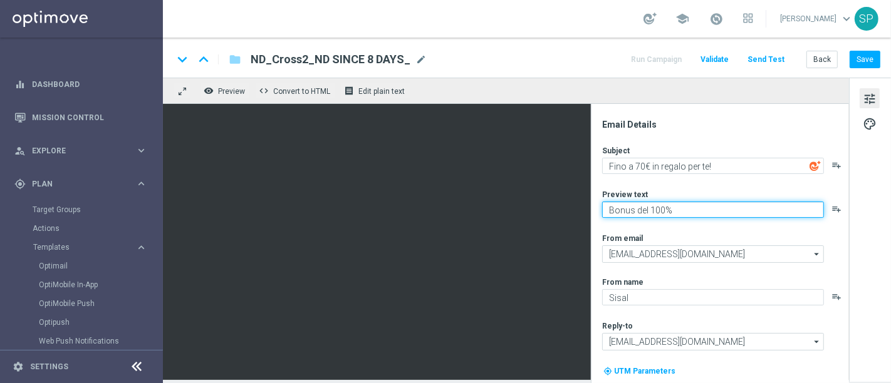
drag, startPoint x: 668, startPoint y: 208, endPoint x: 589, endPoint y: 215, distance: 79.3
click at [399, 114] on div "remove_red_eye Preview code Convert to HTML receipt Edit plain text Email Detai…" at bounding box center [527, 229] width 728 height 303
paste textarea "Sbloccali subito 🎁"
type textarea "Sbloccali subito 🎁"
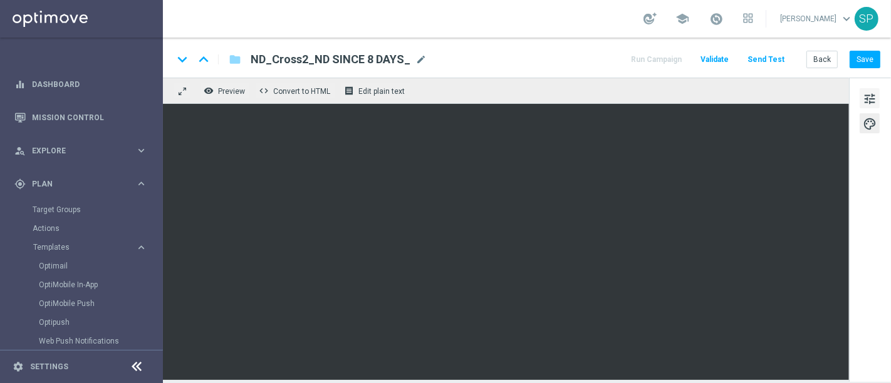
click at [875, 92] on span "tune" at bounding box center [870, 99] width 14 height 16
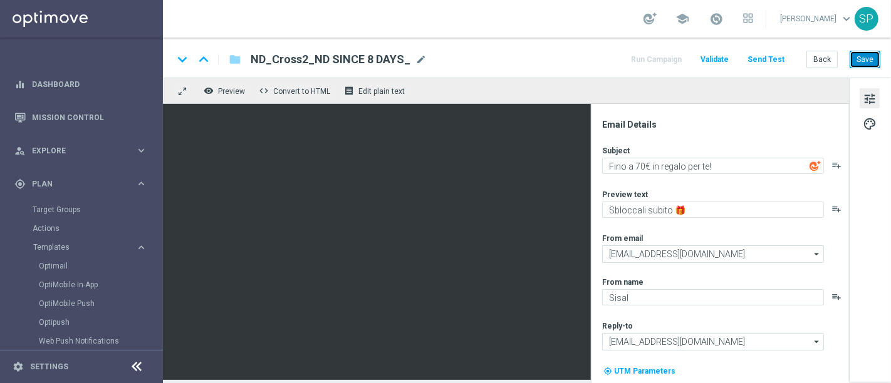
click at [874, 60] on button "Save" at bounding box center [865, 60] width 31 height 18
